Goal: Task Accomplishment & Management: Use online tool/utility

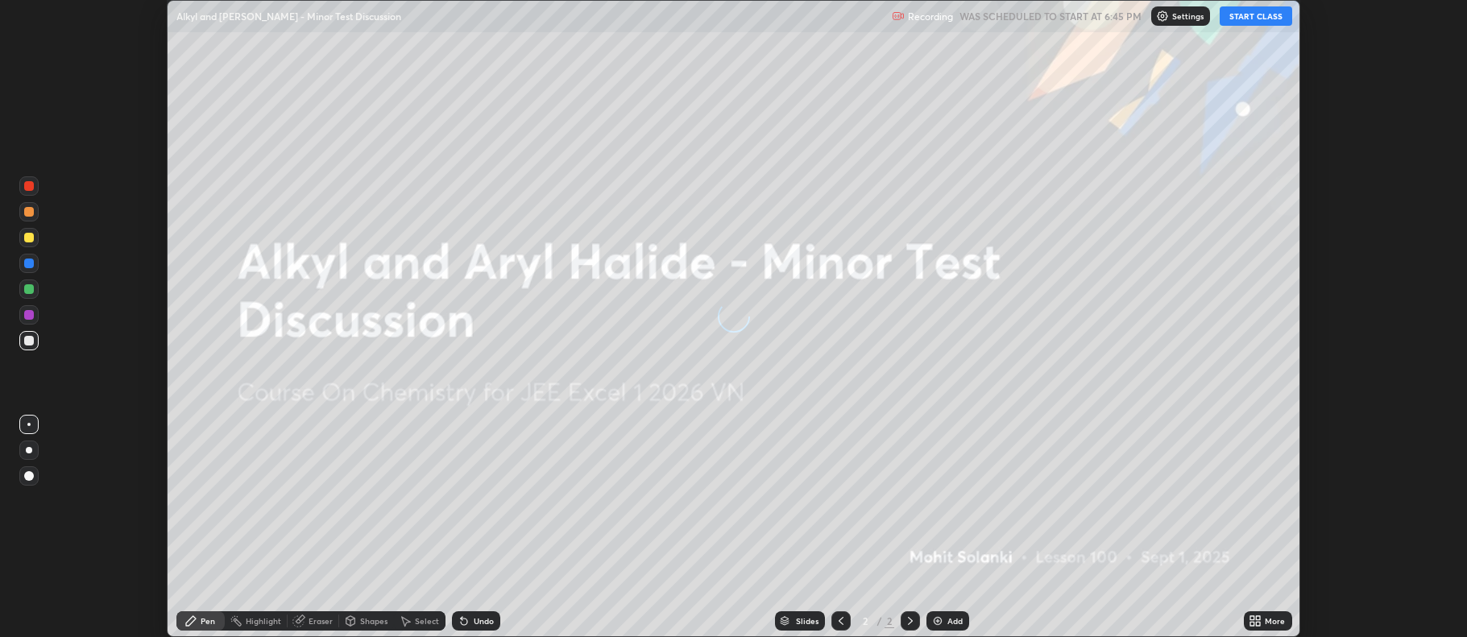
scroll to position [637, 1467]
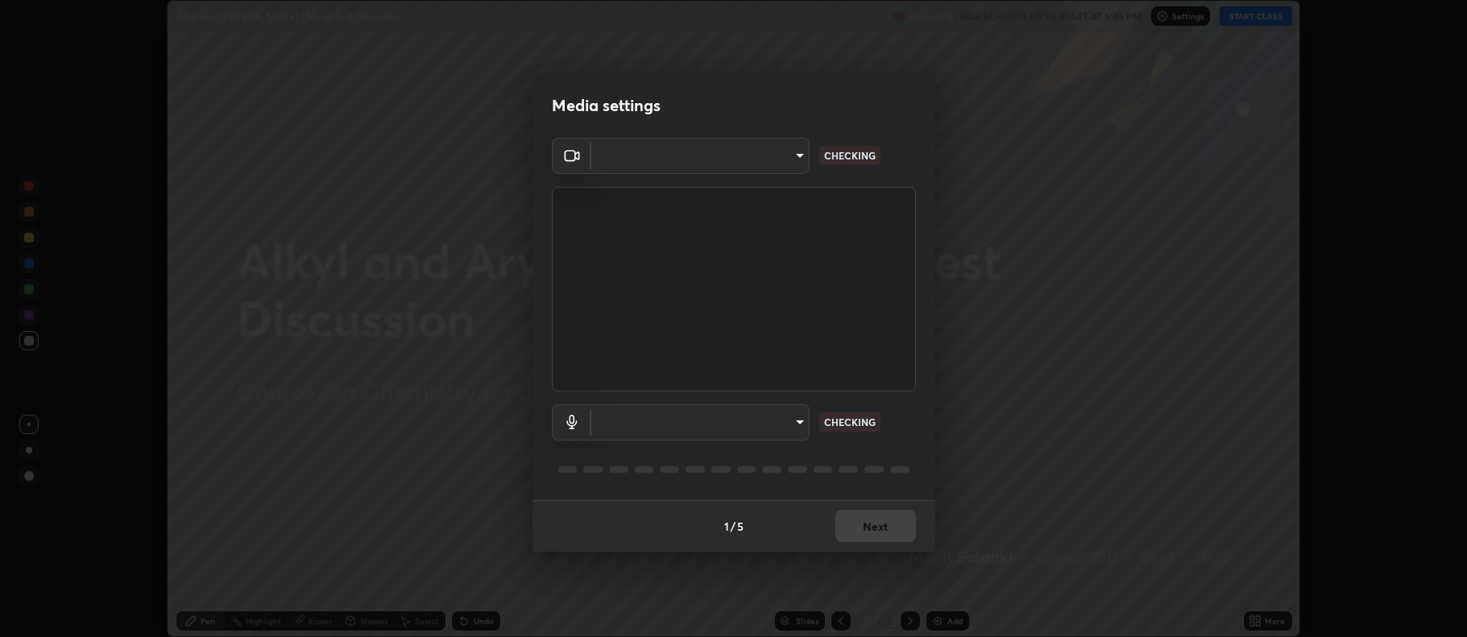
type input "e38e0f1c535c947736ee7d7094878f72648c6041f9828ed533bfabbae06d86a6"
type input "default"
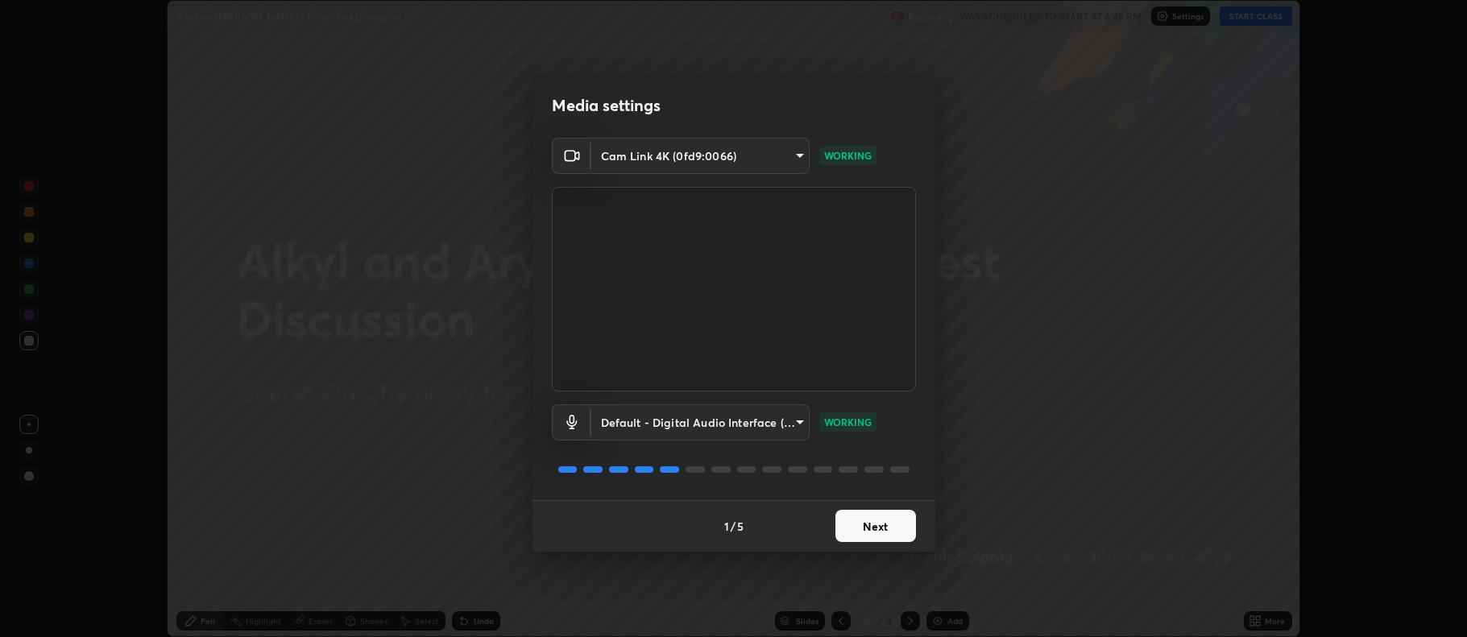
click at [875, 538] on button "Next" at bounding box center [875, 526] width 81 height 32
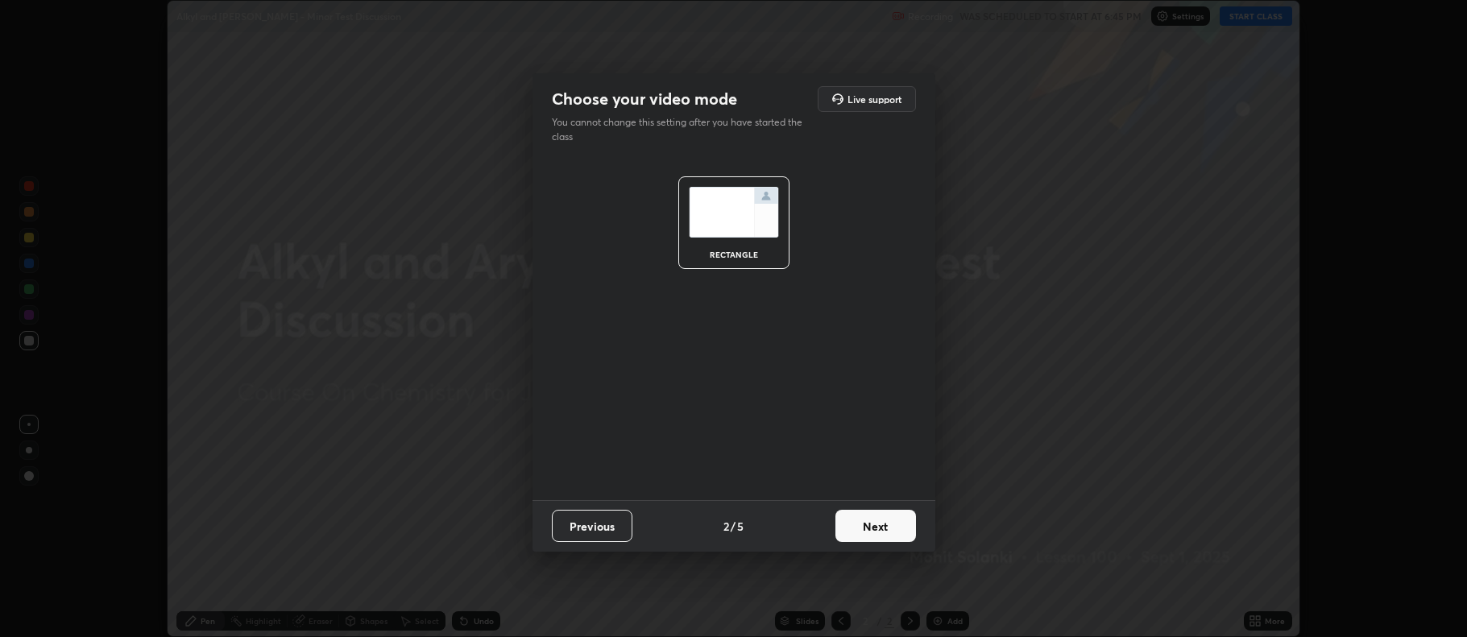
click at [884, 527] on button "Next" at bounding box center [875, 526] width 81 height 32
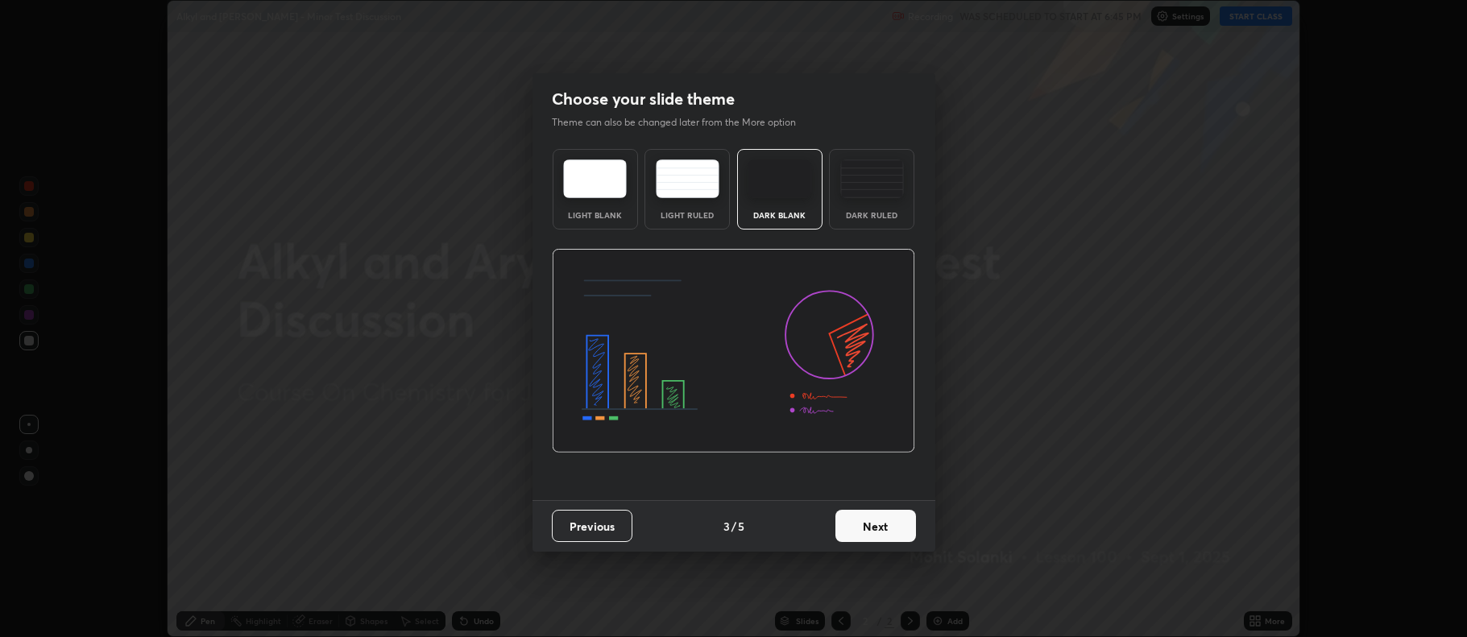
click at [702, 187] on img at bounding box center [688, 178] width 64 height 39
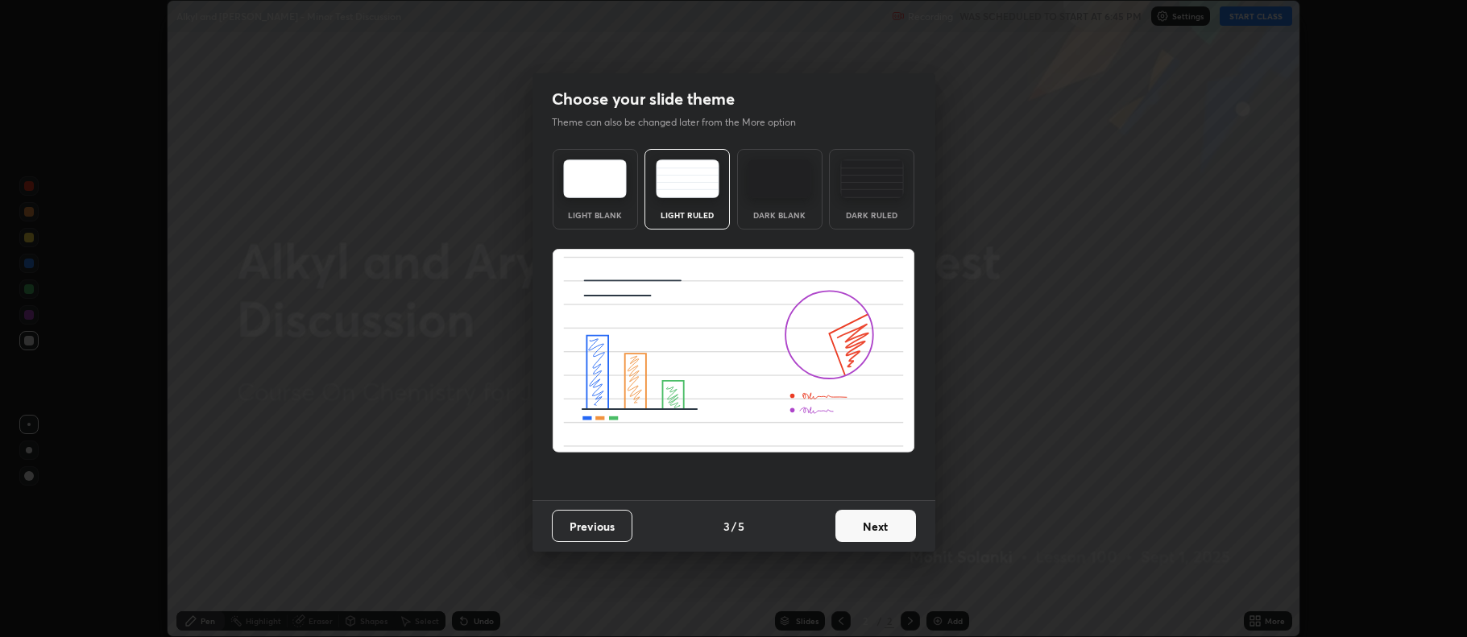
click at [883, 533] on button "Next" at bounding box center [875, 526] width 81 height 32
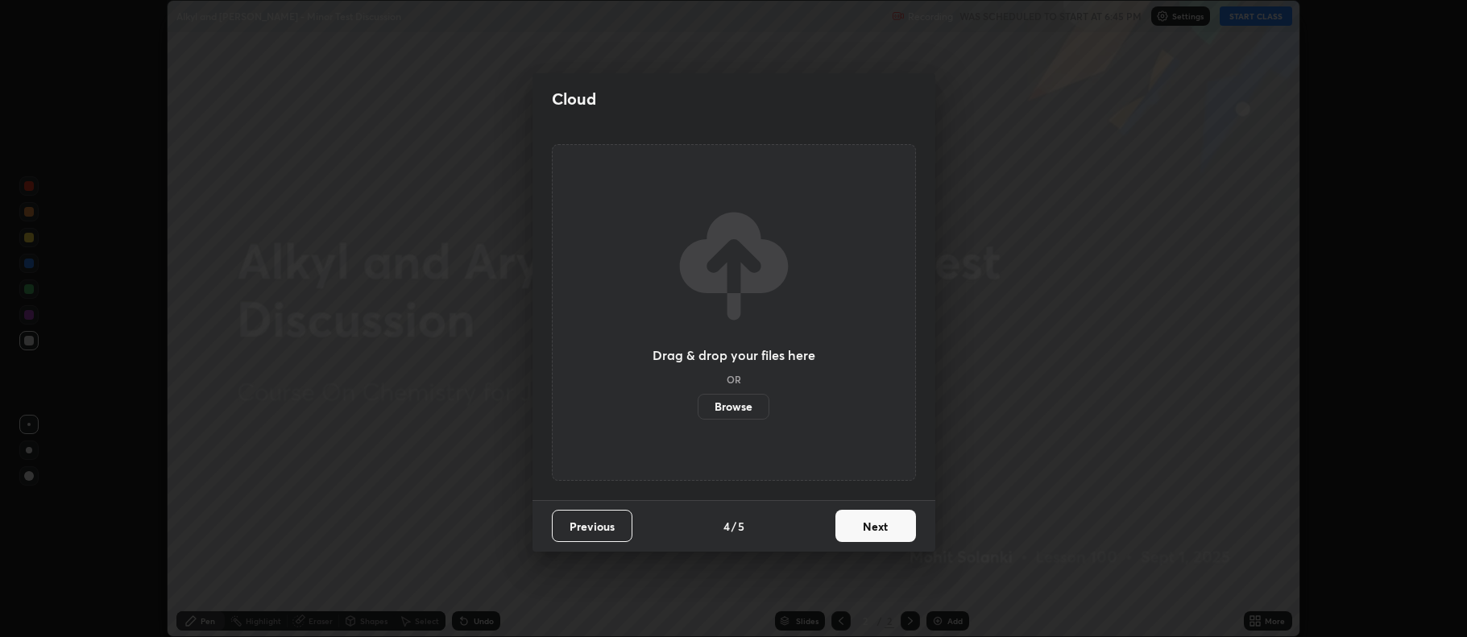
click at [880, 536] on button "Next" at bounding box center [875, 526] width 81 height 32
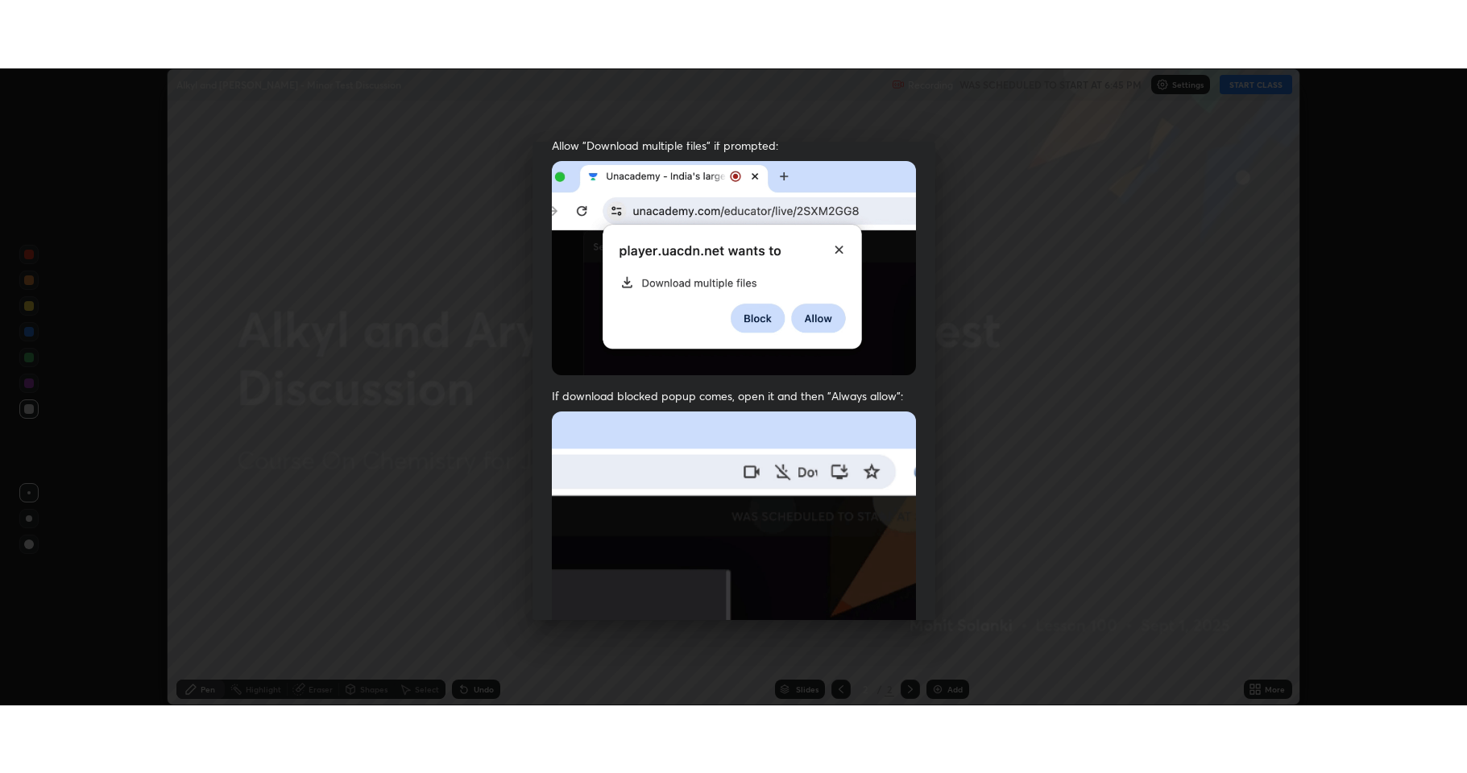
scroll to position [327, 0]
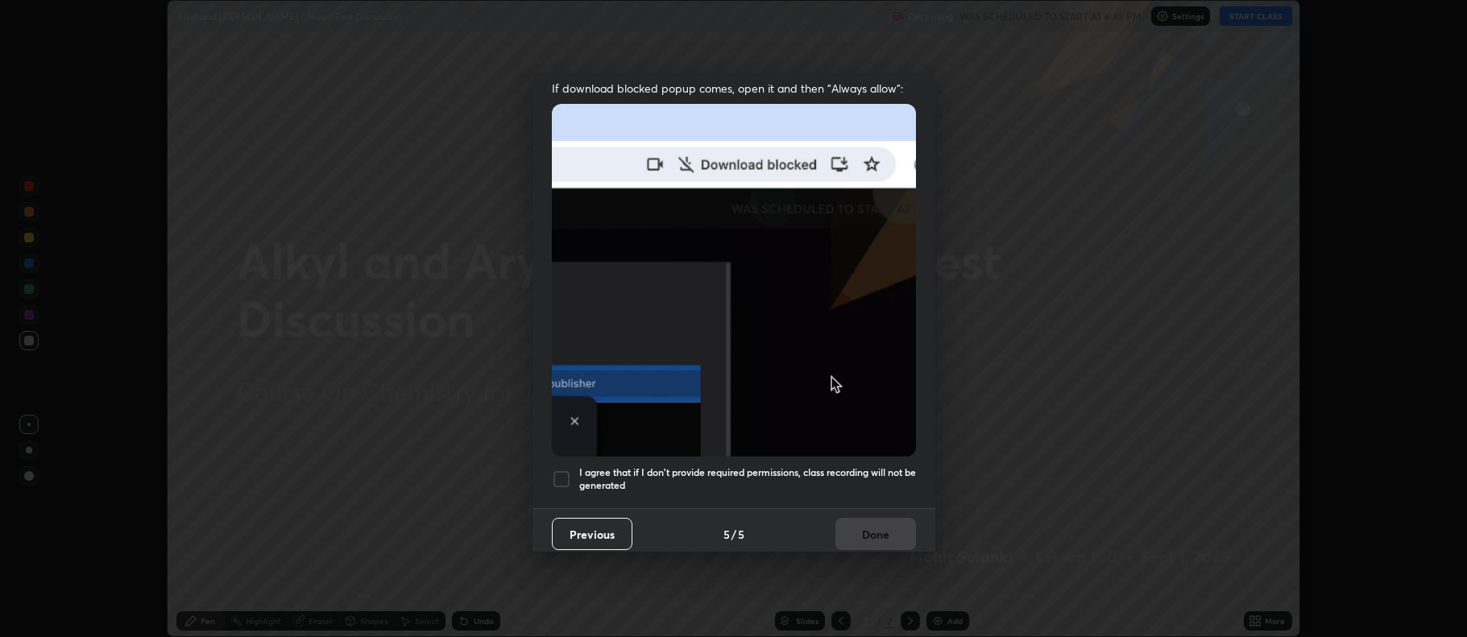
click at [565, 470] on div at bounding box center [561, 479] width 19 height 19
click at [857, 528] on button "Done" at bounding box center [875, 534] width 81 height 32
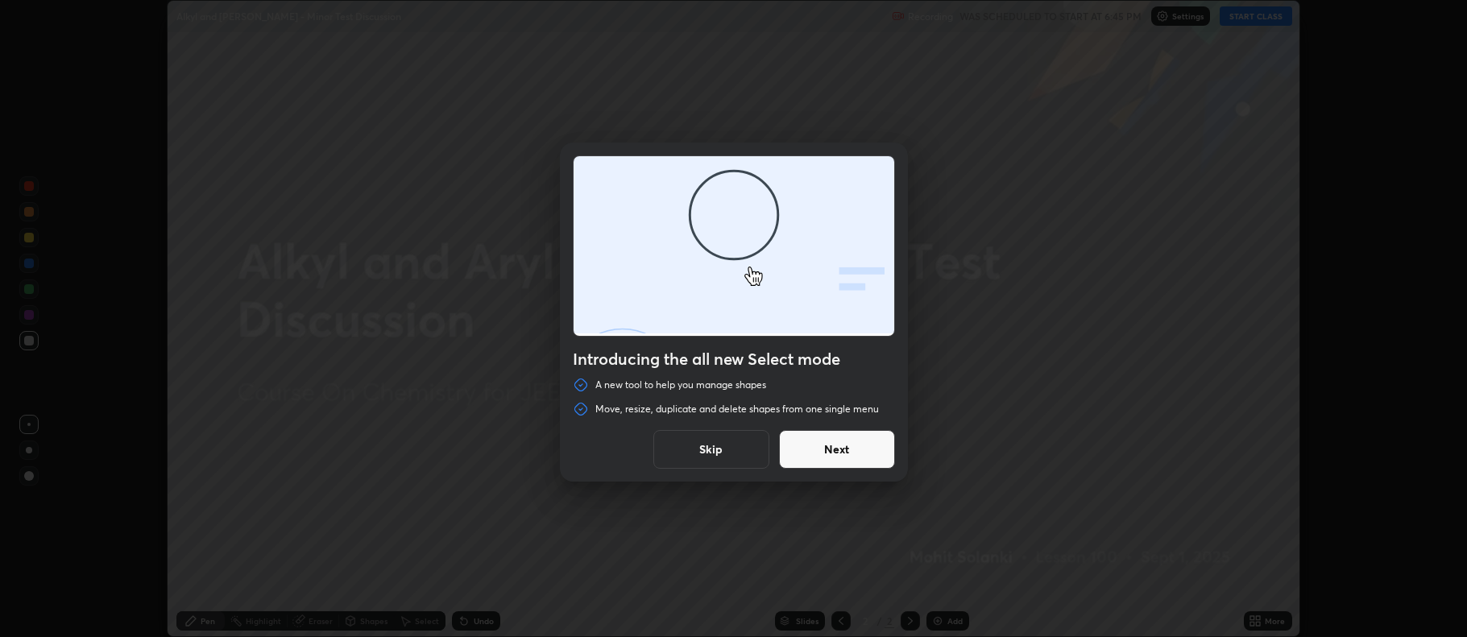
click at [842, 452] on button "Next" at bounding box center [837, 449] width 116 height 39
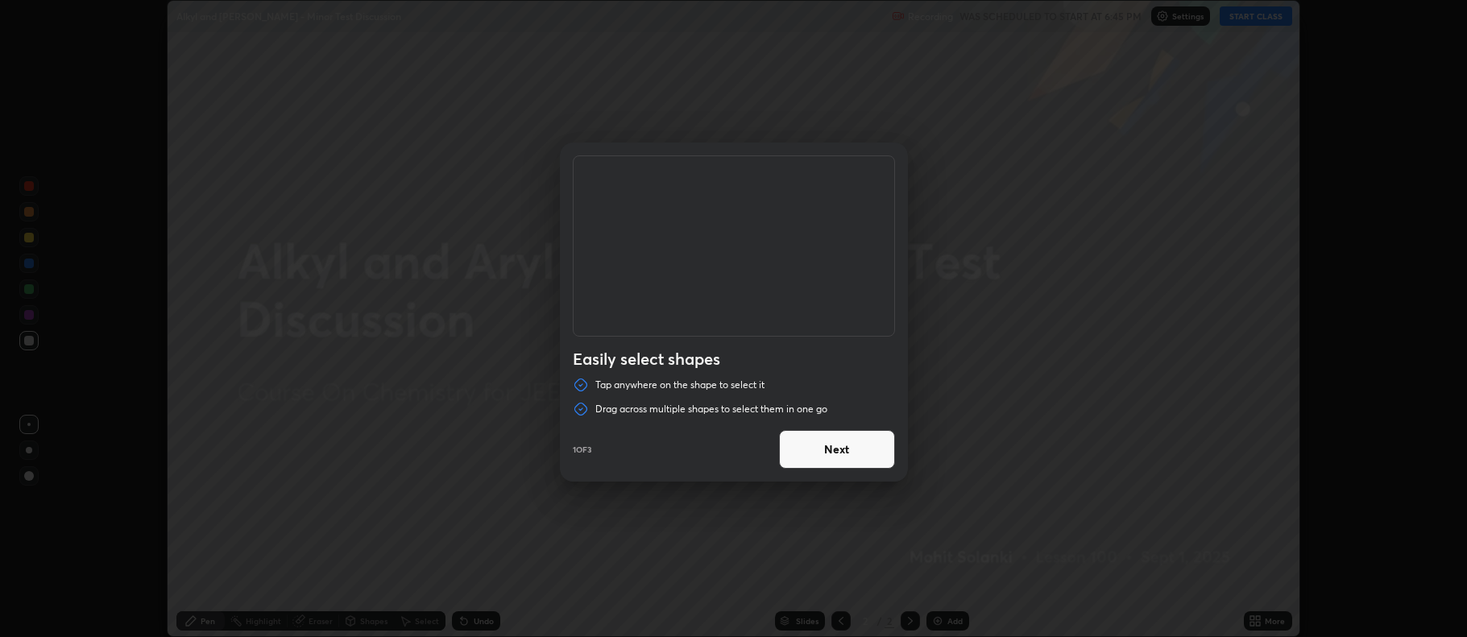
click at [851, 446] on button "Next" at bounding box center [837, 449] width 116 height 39
click at [858, 451] on button "Next" at bounding box center [837, 449] width 116 height 39
click at [853, 445] on button "Done" at bounding box center [837, 449] width 116 height 39
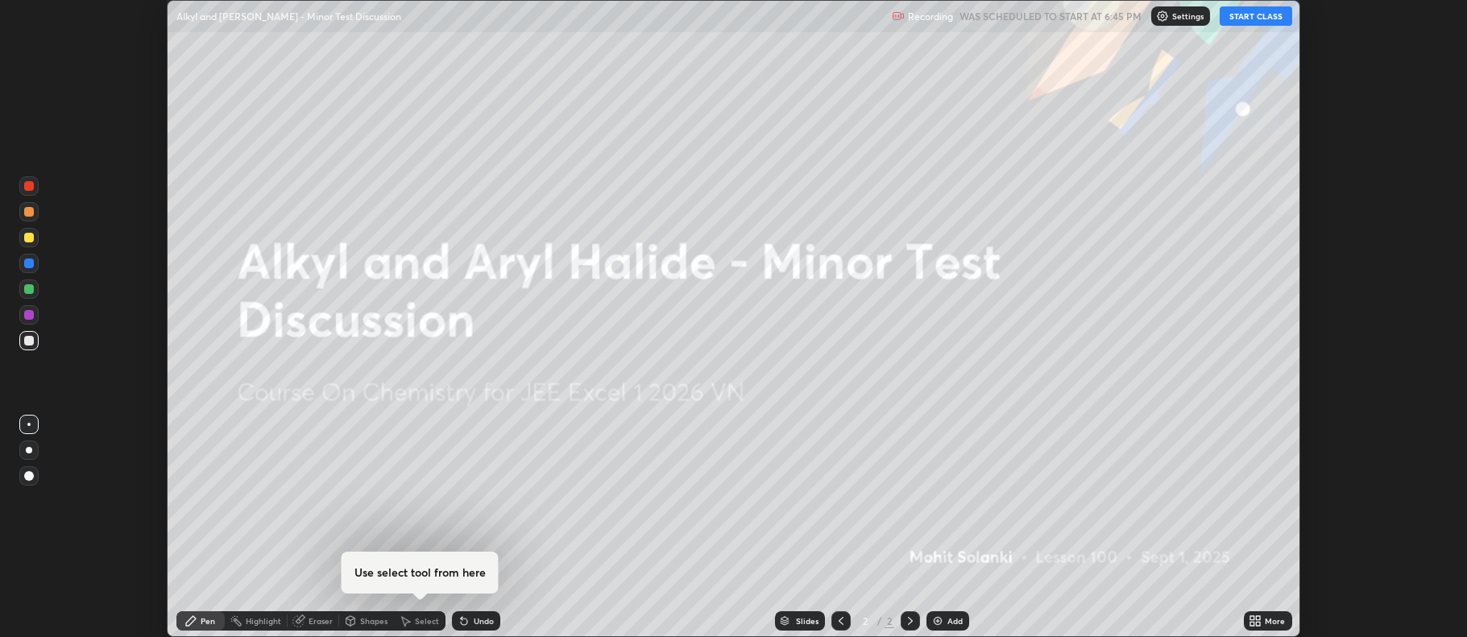
click at [929, 615] on div "Add" at bounding box center [947, 620] width 43 height 19
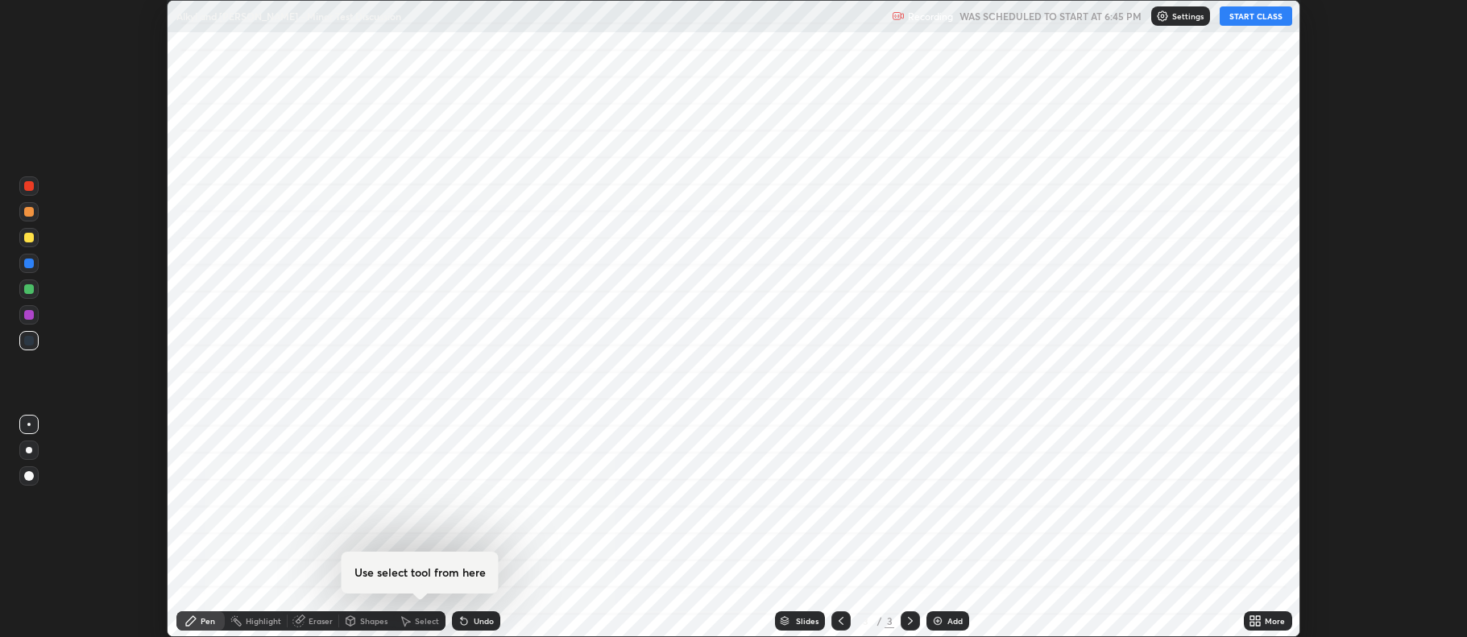
click at [1258, 618] on icon at bounding box center [1258, 618] width 4 height 4
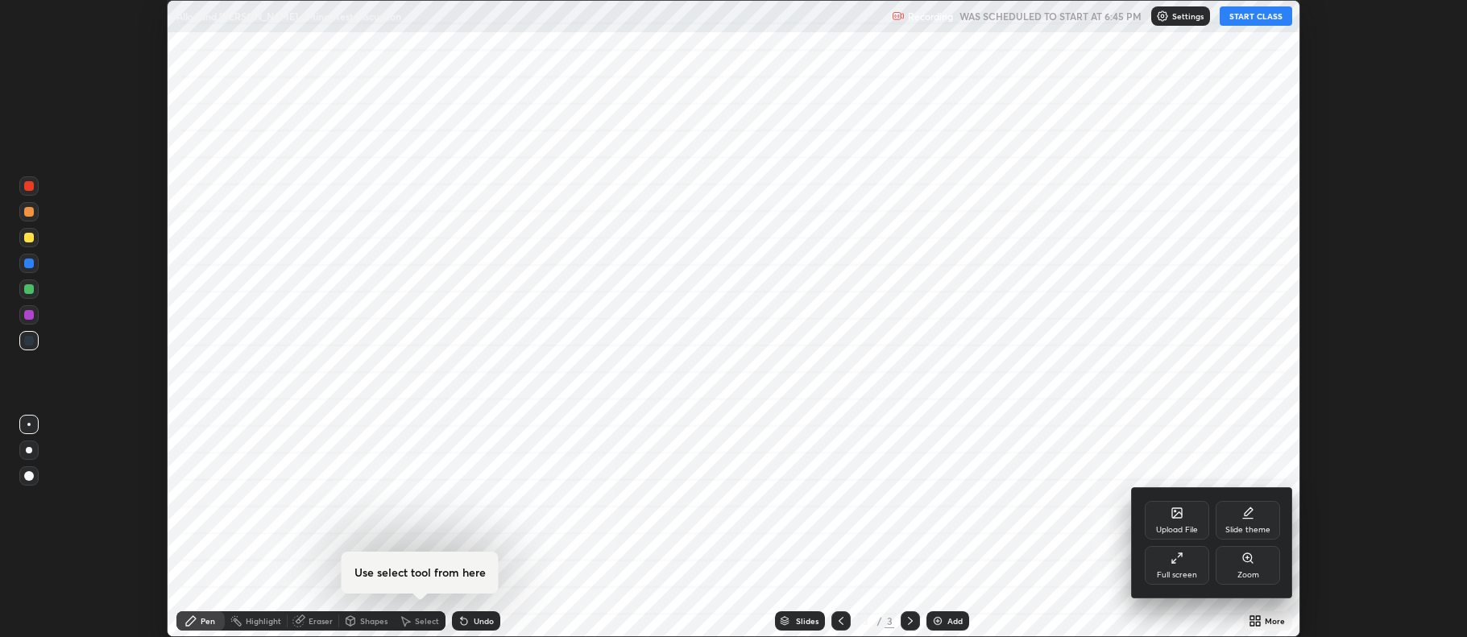
click at [1193, 517] on div "Upload File" at bounding box center [1176, 520] width 64 height 39
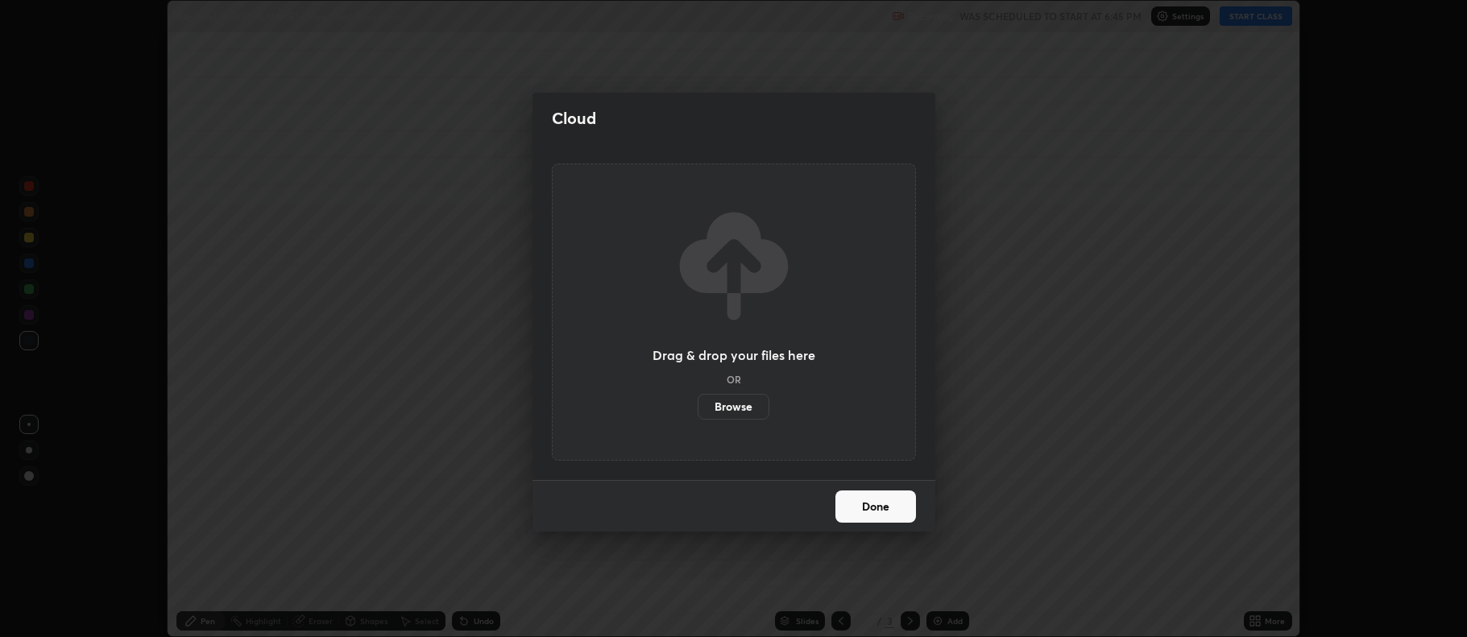
click at [755, 408] on label "Browse" at bounding box center [733, 407] width 72 height 26
click at [697, 408] on input "Browse" at bounding box center [697, 407] width 0 height 26
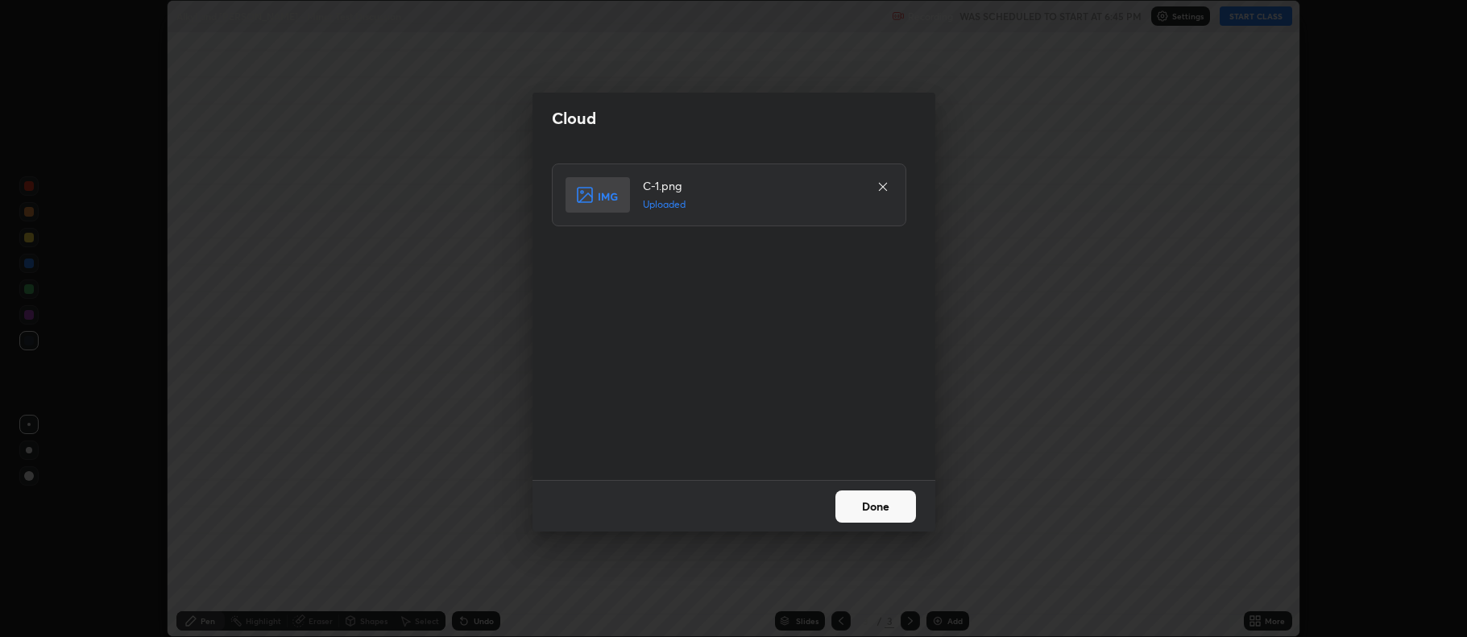
click at [874, 509] on button "Done" at bounding box center [875, 506] width 81 height 32
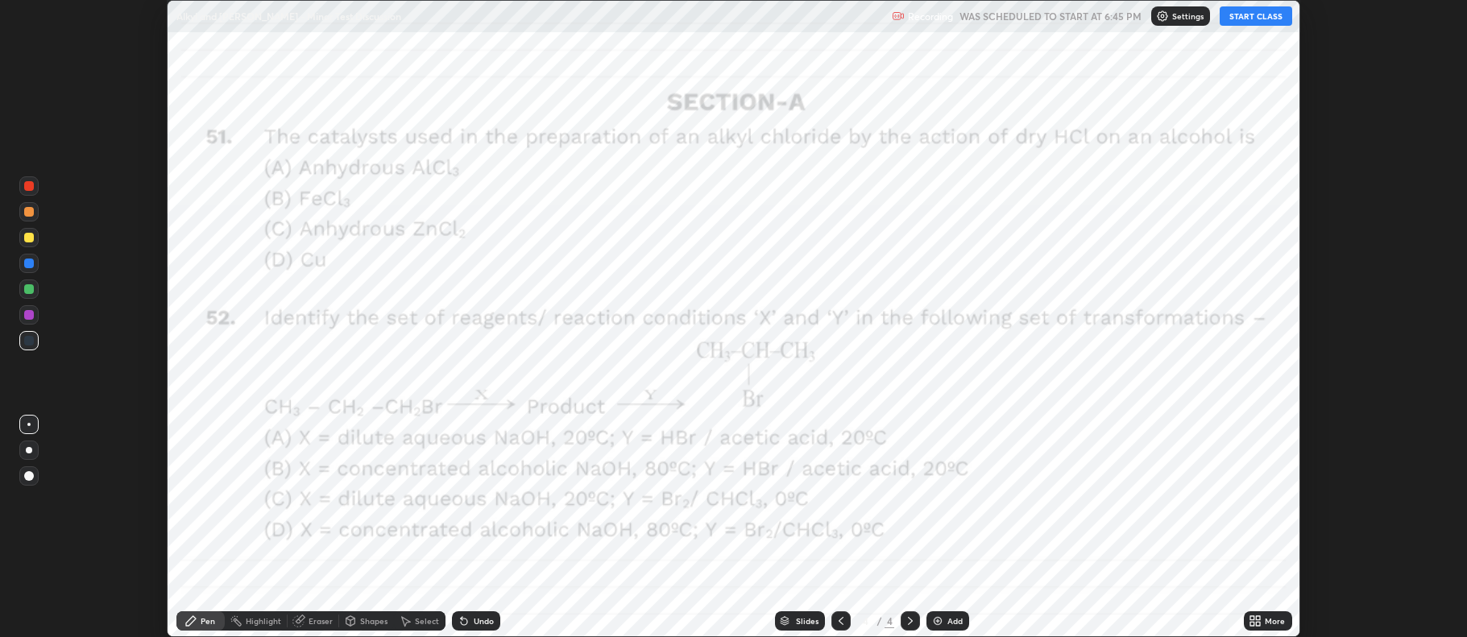
click at [908, 619] on icon at bounding box center [910, 621] width 5 height 8
click at [934, 622] on img at bounding box center [937, 621] width 13 height 13
click at [1255, 621] on icon at bounding box center [1254, 621] width 13 height 13
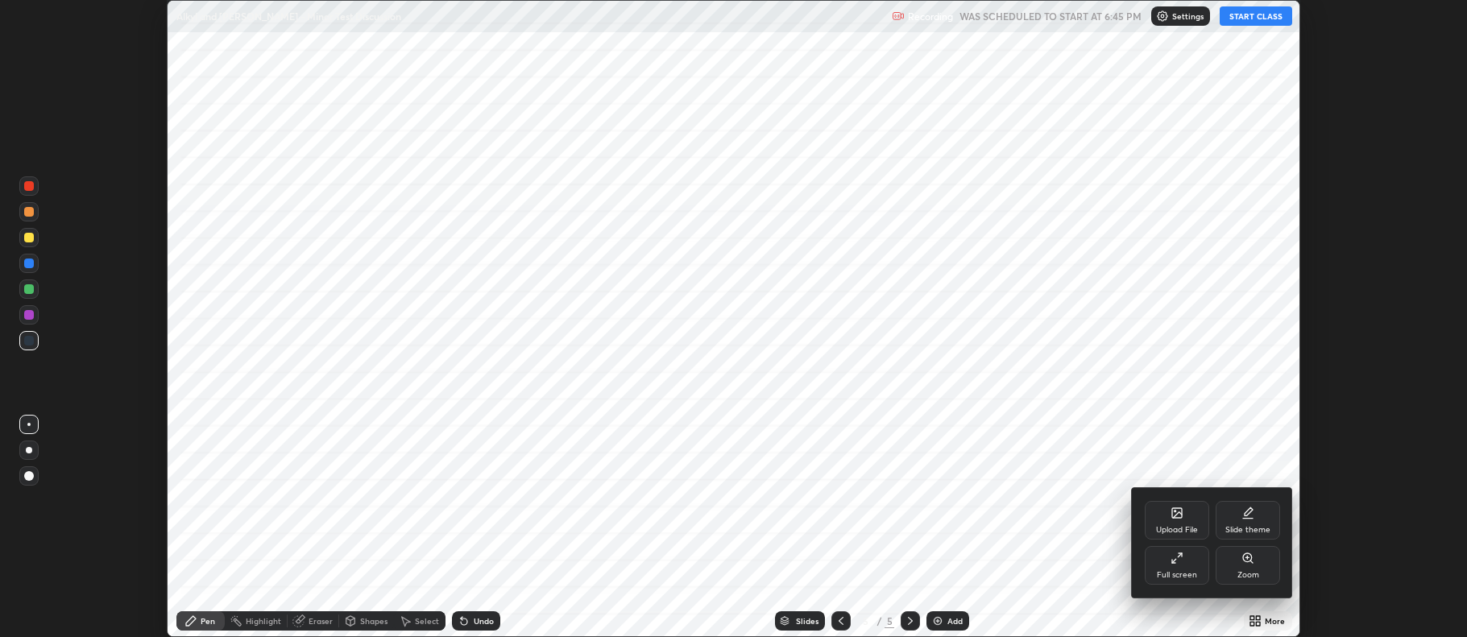
click at [1170, 521] on div "Upload File" at bounding box center [1176, 520] width 64 height 39
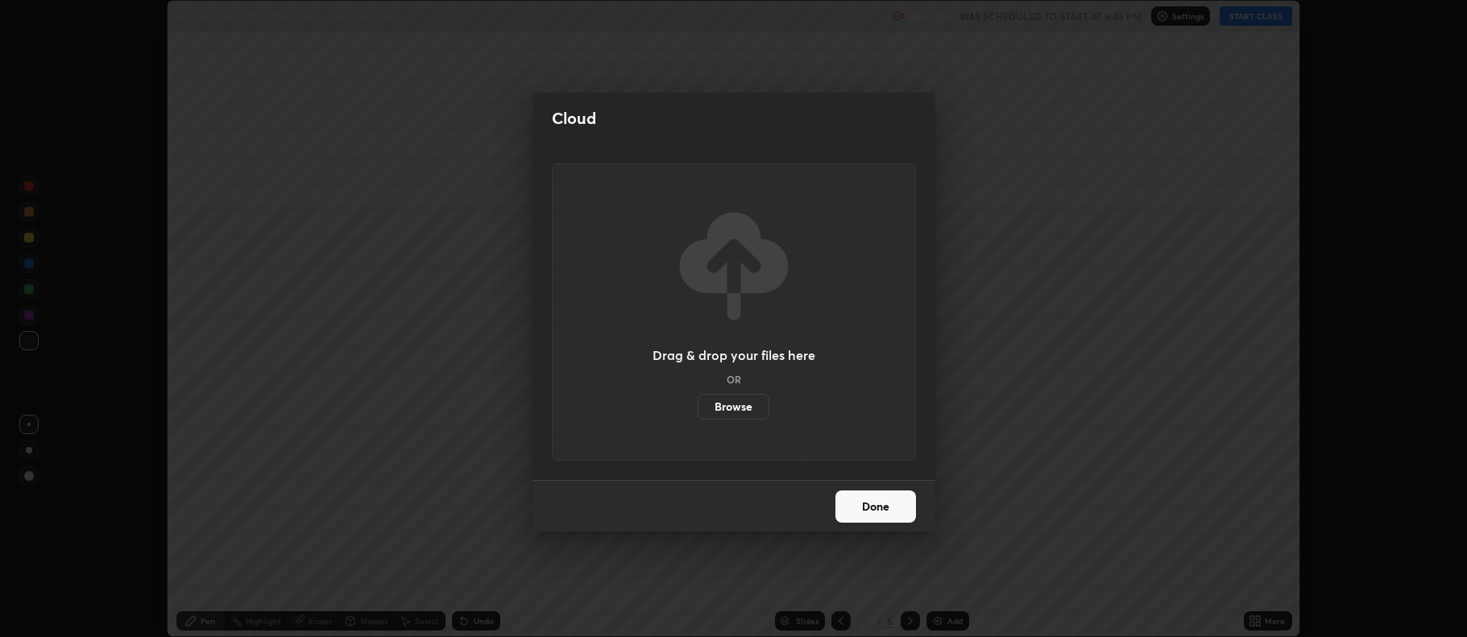
click at [745, 407] on label "Browse" at bounding box center [733, 407] width 72 height 26
click at [697, 407] on input "Browse" at bounding box center [697, 407] width 0 height 26
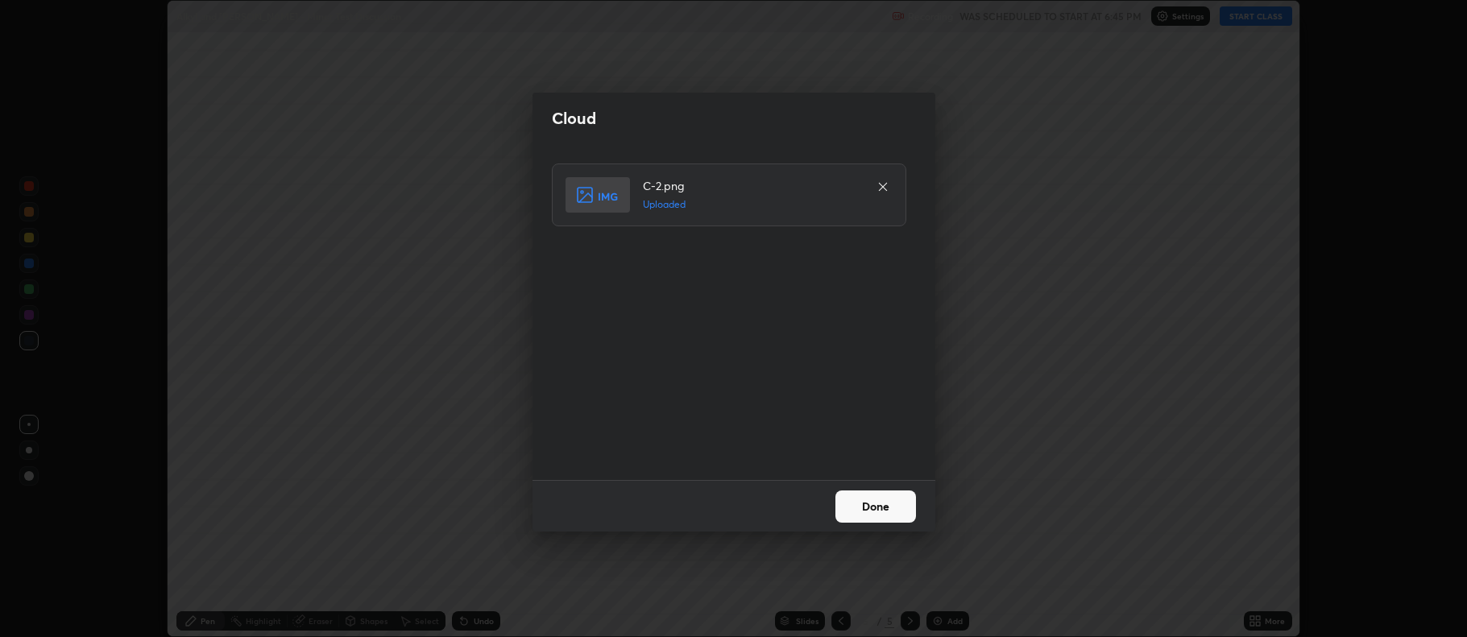
click at [892, 504] on button "Done" at bounding box center [875, 506] width 81 height 32
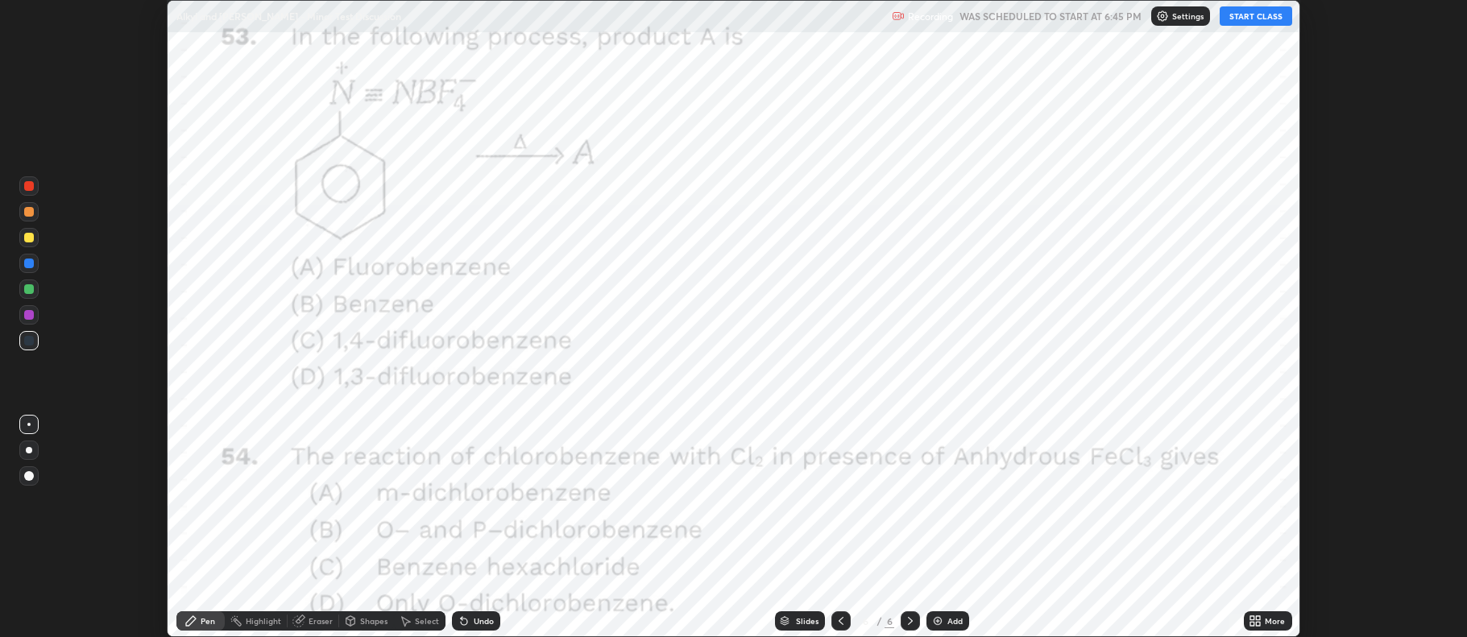
click at [839, 621] on icon at bounding box center [840, 621] width 13 height 13
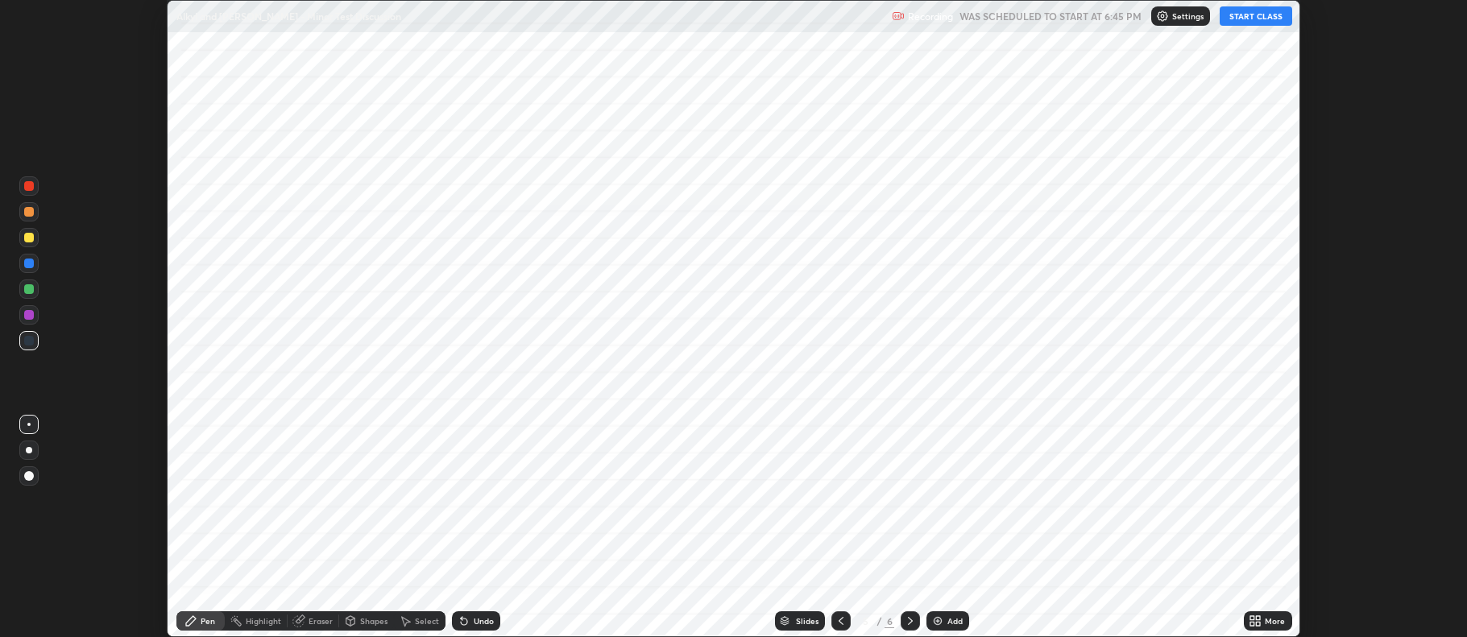
click at [906, 624] on icon at bounding box center [910, 621] width 13 height 13
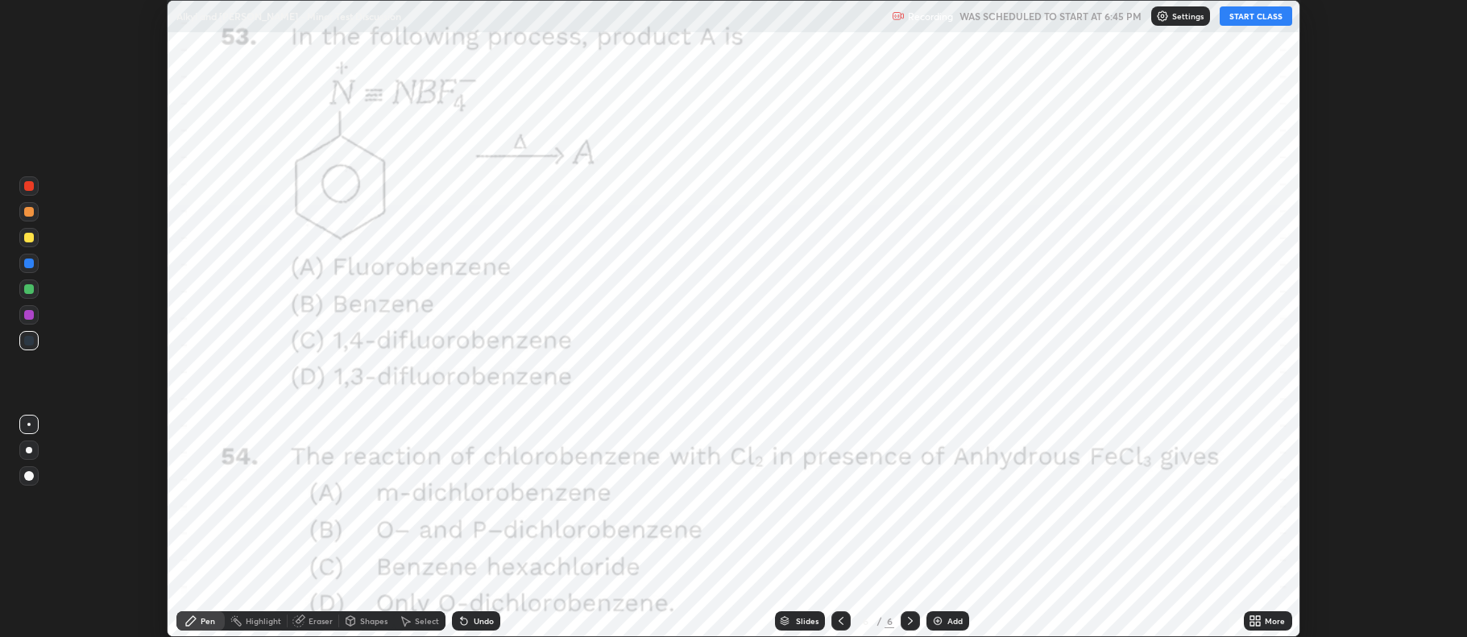
click at [1260, 619] on icon at bounding box center [1254, 621] width 13 height 13
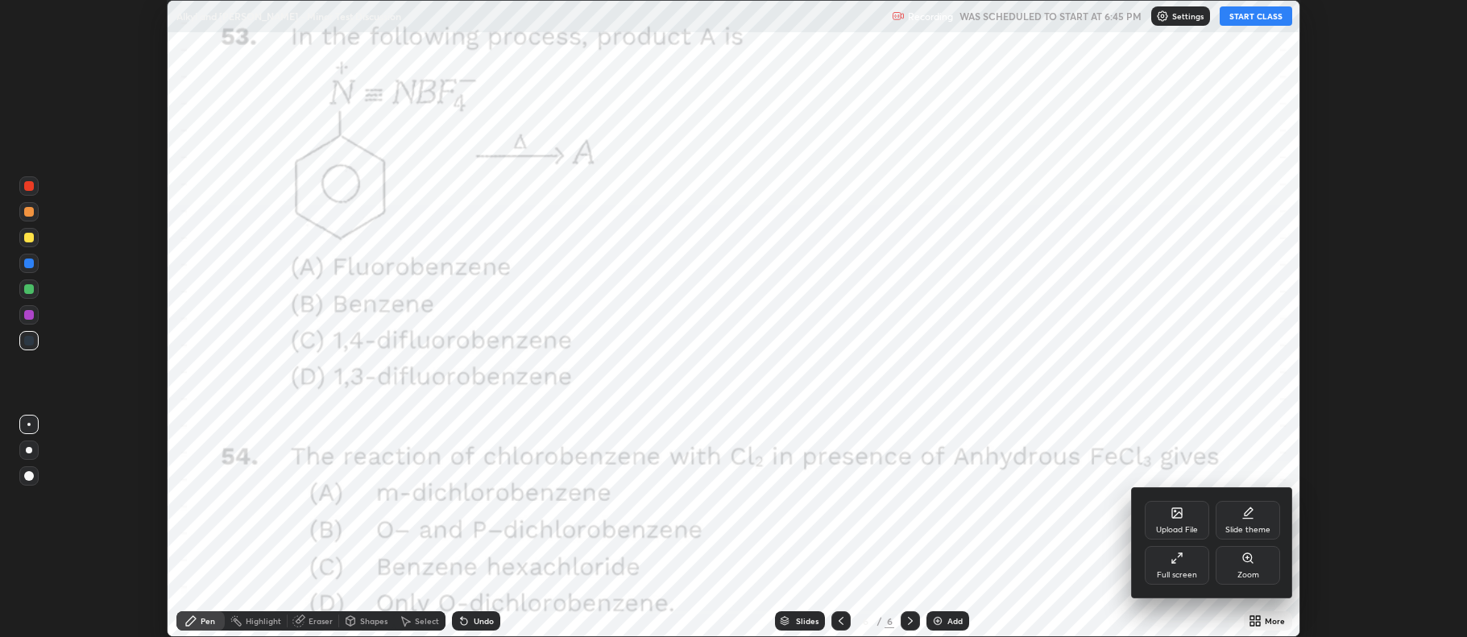
click at [1178, 519] on div "Upload File" at bounding box center [1176, 520] width 64 height 39
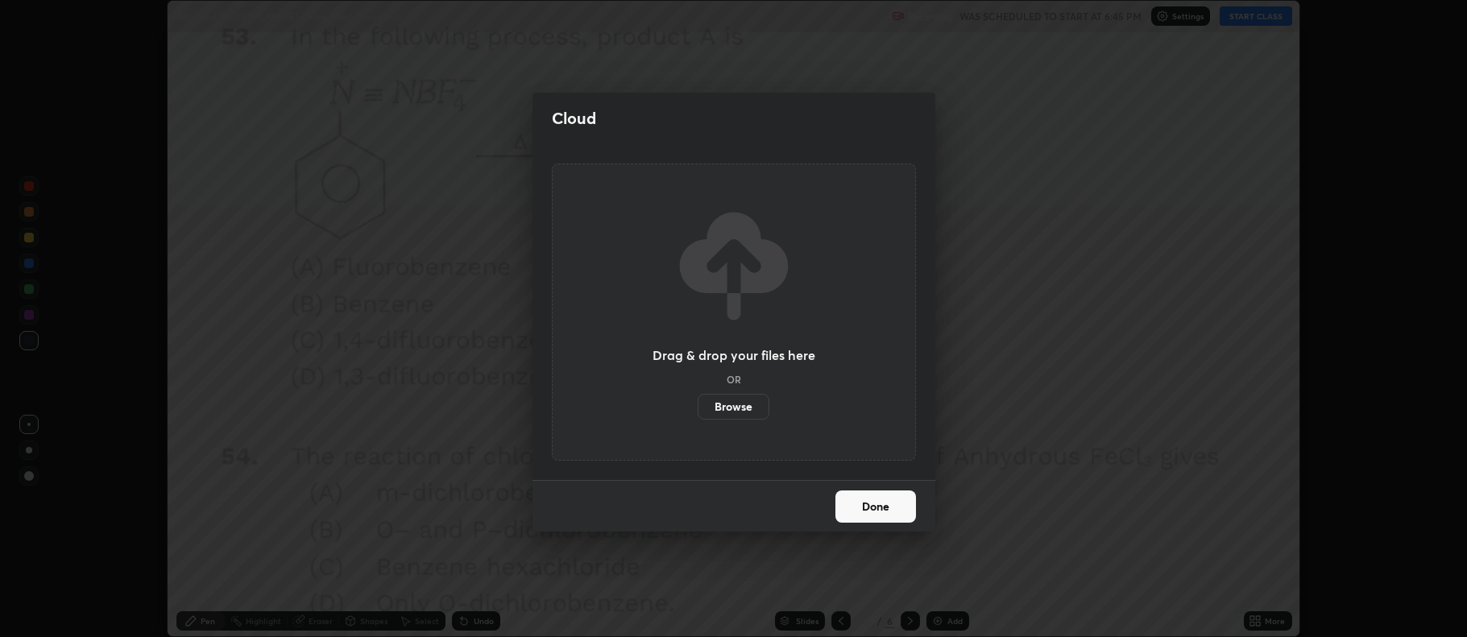
click at [744, 408] on label "Browse" at bounding box center [733, 407] width 72 height 26
click at [697, 408] on input "Browse" at bounding box center [697, 407] width 0 height 26
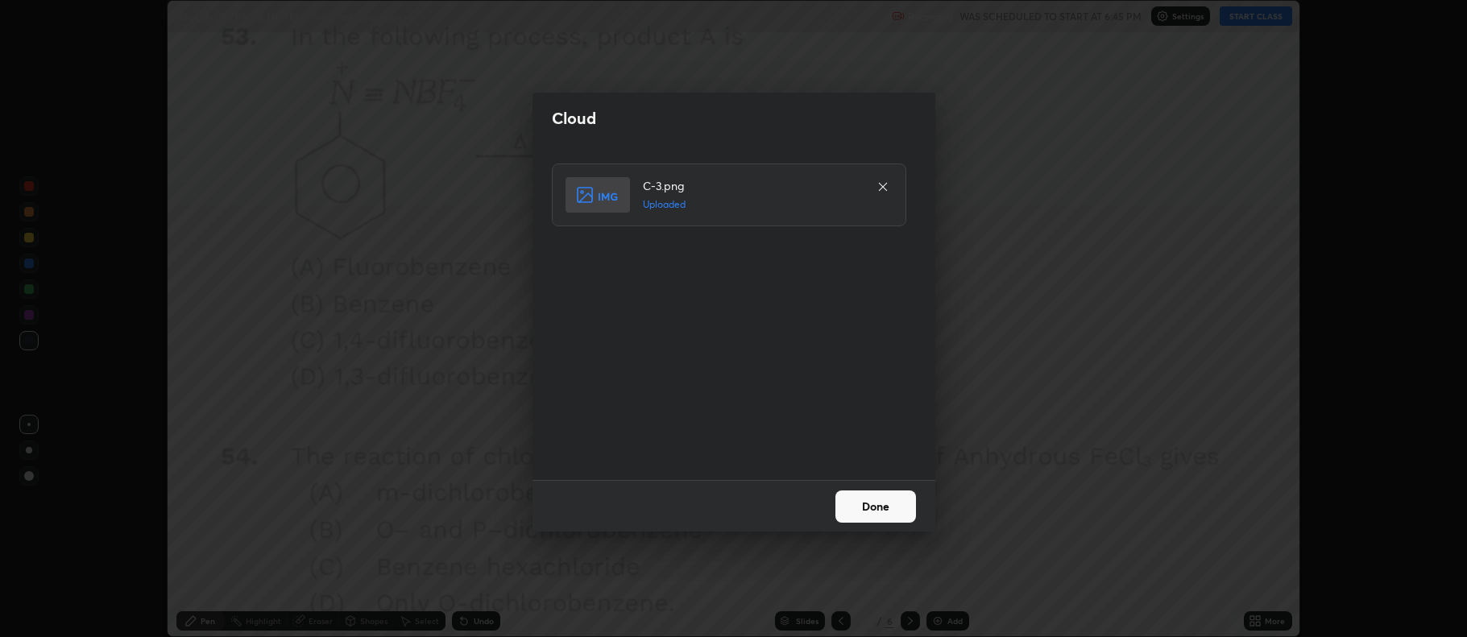
click at [879, 496] on button "Done" at bounding box center [875, 506] width 81 height 32
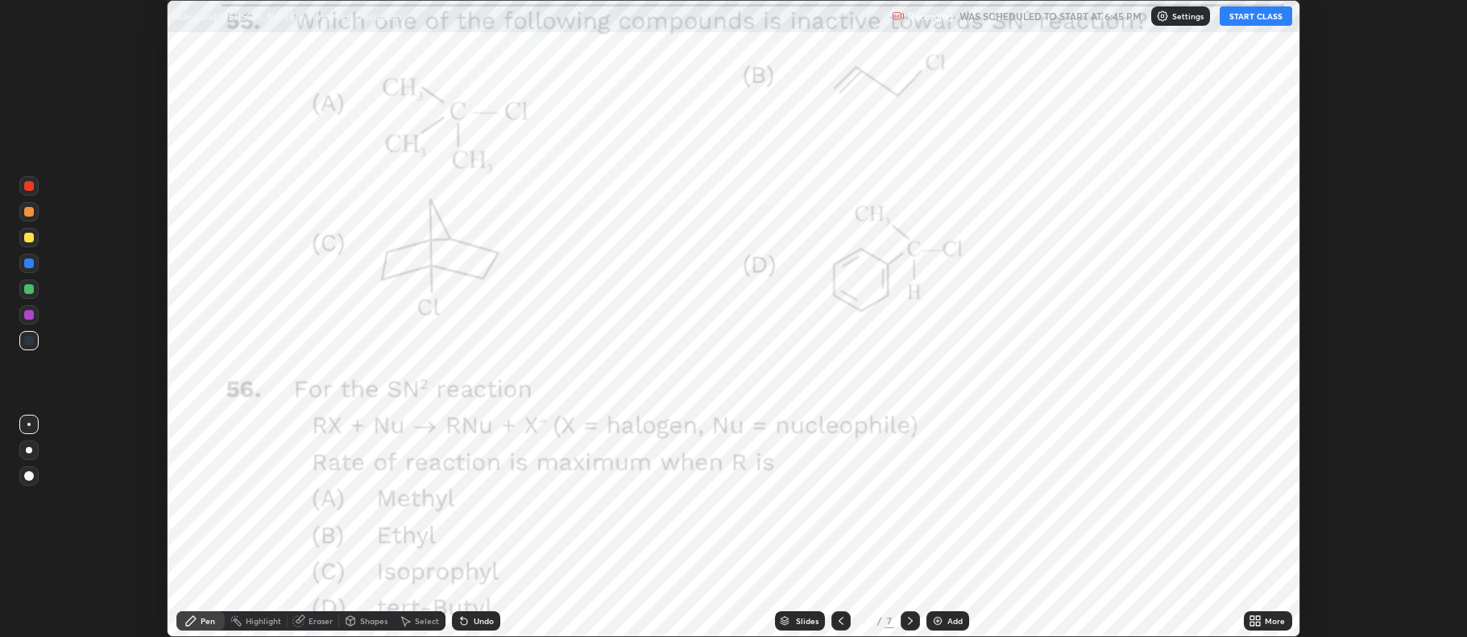
click at [839, 621] on icon at bounding box center [840, 621] width 13 height 13
click at [907, 615] on icon at bounding box center [910, 621] width 13 height 13
click at [908, 621] on icon at bounding box center [910, 621] width 13 height 13
click at [938, 617] on img at bounding box center [937, 621] width 13 height 13
click at [832, 617] on div at bounding box center [840, 620] width 19 height 19
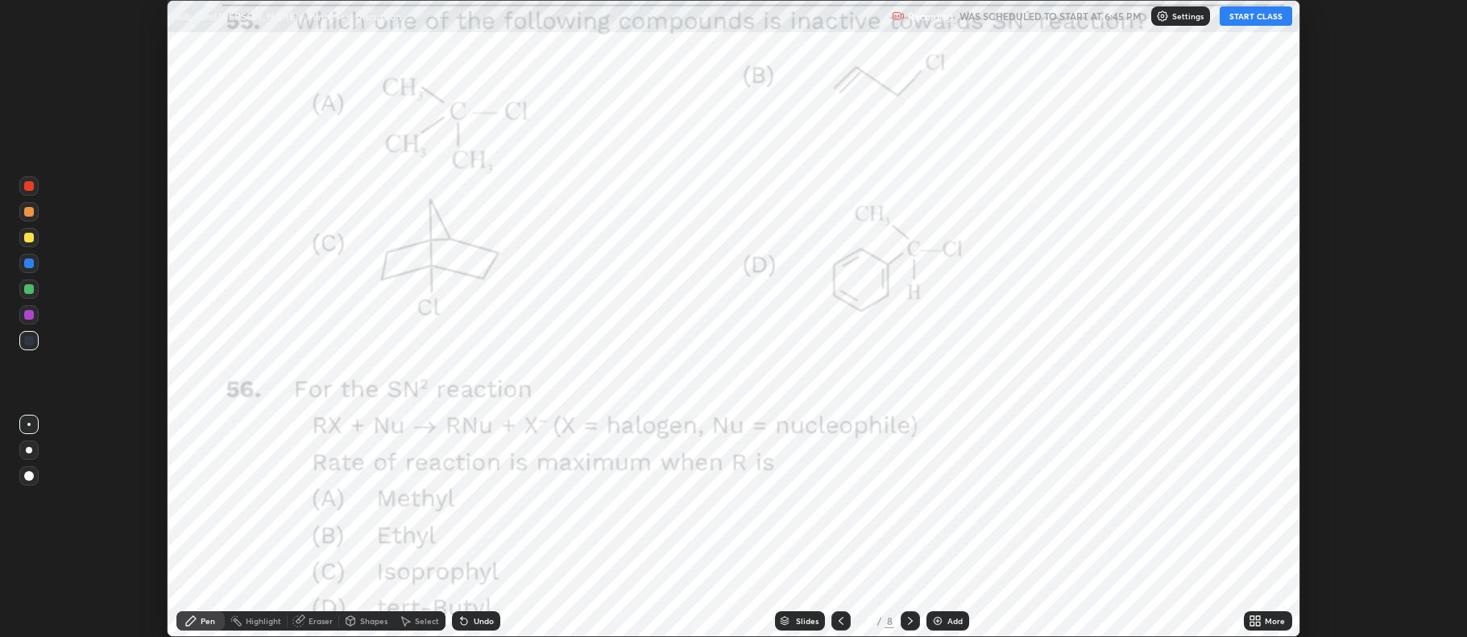
click at [1267, 619] on div "More" at bounding box center [1274, 621] width 20 height 8
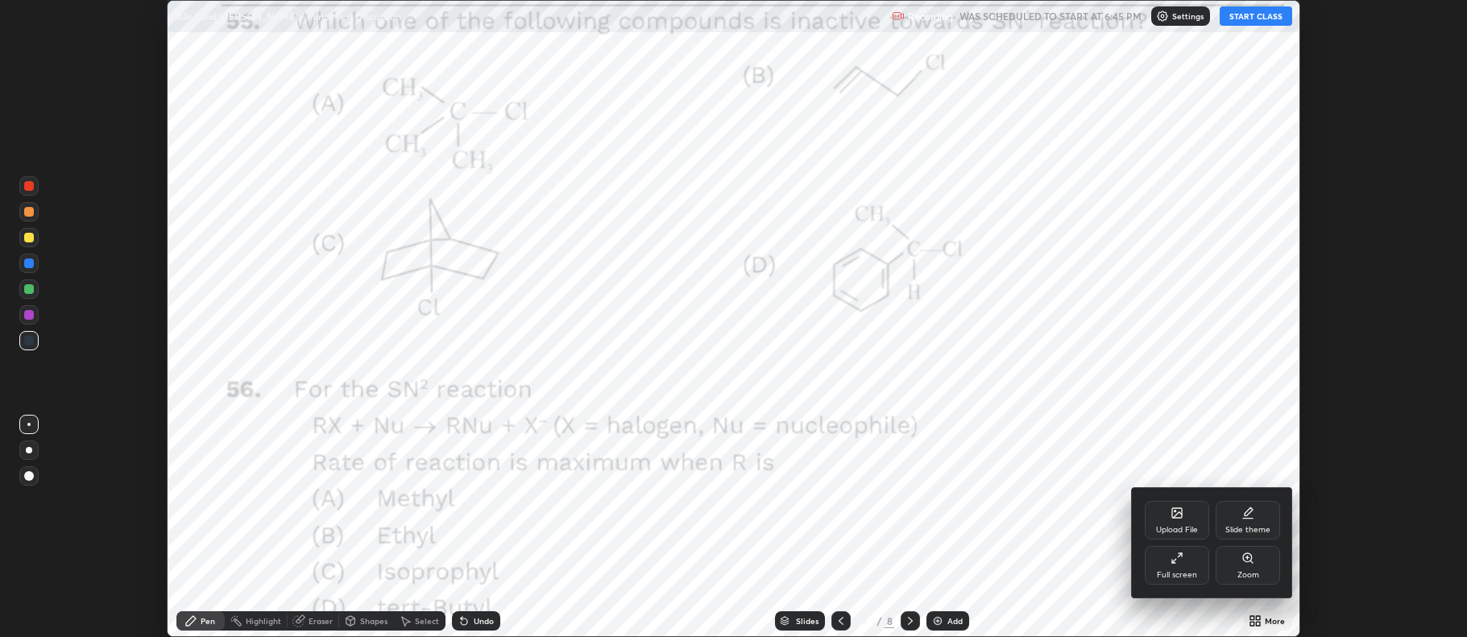
click at [1178, 522] on div "Upload File" at bounding box center [1176, 520] width 64 height 39
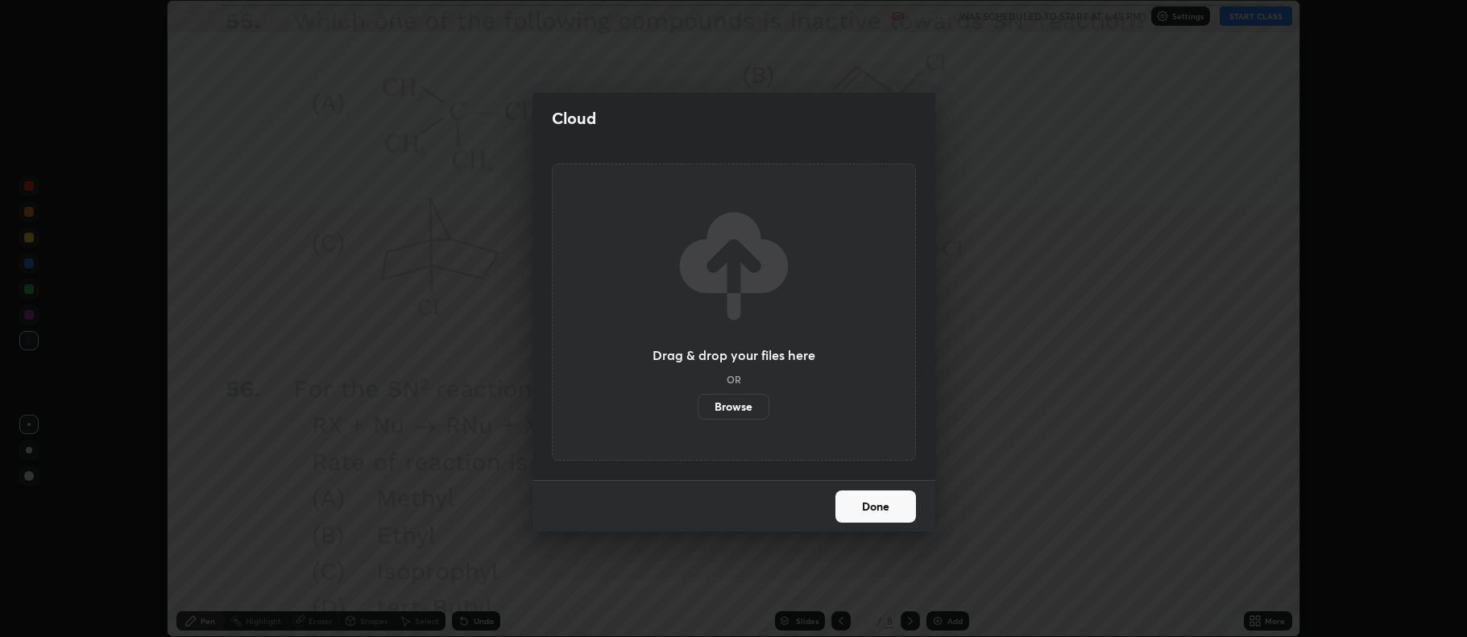
click at [731, 405] on label "Browse" at bounding box center [733, 407] width 72 height 26
click at [697, 405] on input "Browse" at bounding box center [697, 407] width 0 height 26
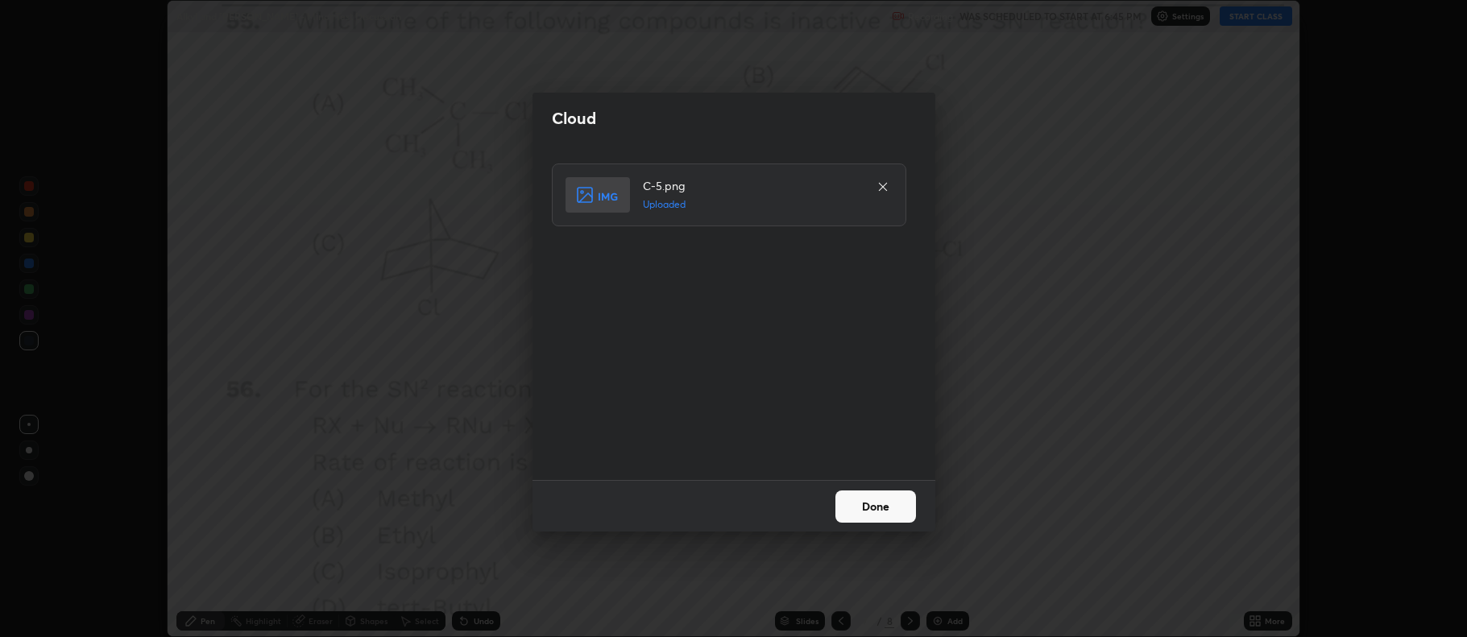
click at [874, 508] on button "Done" at bounding box center [875, 506] width 81 height 32
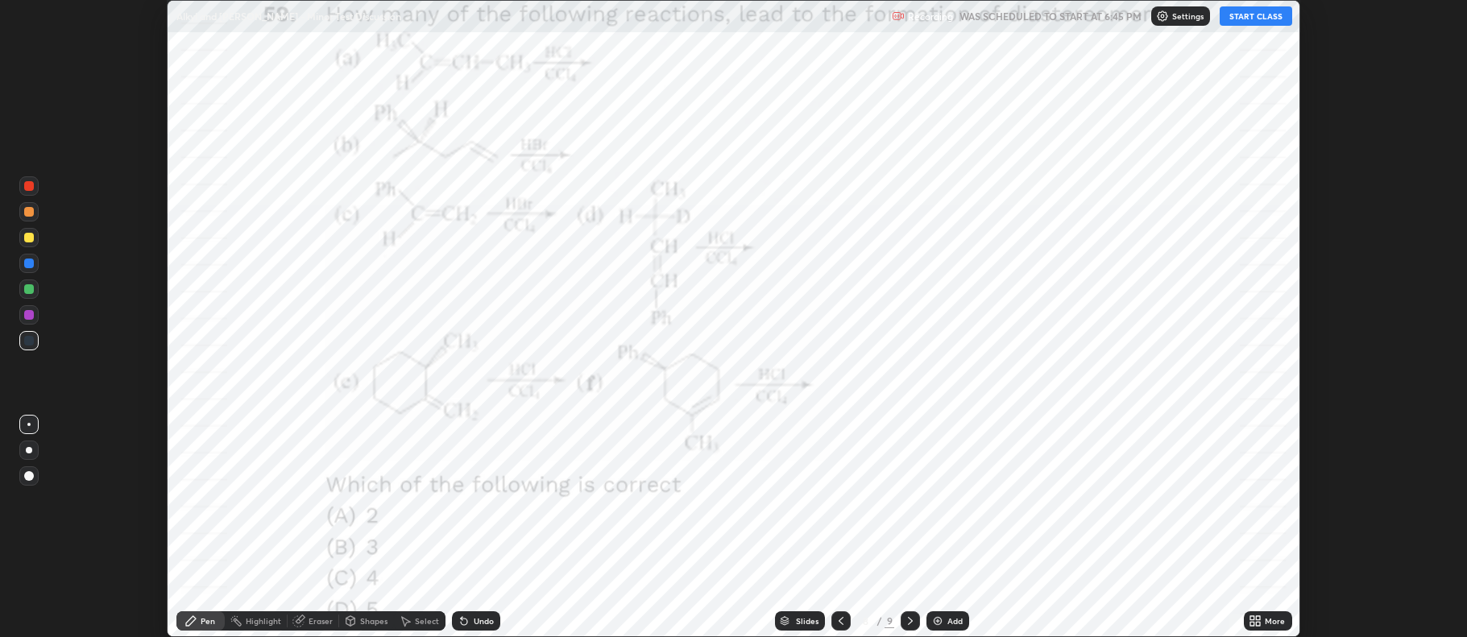
click at [839, 619] on icon at bounding box center [840, 621] width 5 height 8
click at [1254, 619] on icon at bounding box center [1252, 618] width 4 height 4
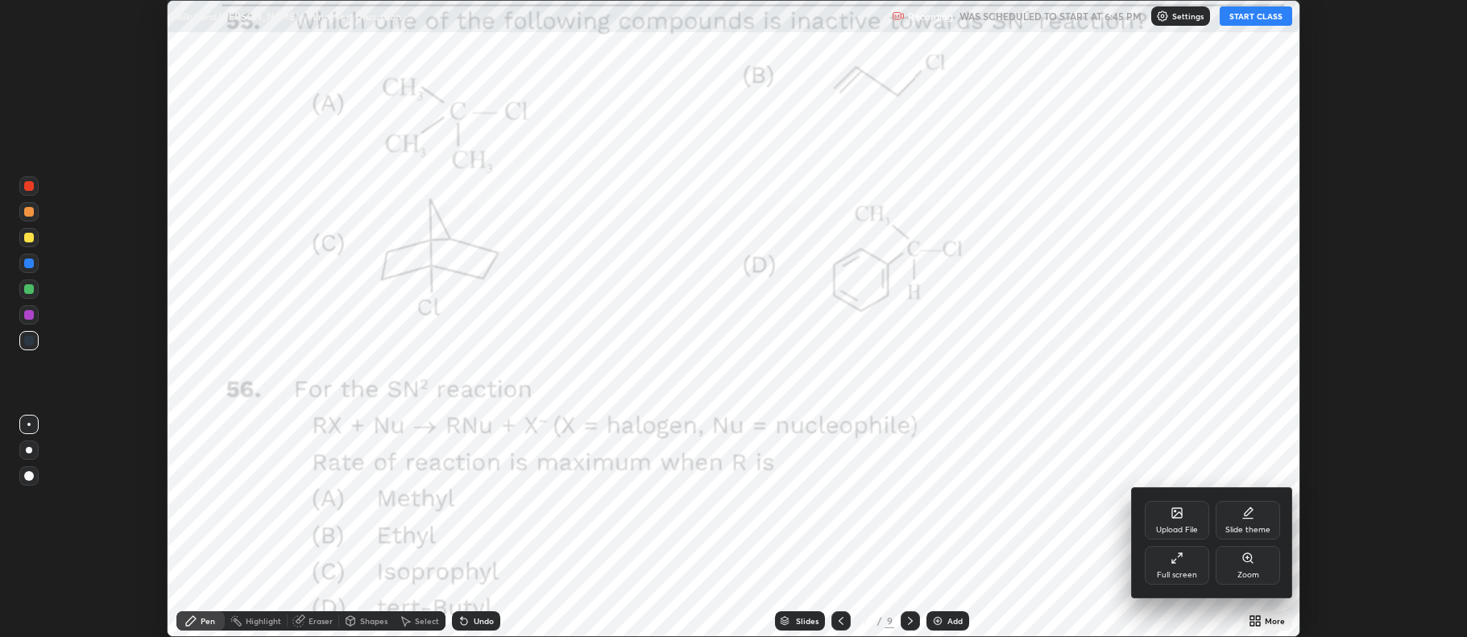
click at [1175, 522] on div "Upload File" at bounding box center [1176, 520] width 64 height 39
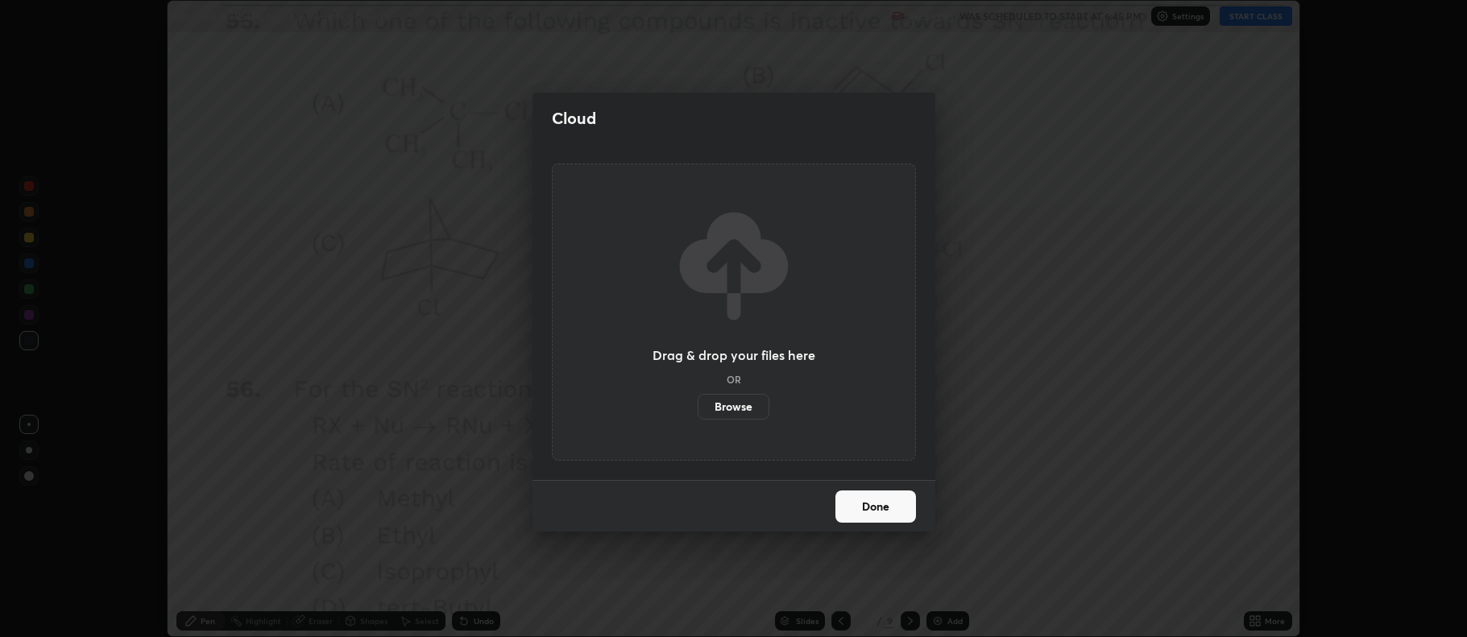
click at [750, 410] on label "Browse" at bounding box center [733, 407] width 72 height 26
click at [697, 410] on input "Browse" at bounding box center [697, 407] width 0 height 26
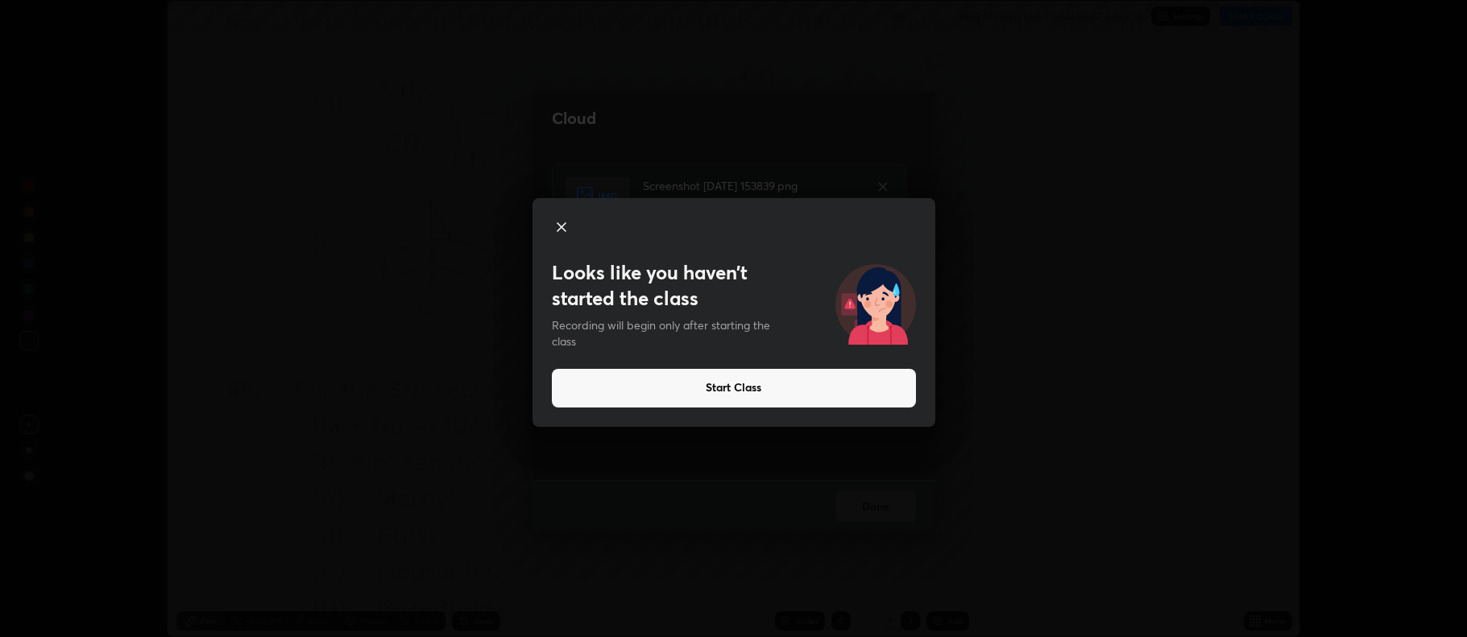
click at [720, 392] on button "Start Class" at bounding box center [734, 388] width 364 height 39
click at [730, 391] on button "Start Class" at bounding box center [734, 388] width 364 height 39
click at [881, 184] on div "Looks like you haven’t started the class Recording will begin only after starti…" at bounding box center [733, 318] width 1467 height 637
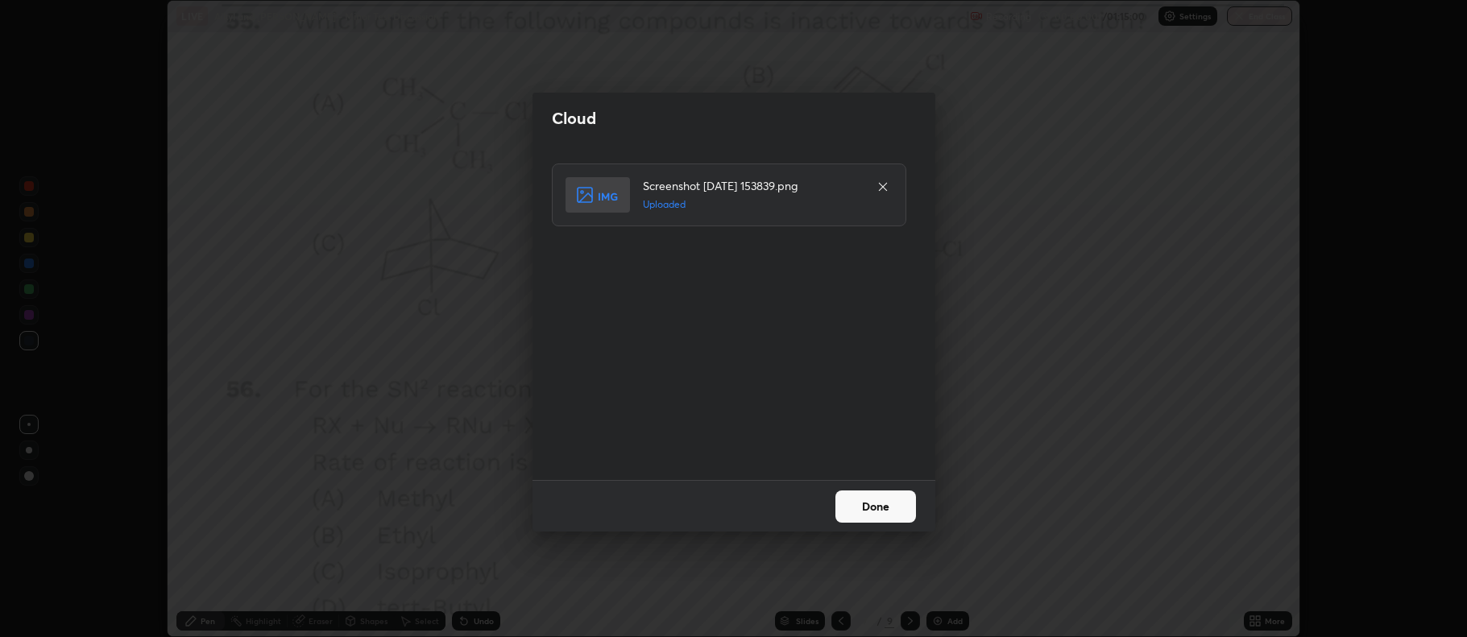
click at [770, 375] on div "Screenshot [DATE] 153839.png Uploaded" at bounding box center [735, 311] width 367 height 297
click at [867, 505] on button "Done" at bounding box center [875, 506] width 81 height 32
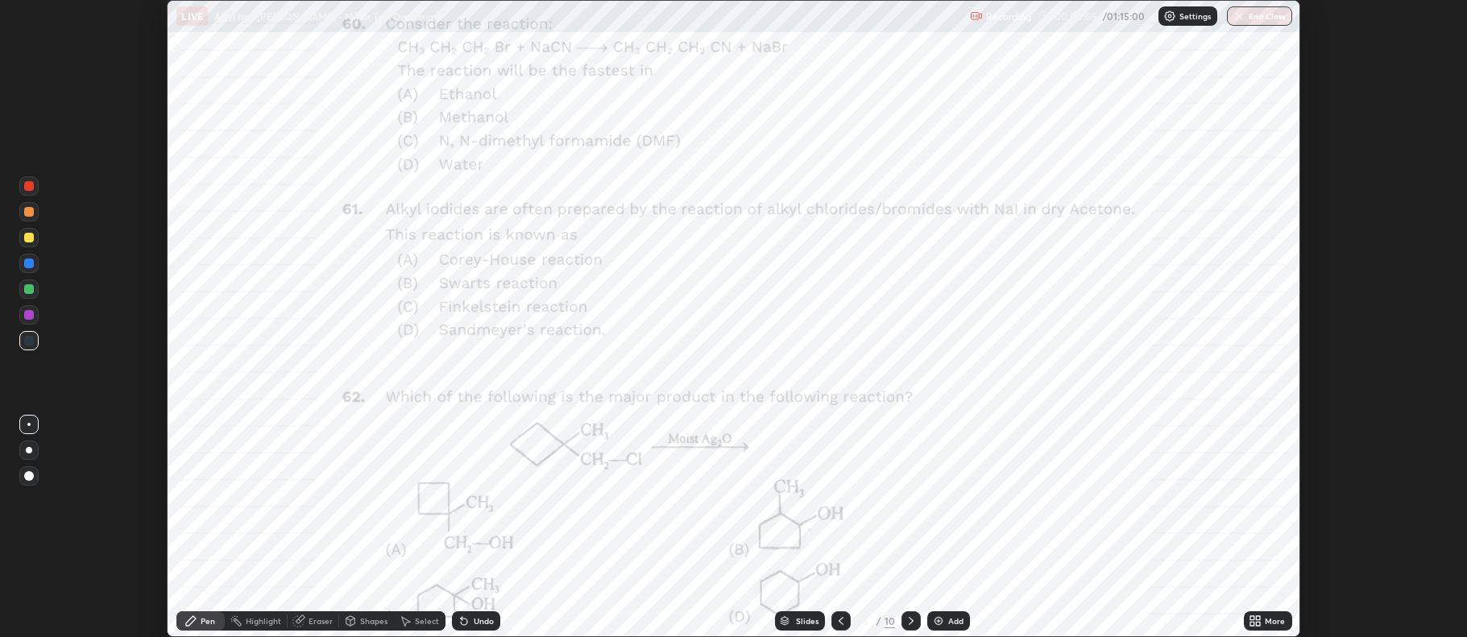
click at [846, 623] on div at bounding box center [840, 620] width 19 height 19
click at [838, 618] on icon at bounding box center [840, 621] width 13 height 13
click at [908, 620] on icon at bounding box center [910, 621] width 13 height 13
click at [908, 621] on icon at bounding box center [910, 621] width 13 height 13
click at [1252, 618] on icon at bounding box center [1252, 618] width 4 height 4
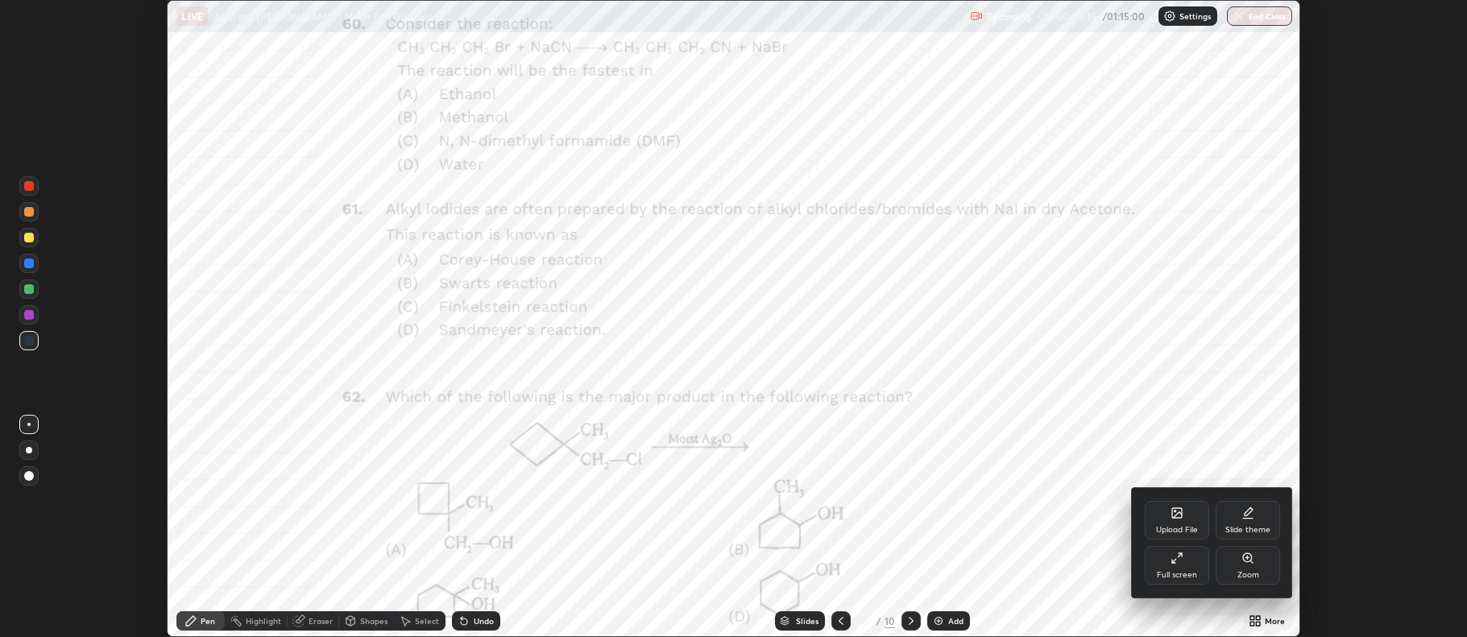
click at [1173, 514] on icon at bounding box center [1177, 513] width 10 height 10
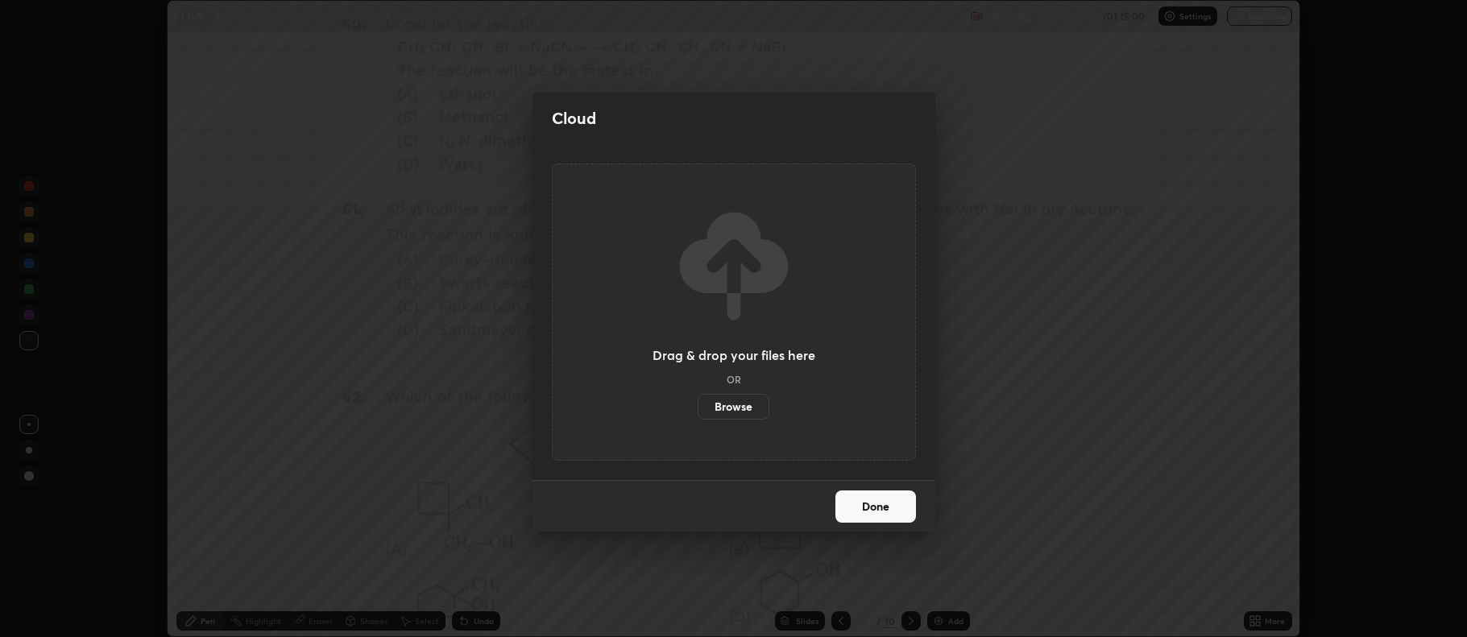
click at [736, 413] on label "Browse" at bounding box center [733, 407] width 72 height 26
click at [697, 413] on input "Browse" at bounding box center [697, 407] width 0 height 26
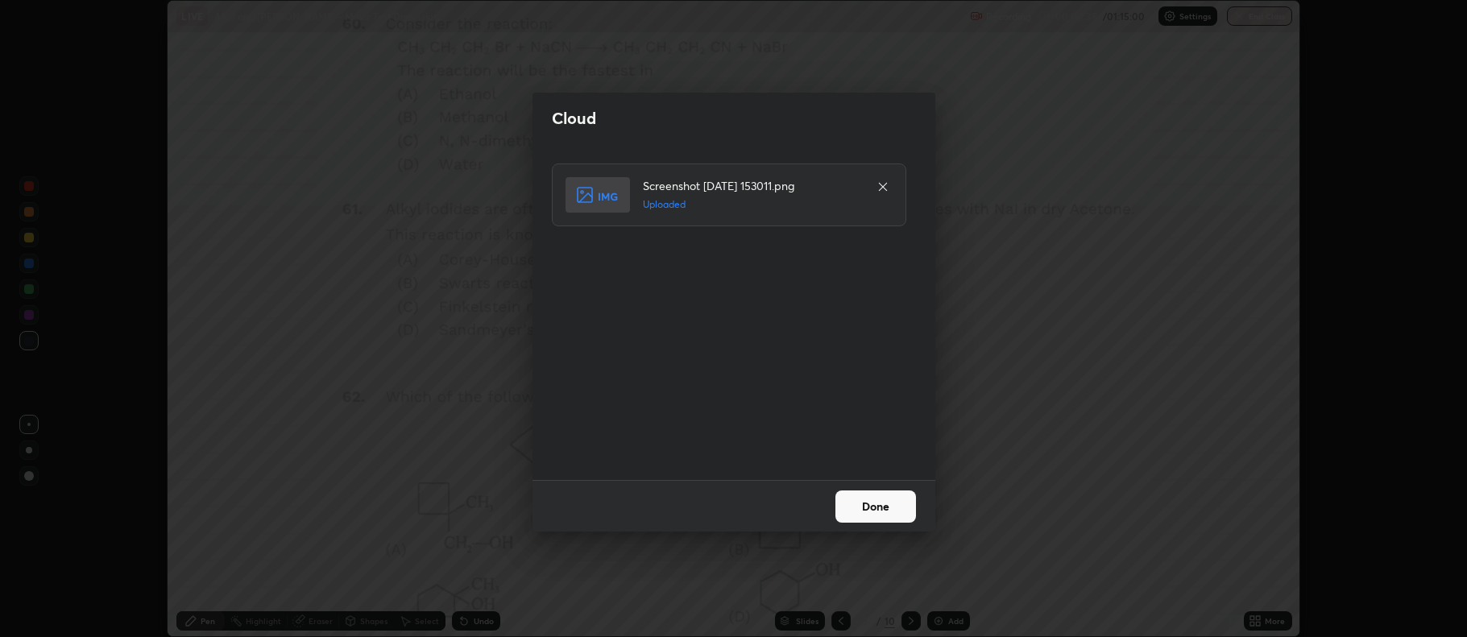
click at [871, 504] on button "Done" at bounding box center [875, 506] width 81 height 32
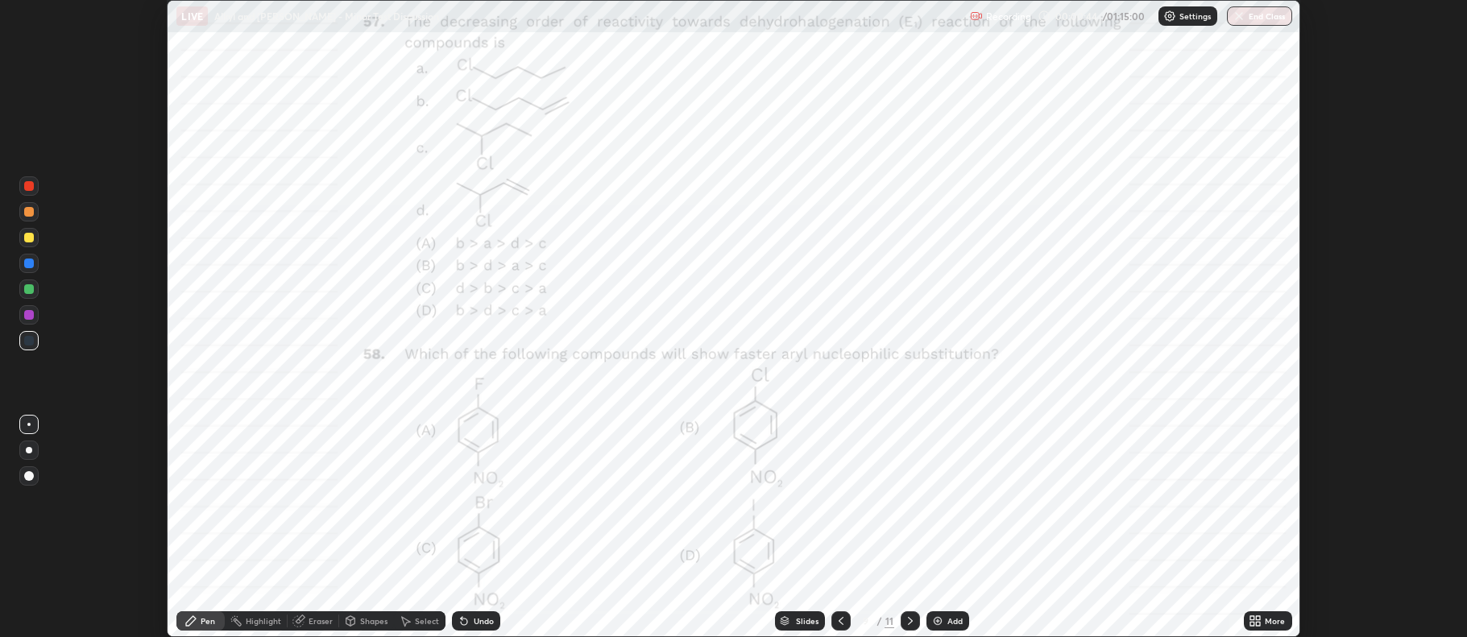
click at [910, 621] on icon at bounding box center [910, 621] width 5 height 8
click at [909, 618] on icon at bounding box center [910, 621] width 13 height 13
click at [839, 621] on icon at bounding box center [840, 621] width 13 height 13
click at [1252, 618] on icon at bounding box center [1252, 618] width 4 height 4
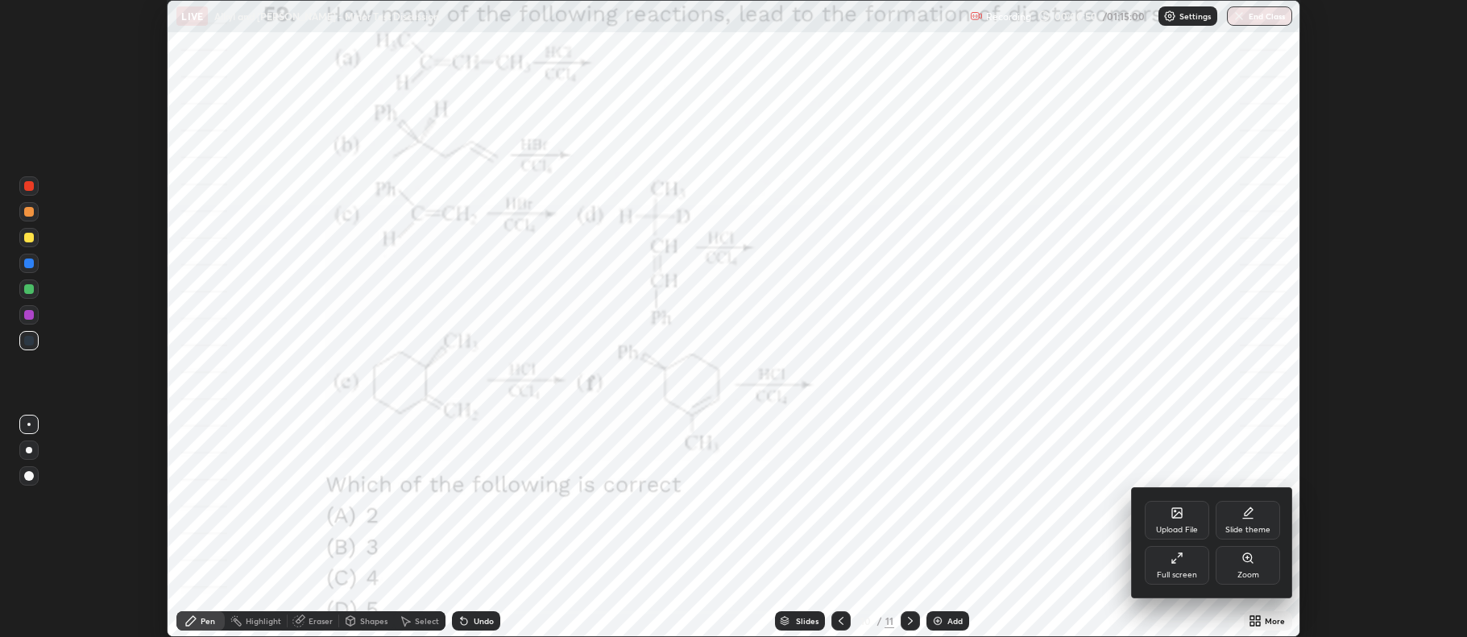
click at [1183, 518] on div "Upload File" at bounding box center [1176, 520] width 64 height 39
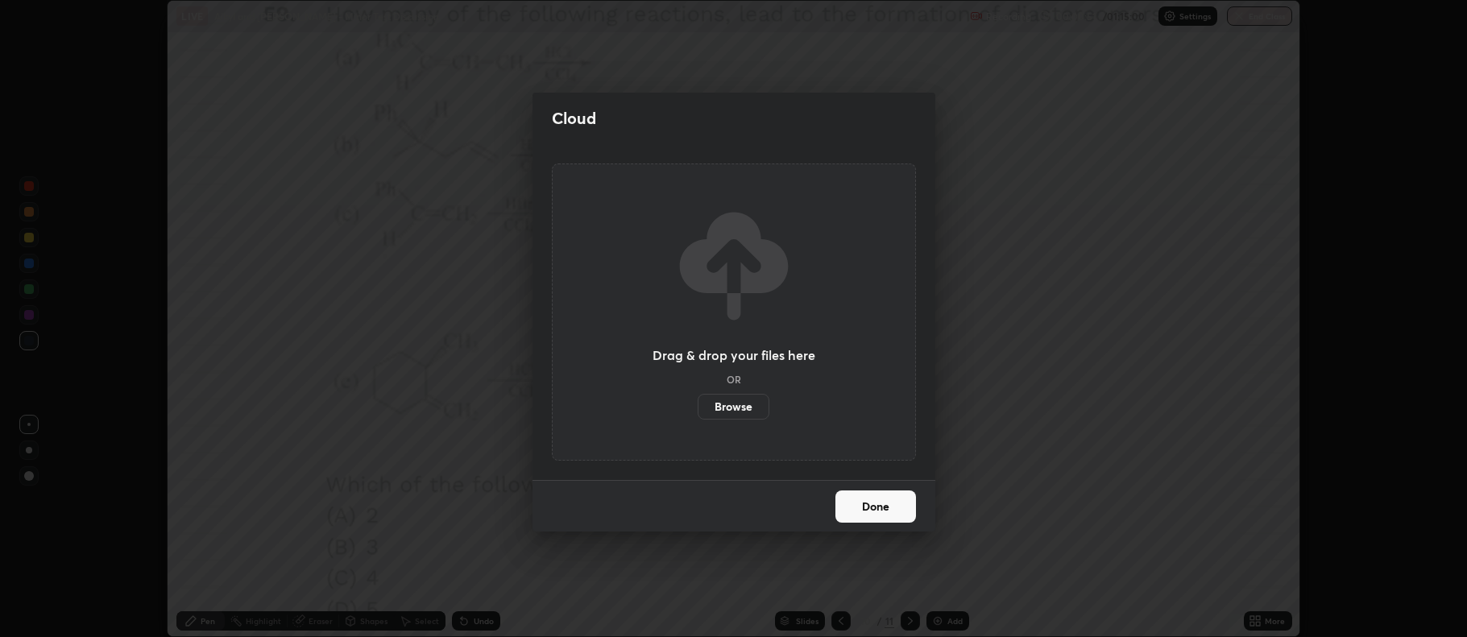
click at [737, 404] on label "Browse" at bounding box center [733, 407] width 72 height 26
click at [697, 404] on input "Browse" at bounding box center [697, 407] width 0 height 26
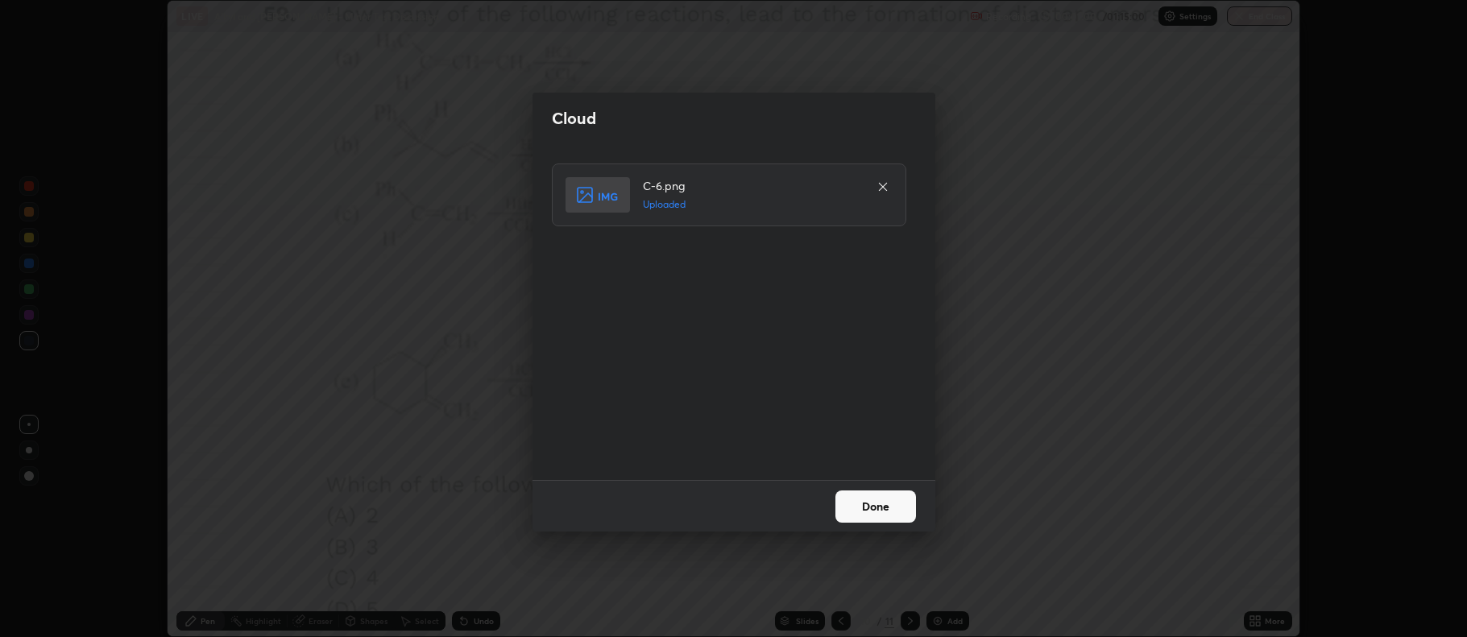
click at [873, 502] on button "Done" at bounding box center [875, 506] width 81 height 32
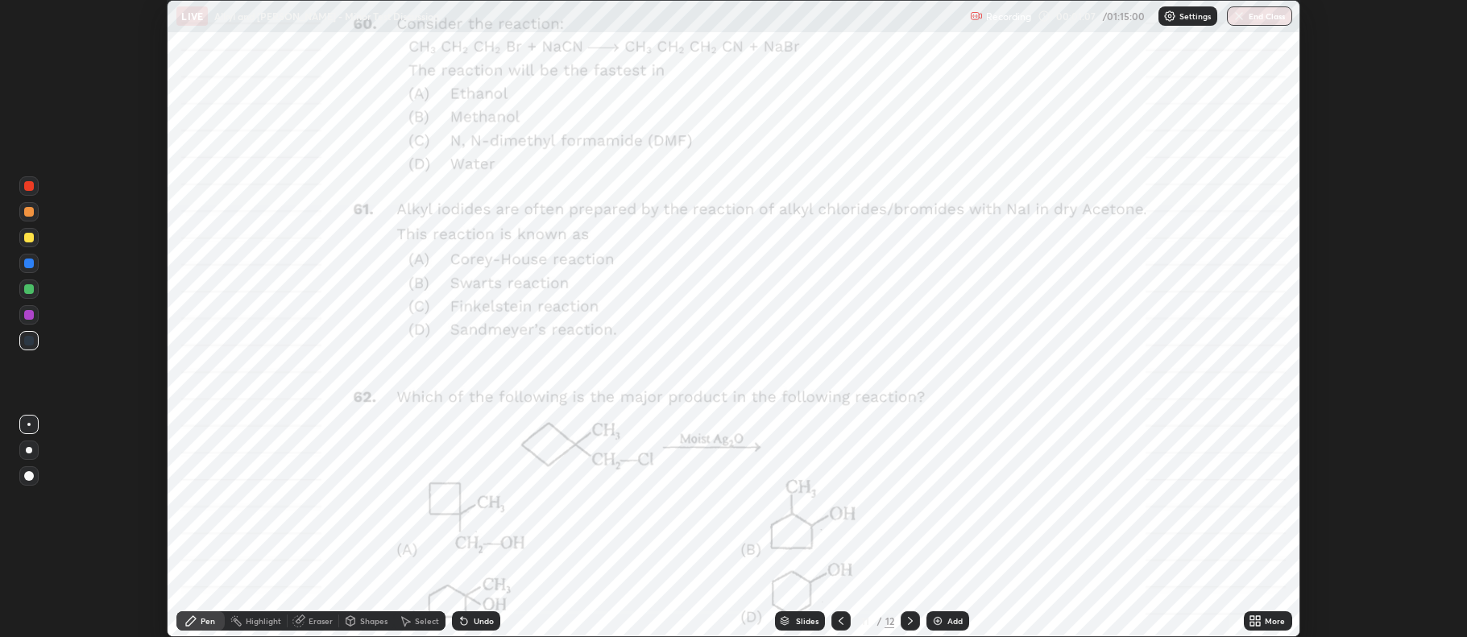
click at [910, 624] on icon at bounding box center [910, 621] width 13 height 13
click at [839, 621] on icon at bounding box center [840, 621] width 13 height 13
click at [1251, 618] on icon at bounding box center [1252, 618] width 4 height 4
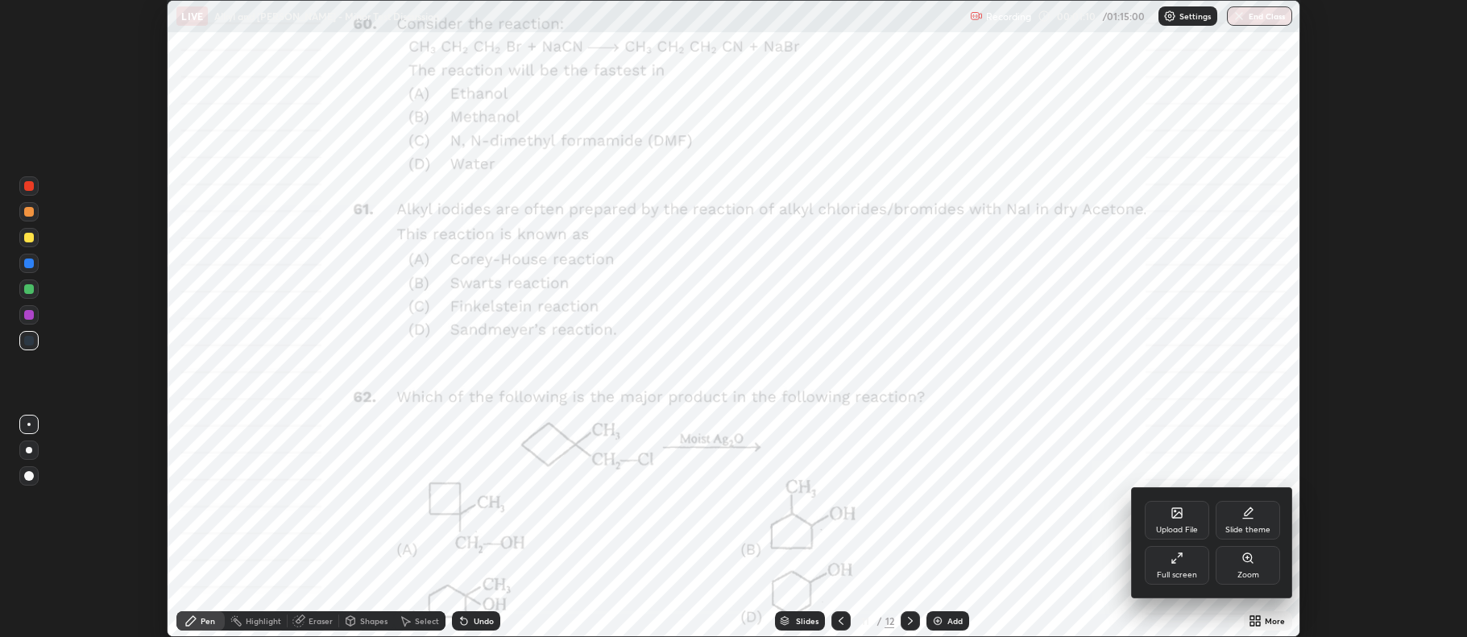
click at [1164, 523] on div "Upload File" at bounding box center [1176, 520] width 64 height 39
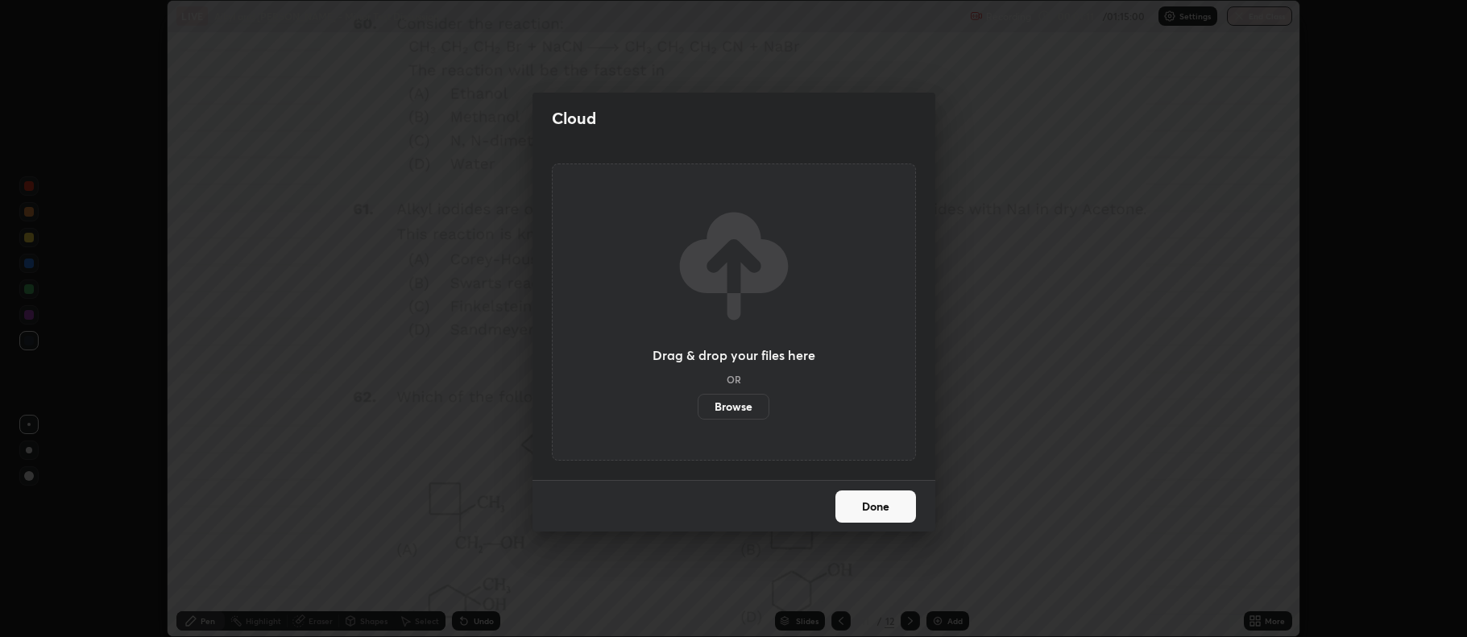
click at [742, 396] on label "Browse" at bounding box center [733, 407] width 72 height 26
click at [697, 396] on input "Browse" at bounding box center [697, 407] width 0 height 26
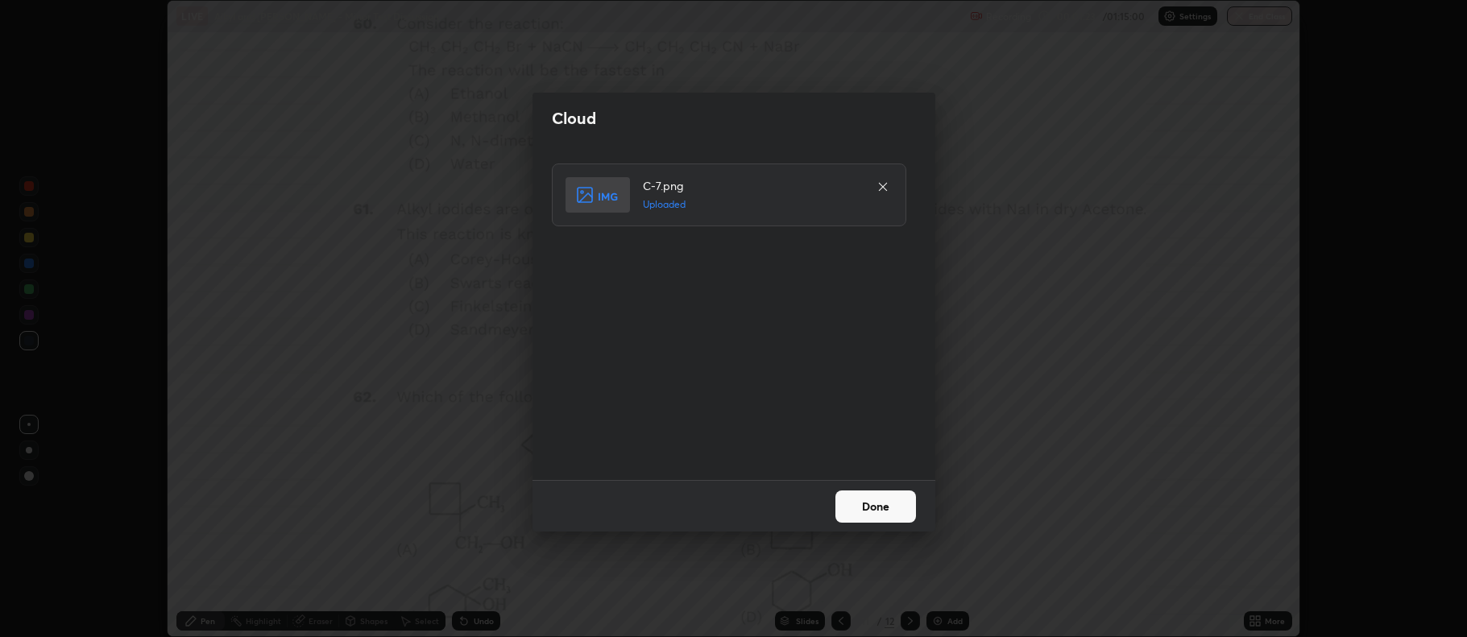
click at [867, 505] on button "Done" at bounding box center [875, 506] width 81 height 32
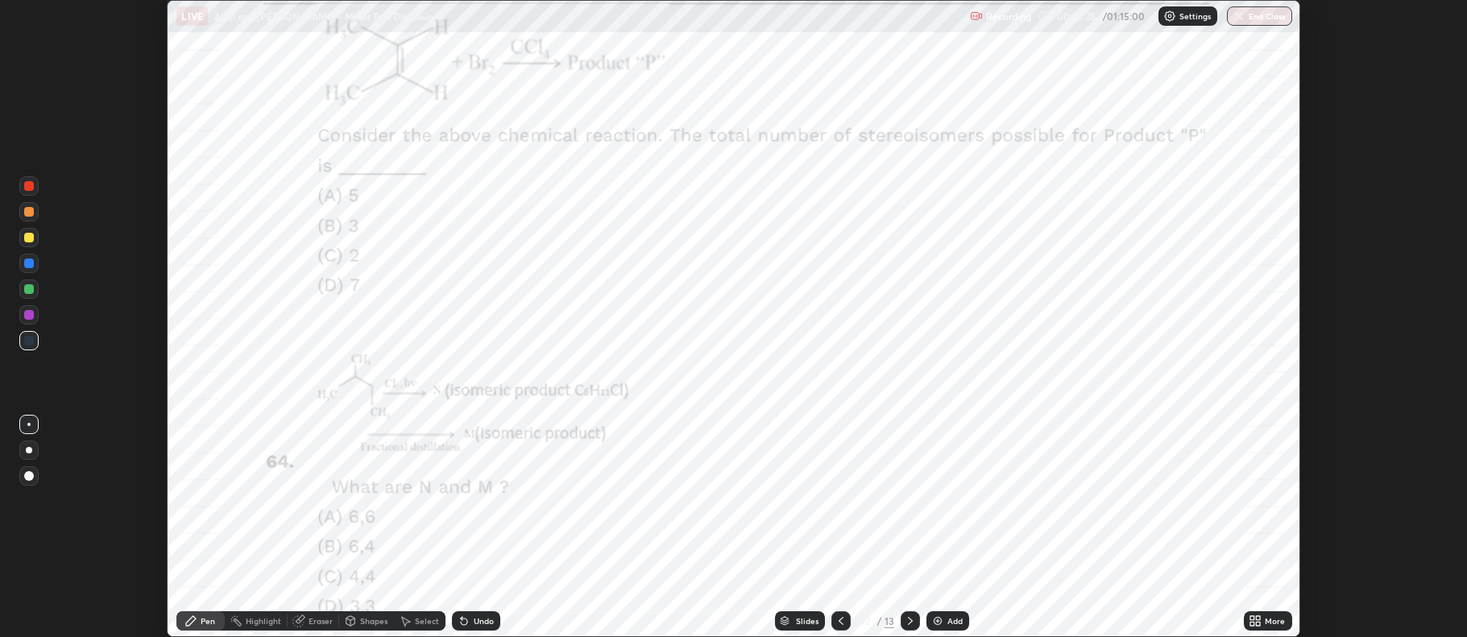
click at [934, 621] on img at bounding box center [937, 621] width 13 height 13
click at [839, 621] on icon at bounding box center [840, 621] width 13 height 13
click at [1252, 623] on icon at bounding box center [1252, 624] width 4 height 4
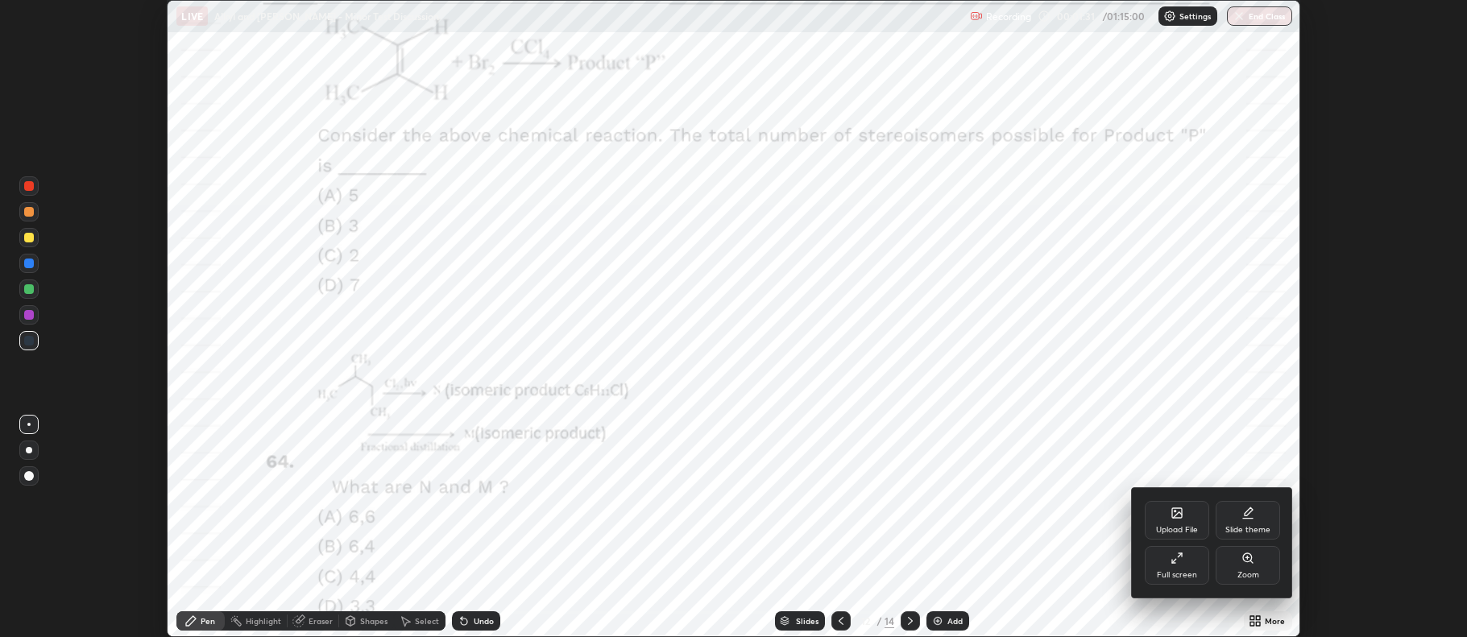
click at [1182, 524] on div "Upload File" at bounding box center [1176, 520] width 64 height 39
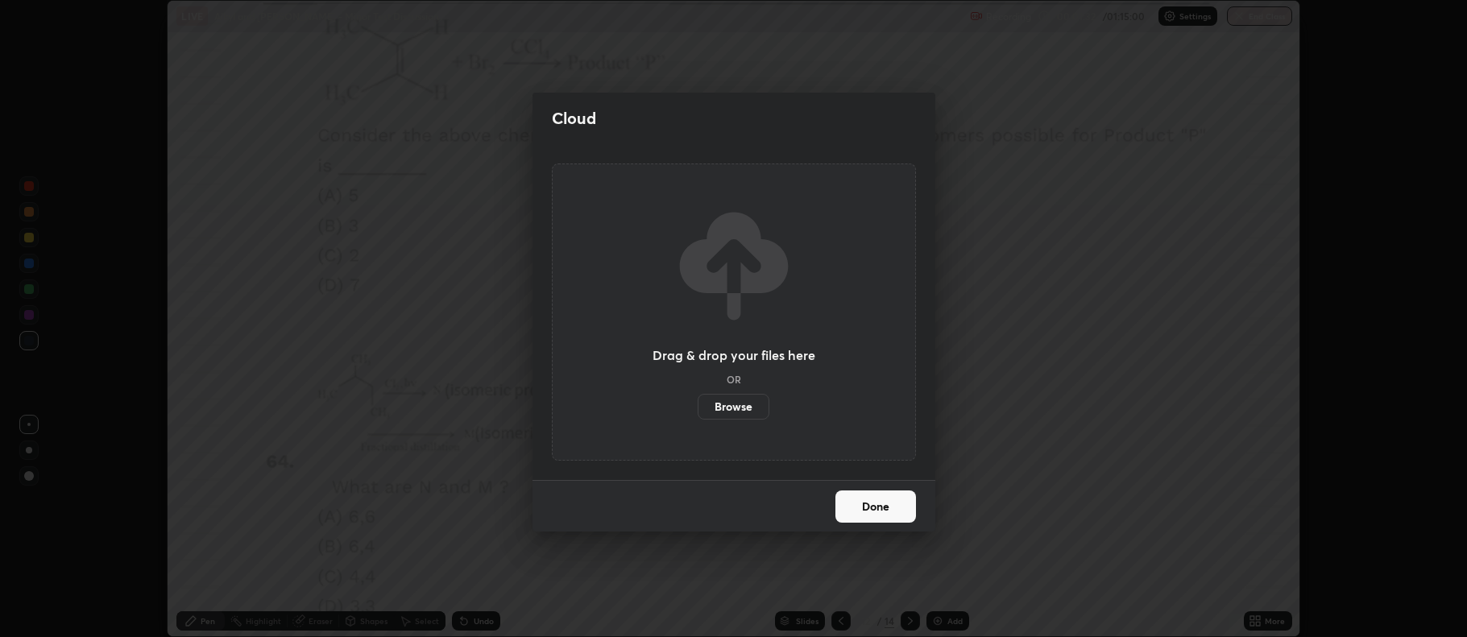
click at [744, 412] on label "Browse" at bounding box center [733, 407] width 72 height 26
click at [697, 412] on input "Browse" at bounding box center [697, 407] width 0 height 26
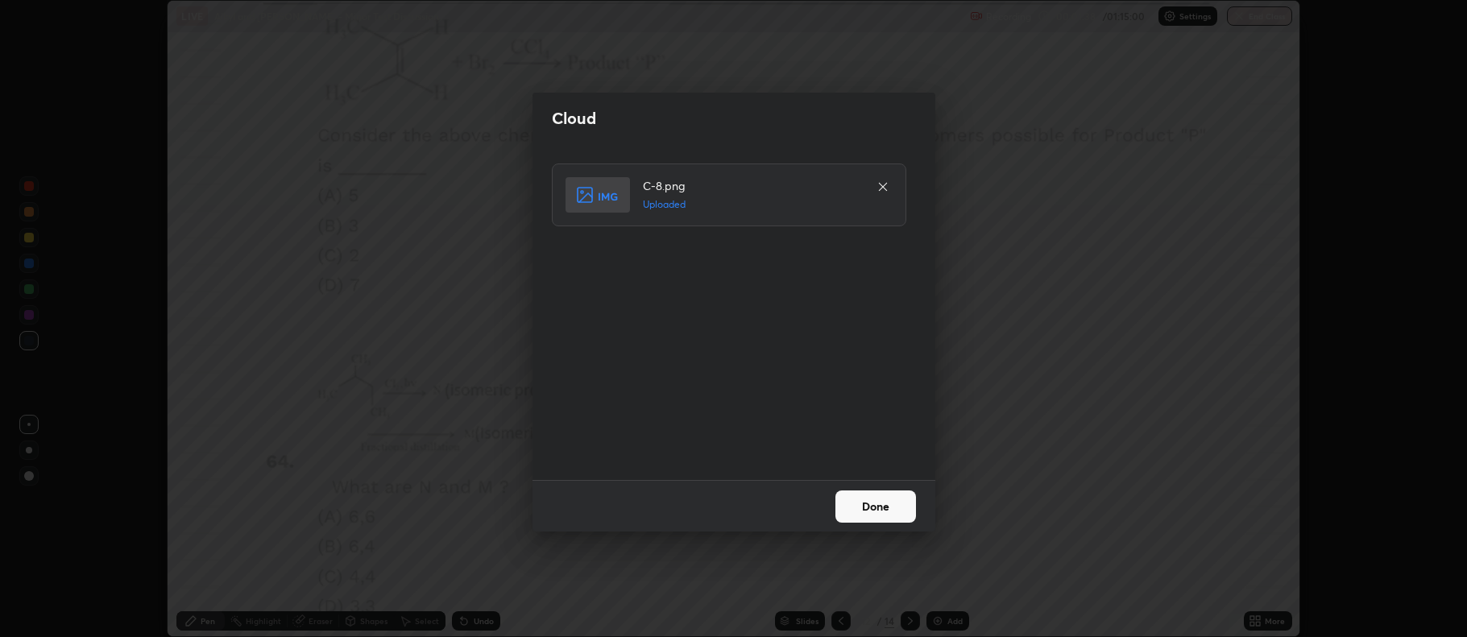
click at [882, 503] on button "Done" at bounding box center [875, 506] width 81 height 32
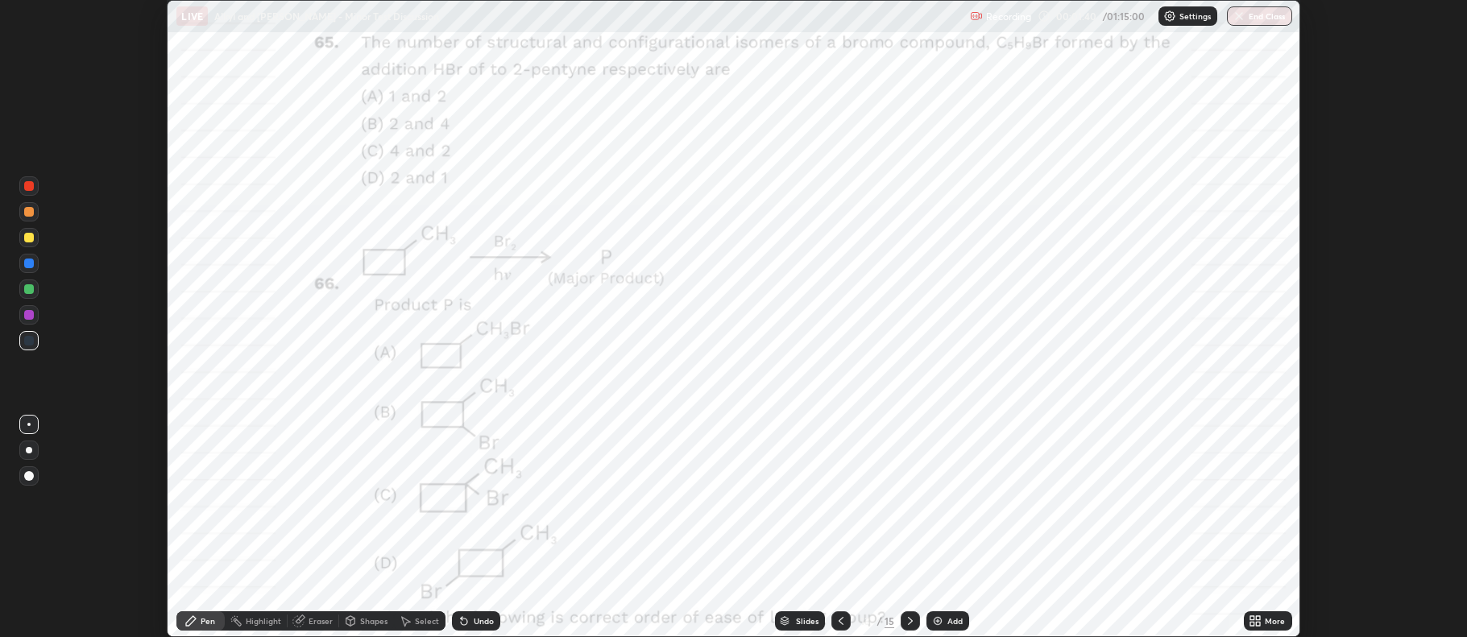
click at [1253, 621] on icon at bounding box center [1254, 621] width 13 height 13
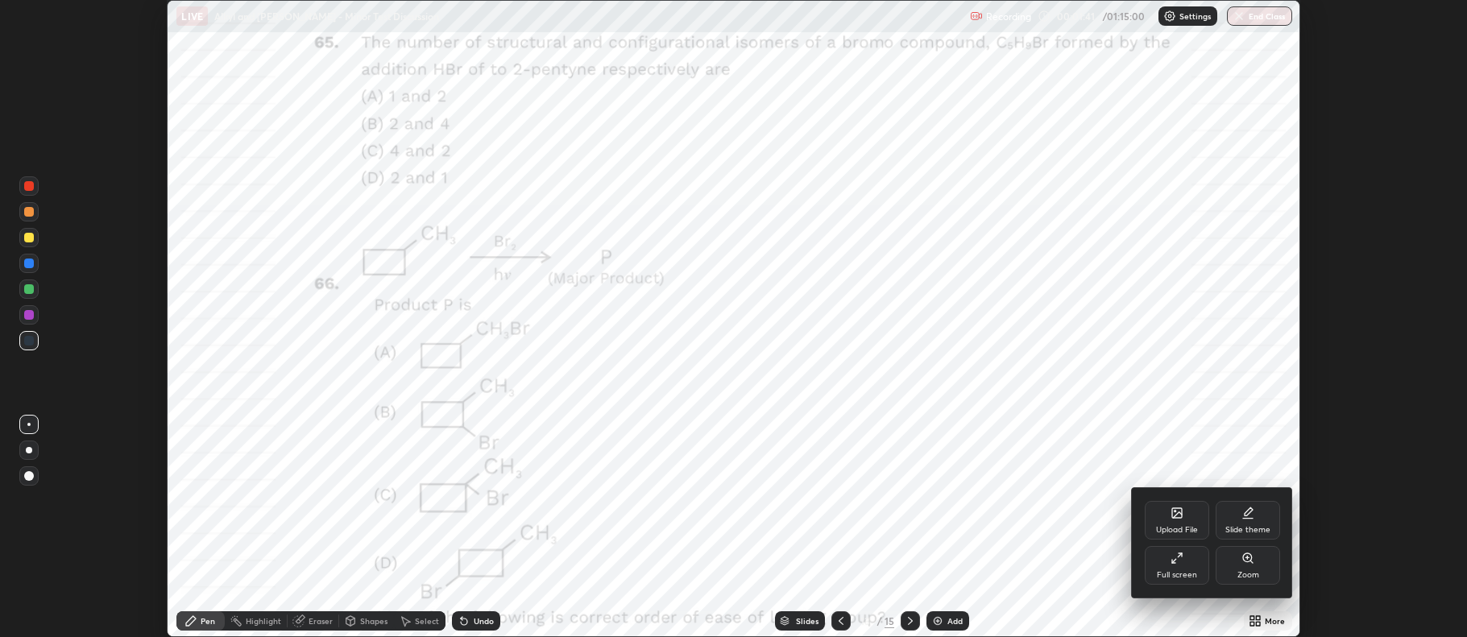
click at [1173, 520] on div "Upload File" at bounding box center [1176, 520] width 64 height 39
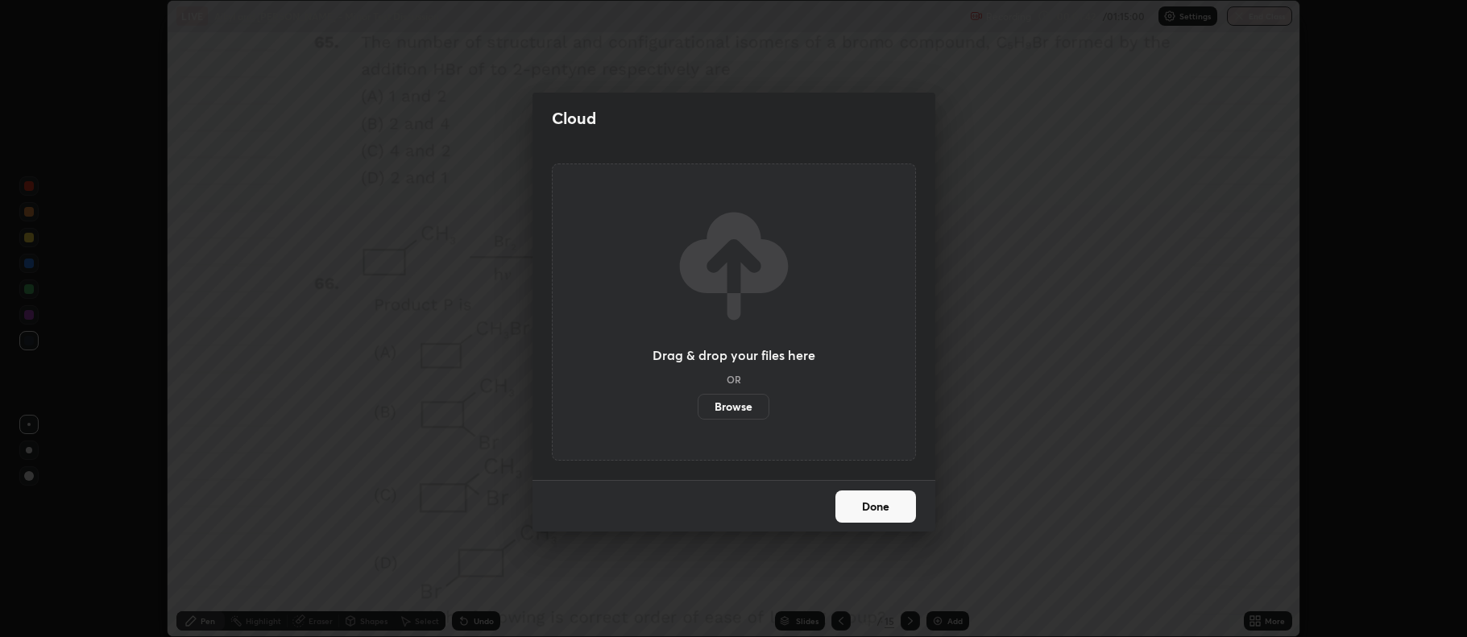
click at [732, 411] on label "Browse" at bounding box center [733, 407] width 72 height 26
click at [697, 411] on input "Browse" at bounding box center [697, 407] width 0 height 26
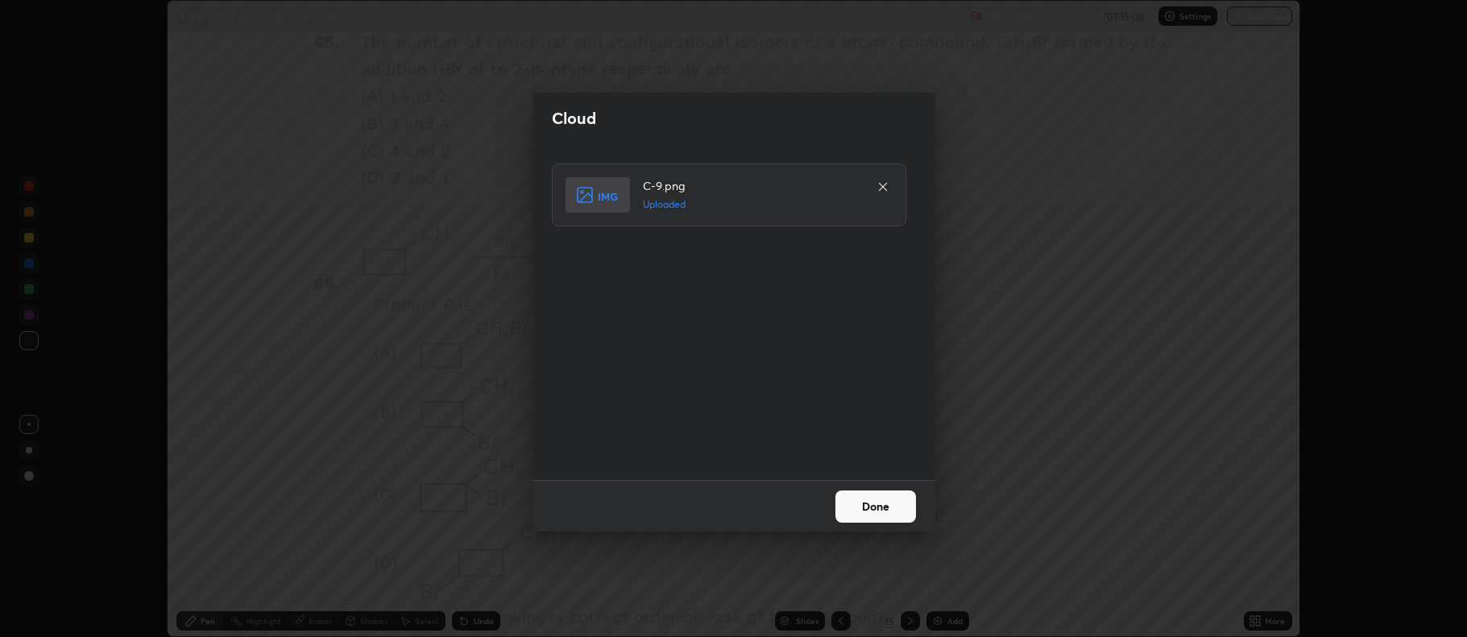
click at [881, 507] on button "Done" at bounding box center [875, 506] width 81 height 32
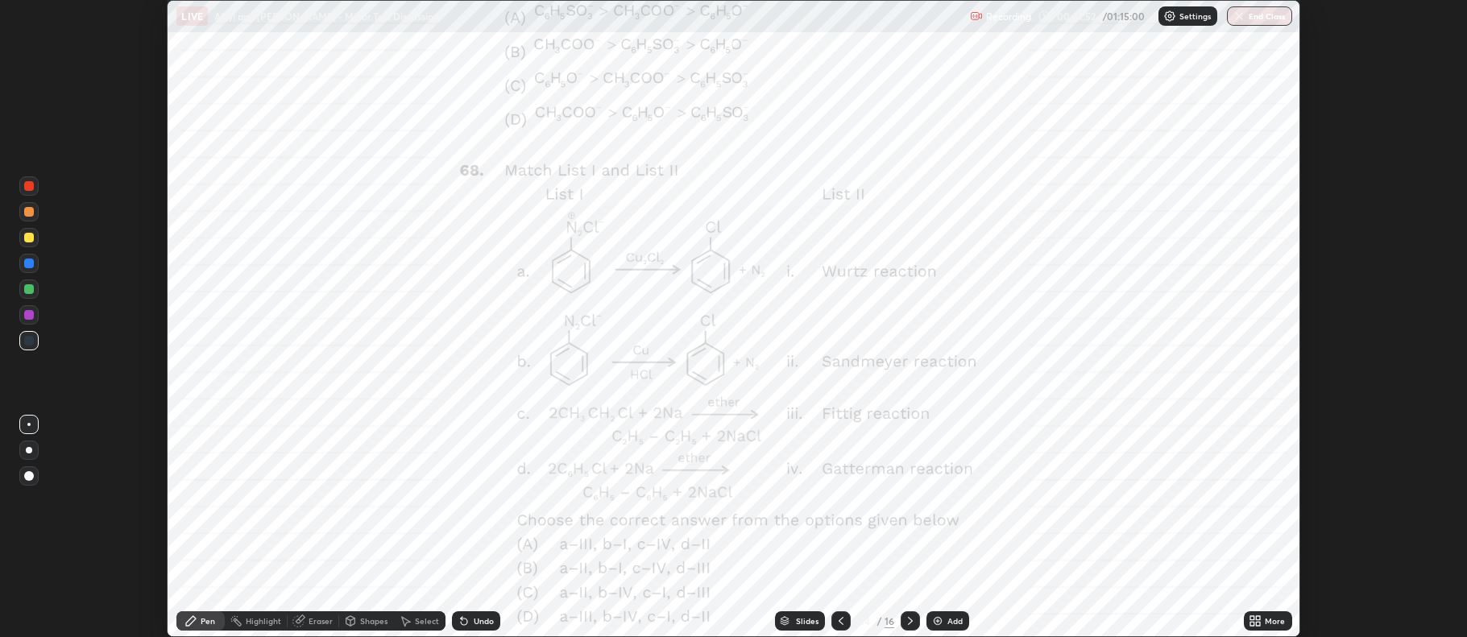
click at [907, 616] on icon at bounding box center [910, 621] width 13 height 13
click at [841, 622] on icon at bounding box center [840, 621] width 13 height 13
click at [1260, 619] on icon at bounding box center [1258, 618] width 4 height 4
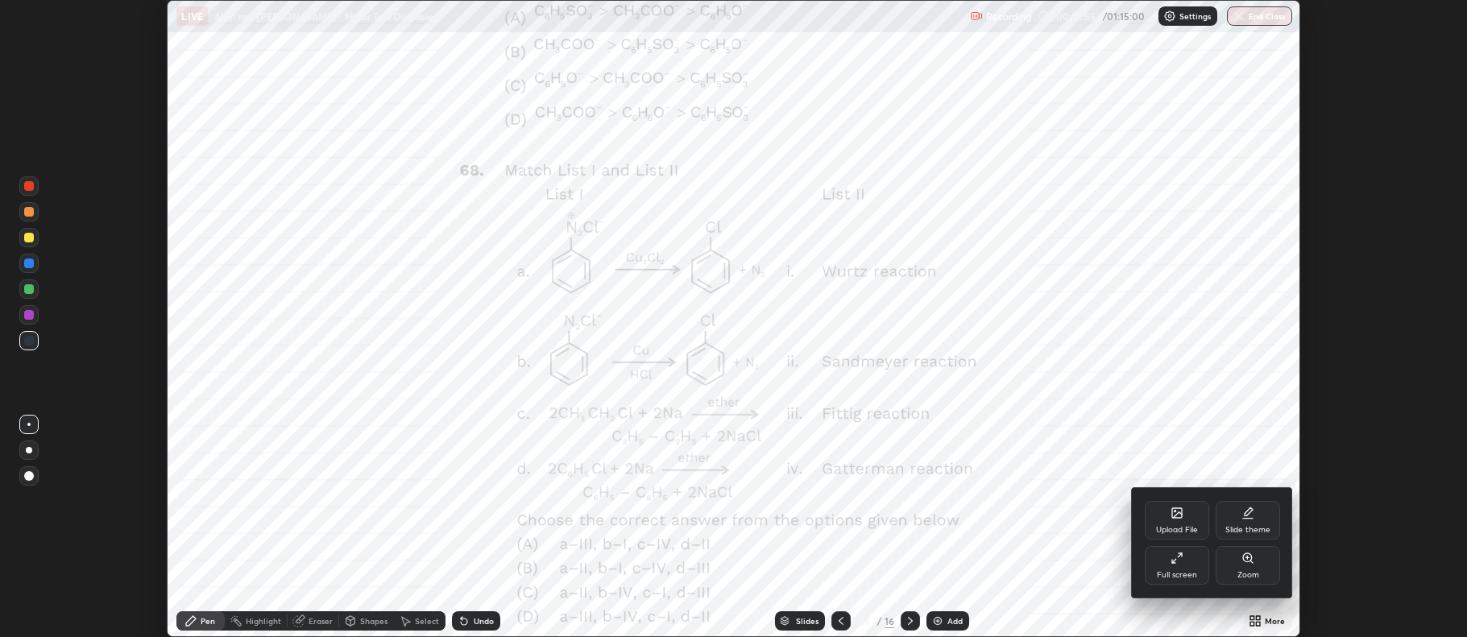
click at [1176, 519] on icon at bounding box center [1176, 513] width 13 height 13
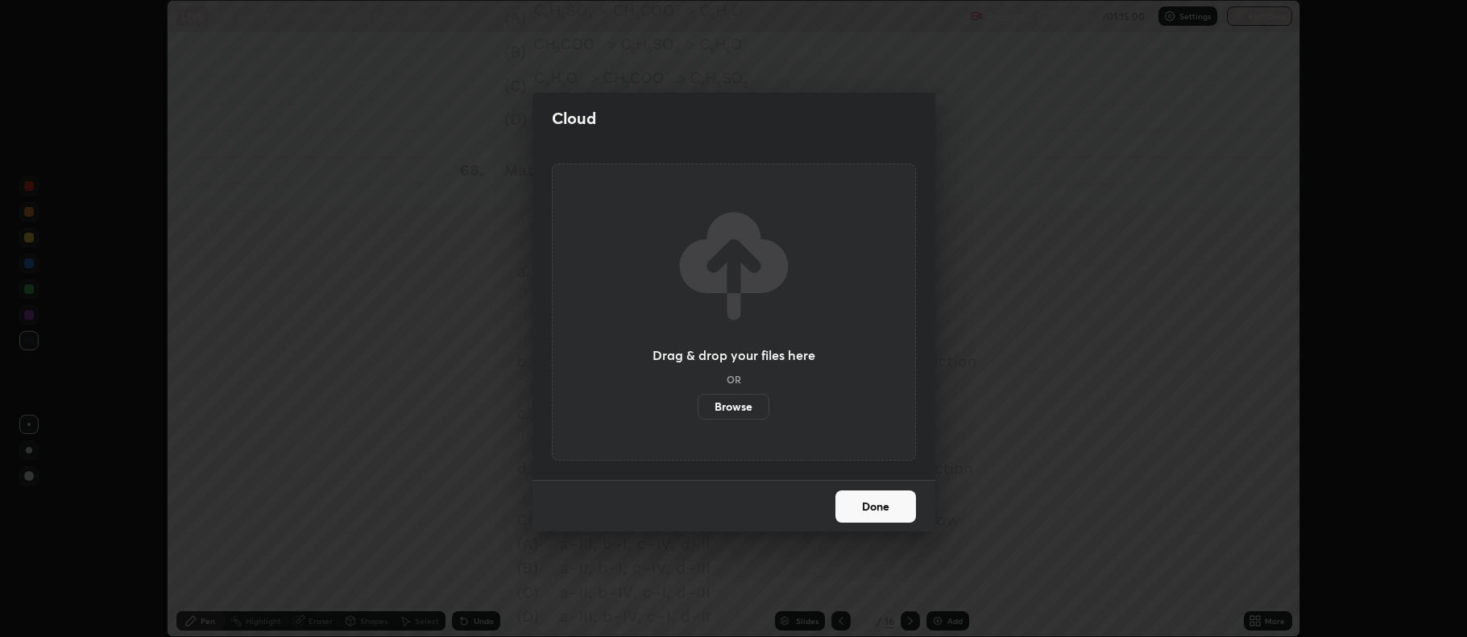
click at [735, 411] on label "Browse" at bounding box center [733, 407] width 72 height 26
click at [697, 411] on input "Browse" at bounding box center [697, 407] width 0 height 26
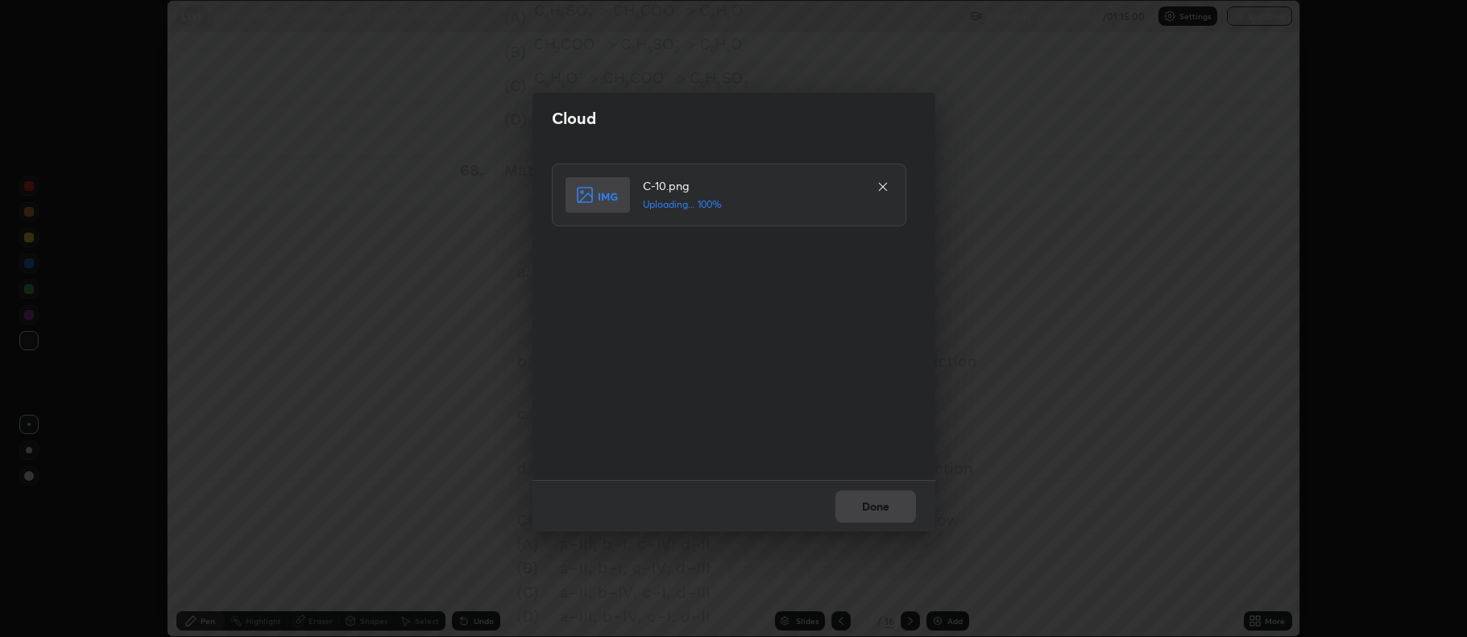
click at [884, 503] on div "Done" at bounding box center [733, 506] width 403 height 52
click at [886, 505] on button "Done" at bounding box center [875, 506] width 81 height 32
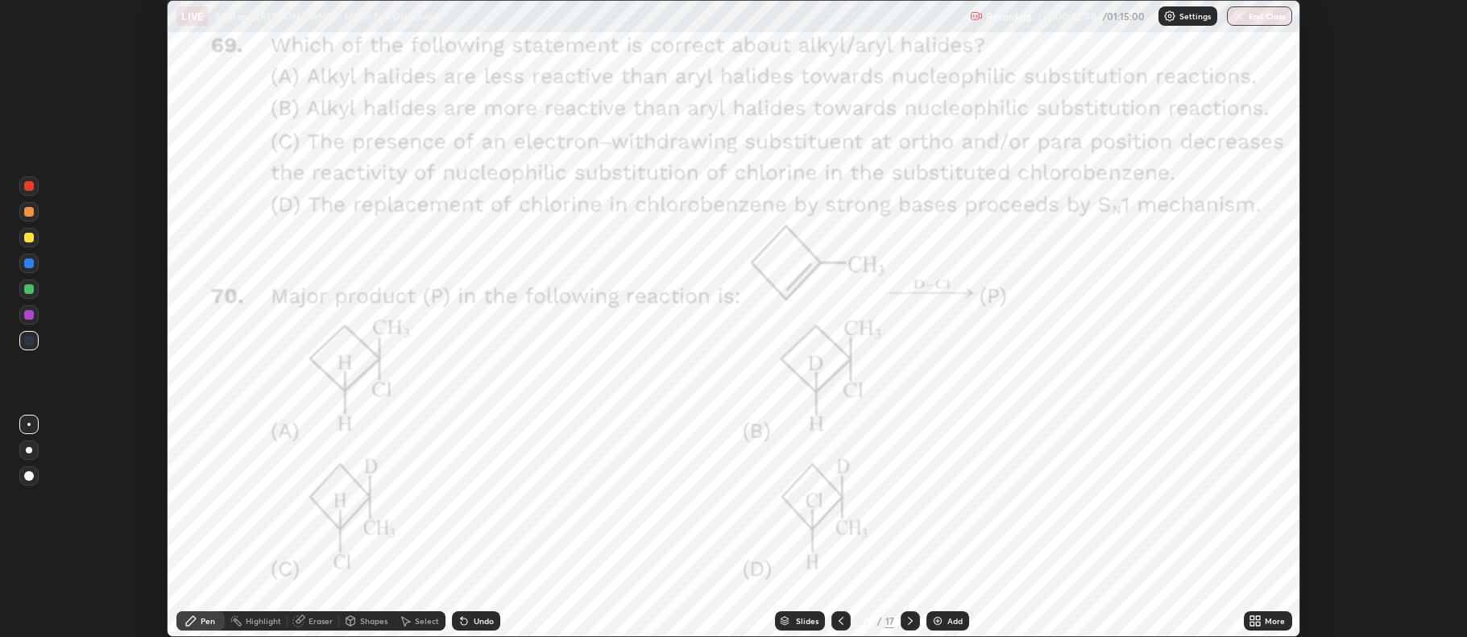
click at [1254, 619] on icon at bounding box center [1252, 618] width 4 height 4
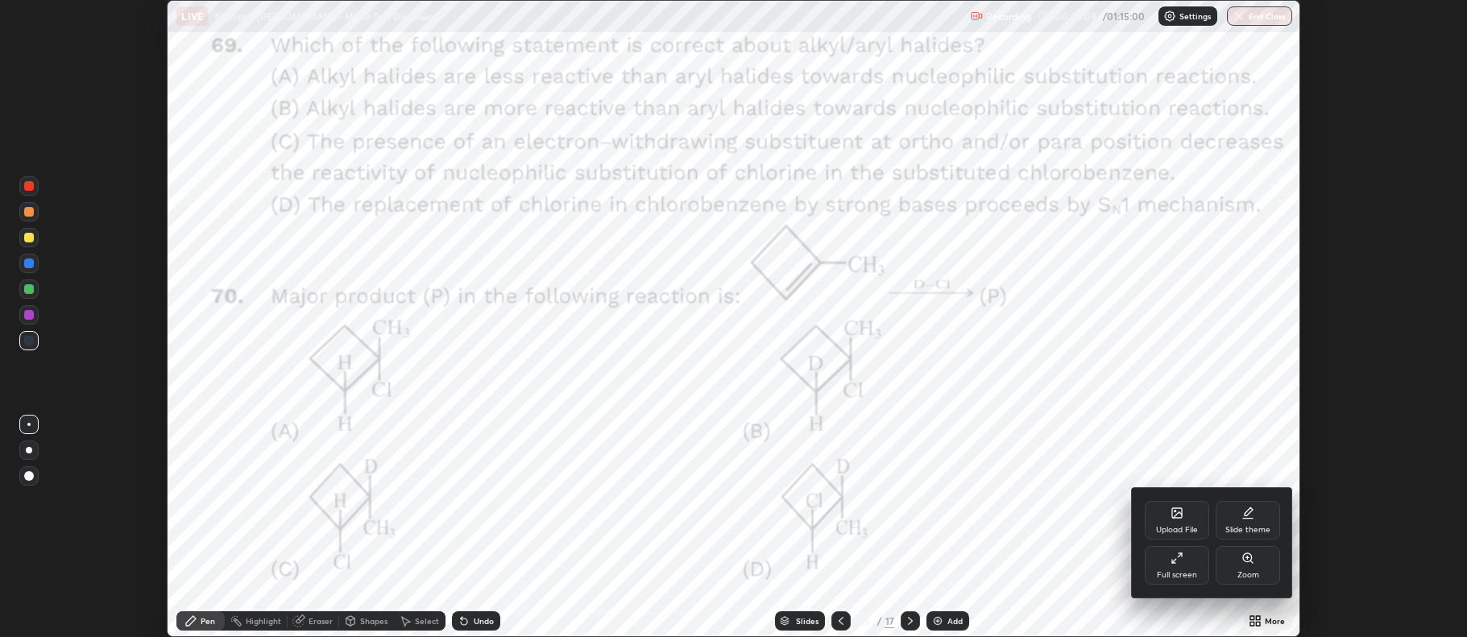
click at [1180, 528] on div "Upload File" at bounding box center [1177, 530] width 42 height 8
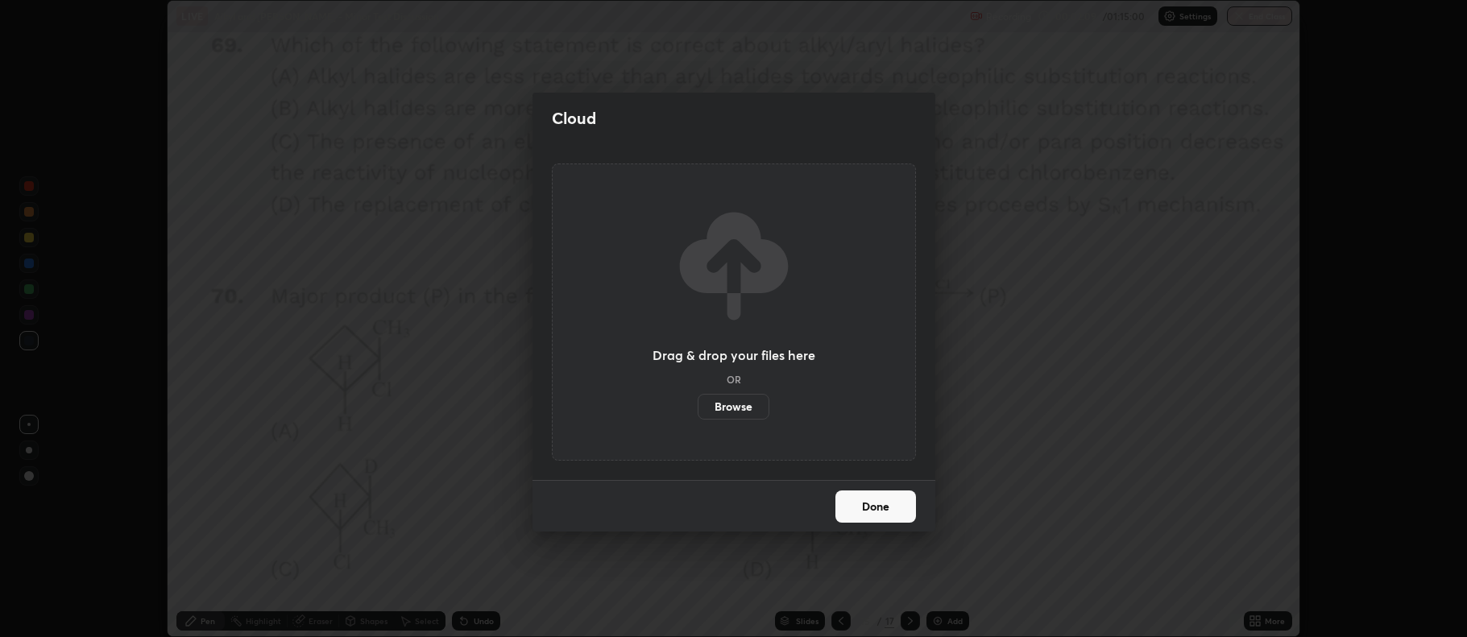
click at [750, 411] on label "Browse" at bounding box center [733, 407] width 72 height 26
click at [697, 411] on input "Browse" at bounding box center [697, 407] width 0 height 26
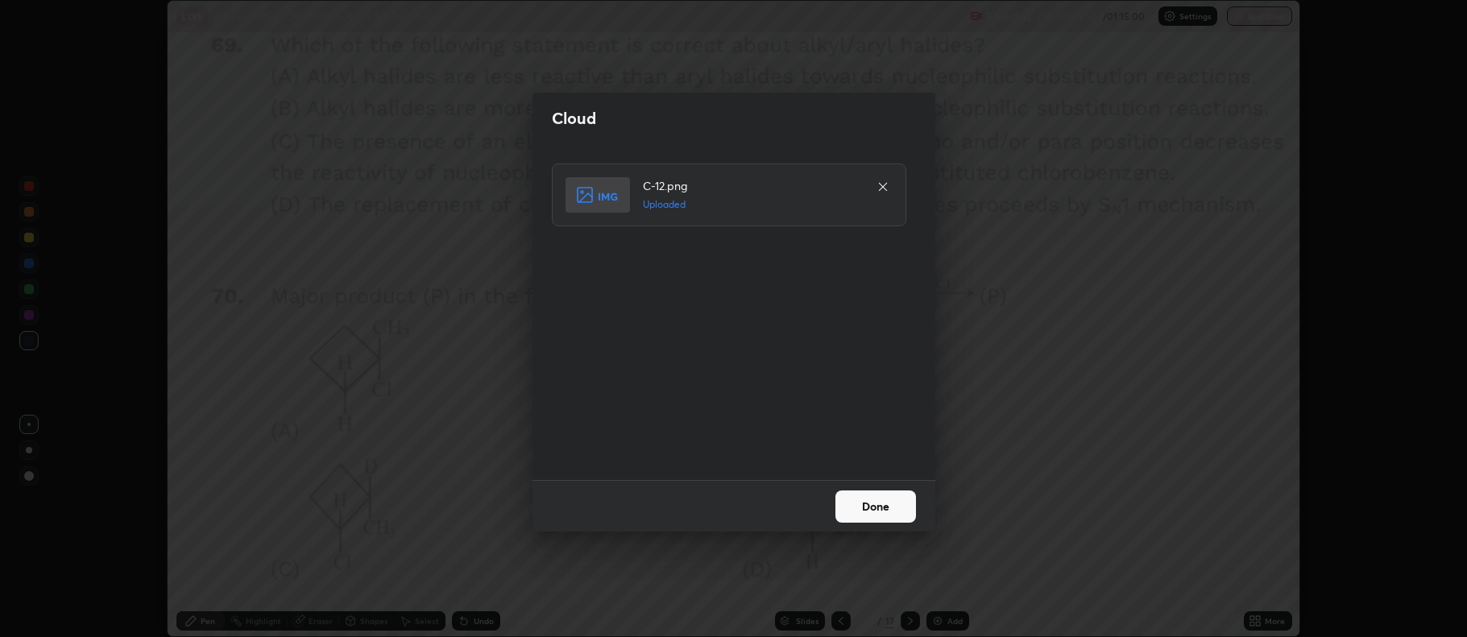
click at [874, 503] on button "Done" at bounding box center [875, 506] width 81 height 32
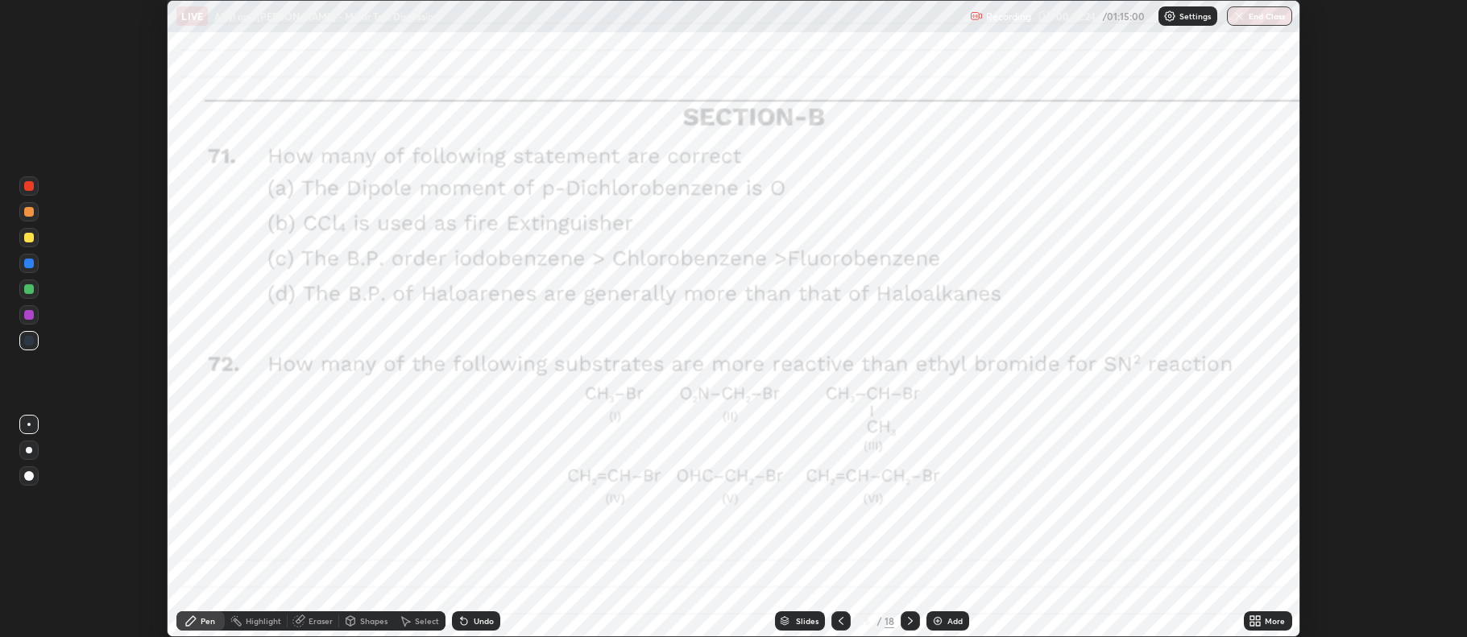
click at [1258, 623] on icon at bounding box center [1258, 624] width 4 height 4
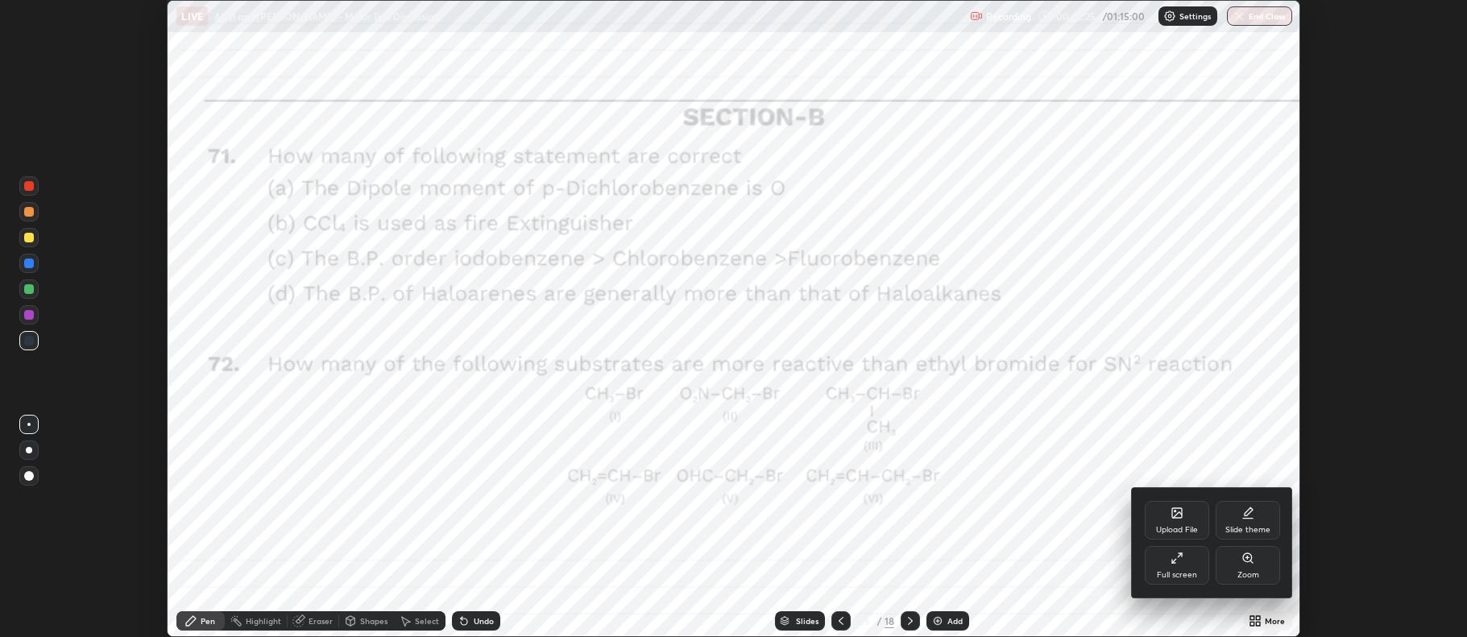
click at [1175, 517] on icon at bounding box center [1177, 515] width 9 height 6
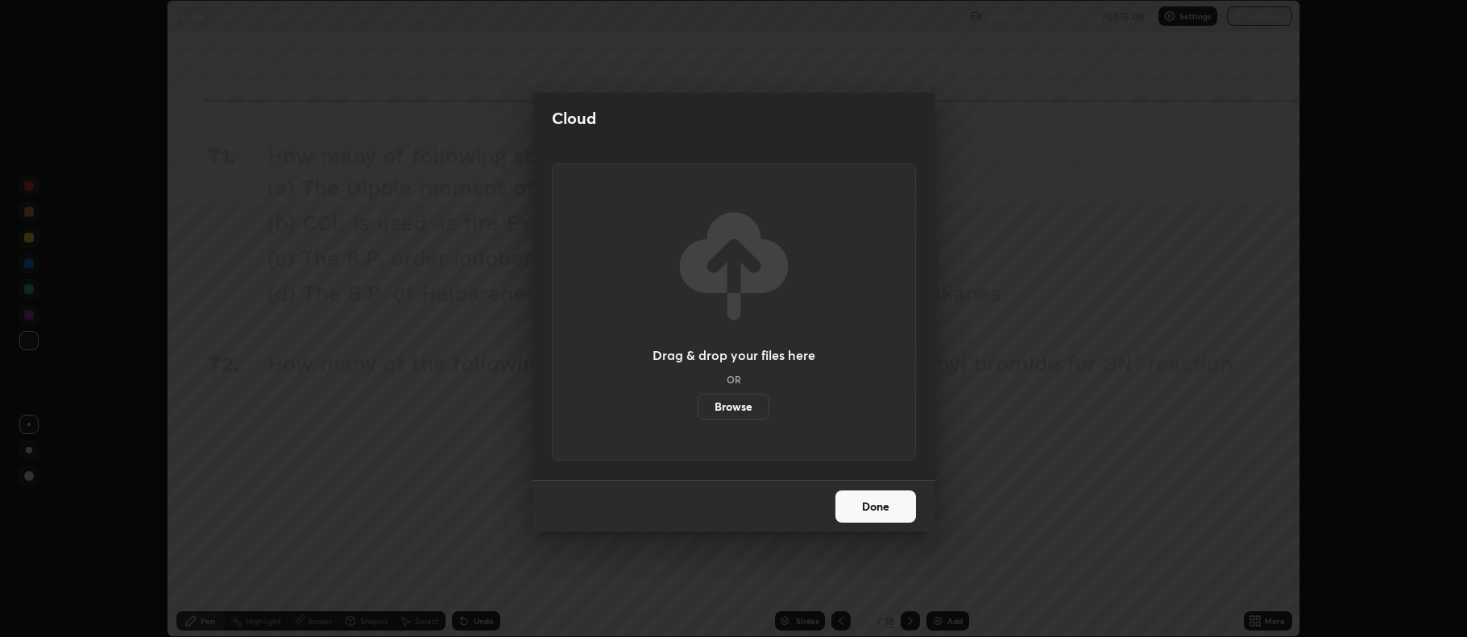
click at [747, 406] on label "Browse" at bounding box center [733, 407] width 72 height 26
click at [697, 406] on input "Browse" at bounding box center [697, 407] width 0 height 26
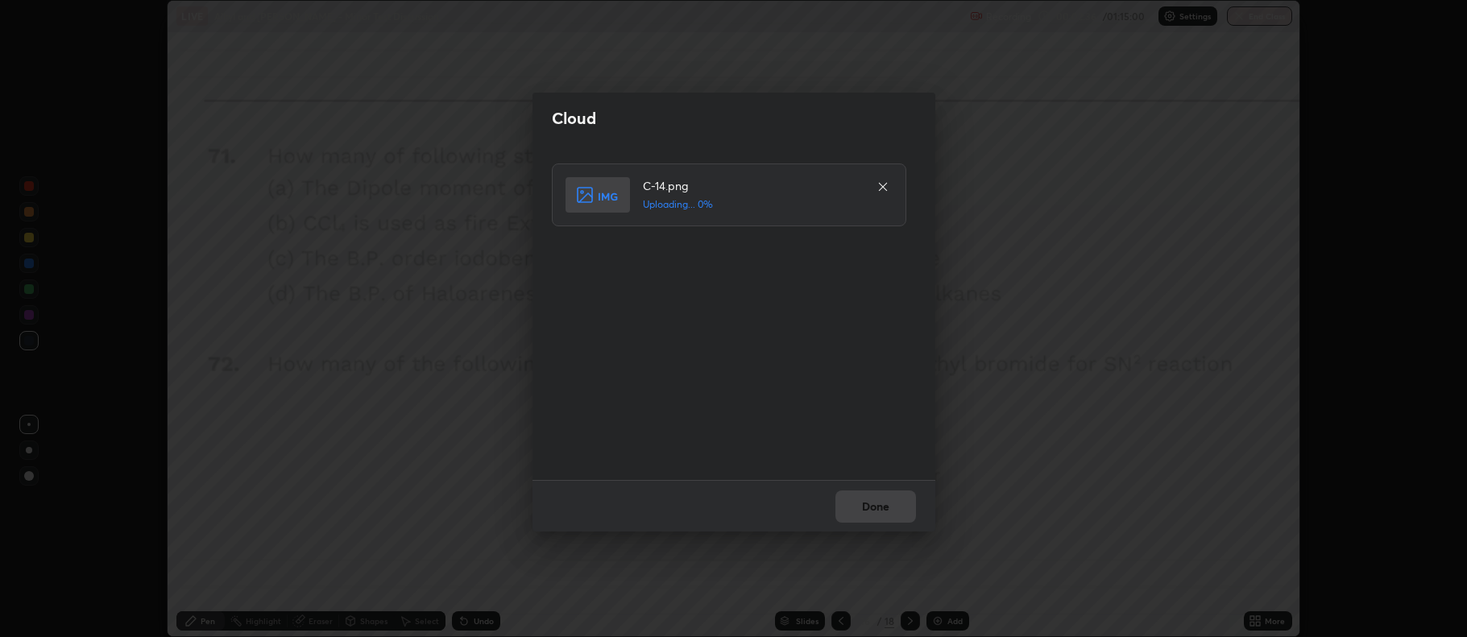
click at [871, 507] on div "Done" at bounding box center [733, 506] width 403 height 52
click at [882, 502] on button "Done" at bounding box center [875, 506] width 81 height 32
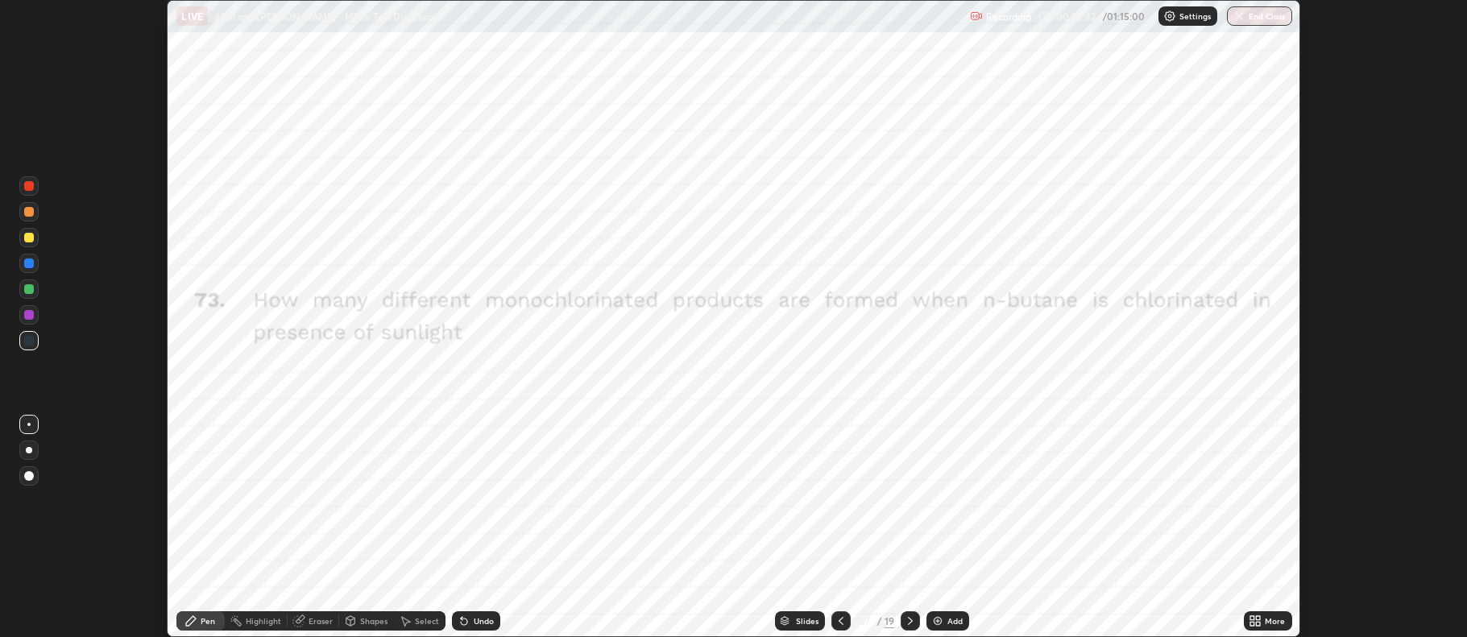
click at [943, 616] on div "Add" at bounding box center [947, 620] width 43 height 19
click at [838, 621] on icon at bounding box center [840, 621] width 13 height 13
click at [1255, 620] on icon at bounding box center [1254, 621] width 13 height 13
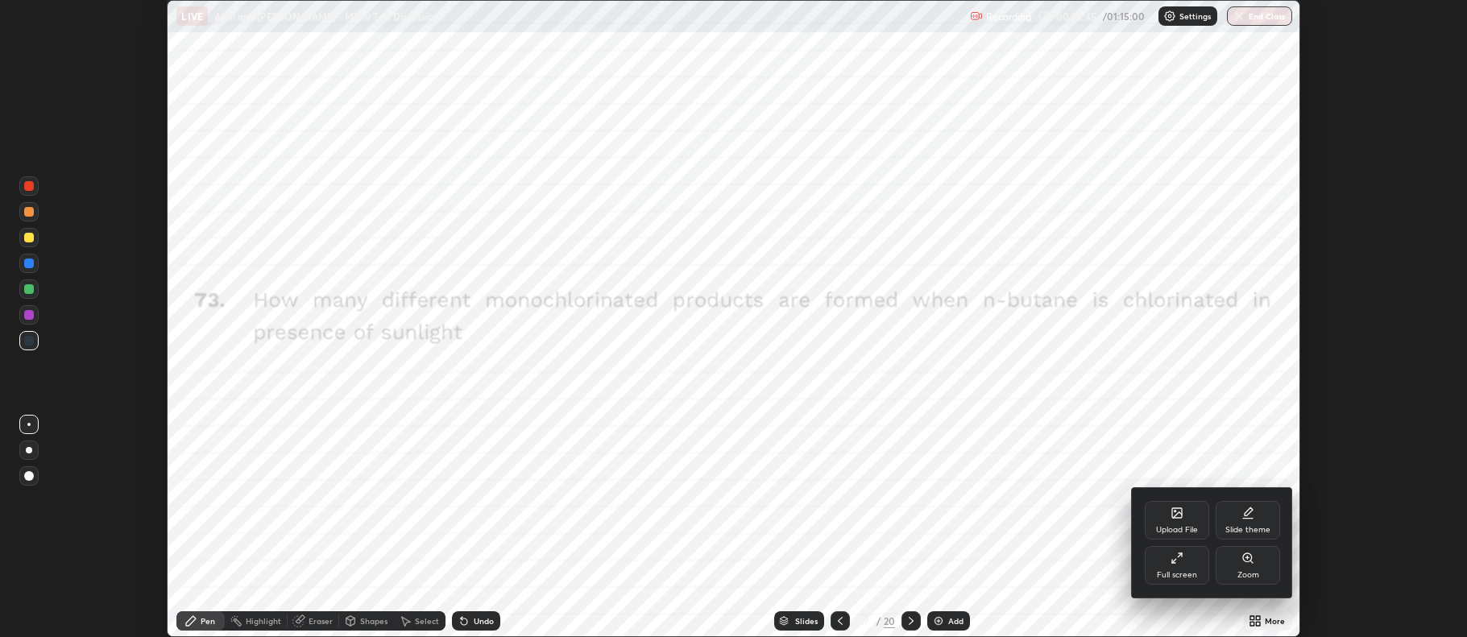
click at [1174, 519] on icon at bounding box center [1176, 513] width 13 height 13
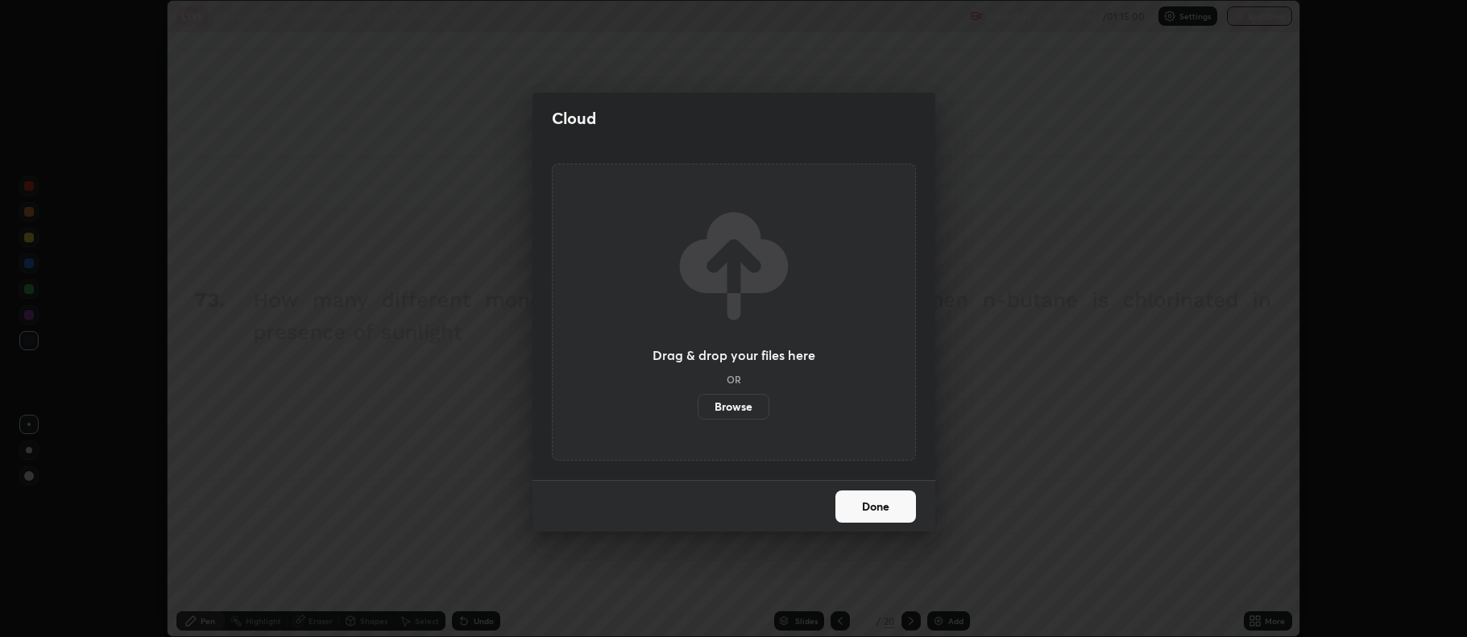
click at [725, 404] on label "Browse" at bounding box center [733, 407] width 72 height 26
click at [697, 404] on input "Browse" at bounding box center [697, 407] width 0 height 26
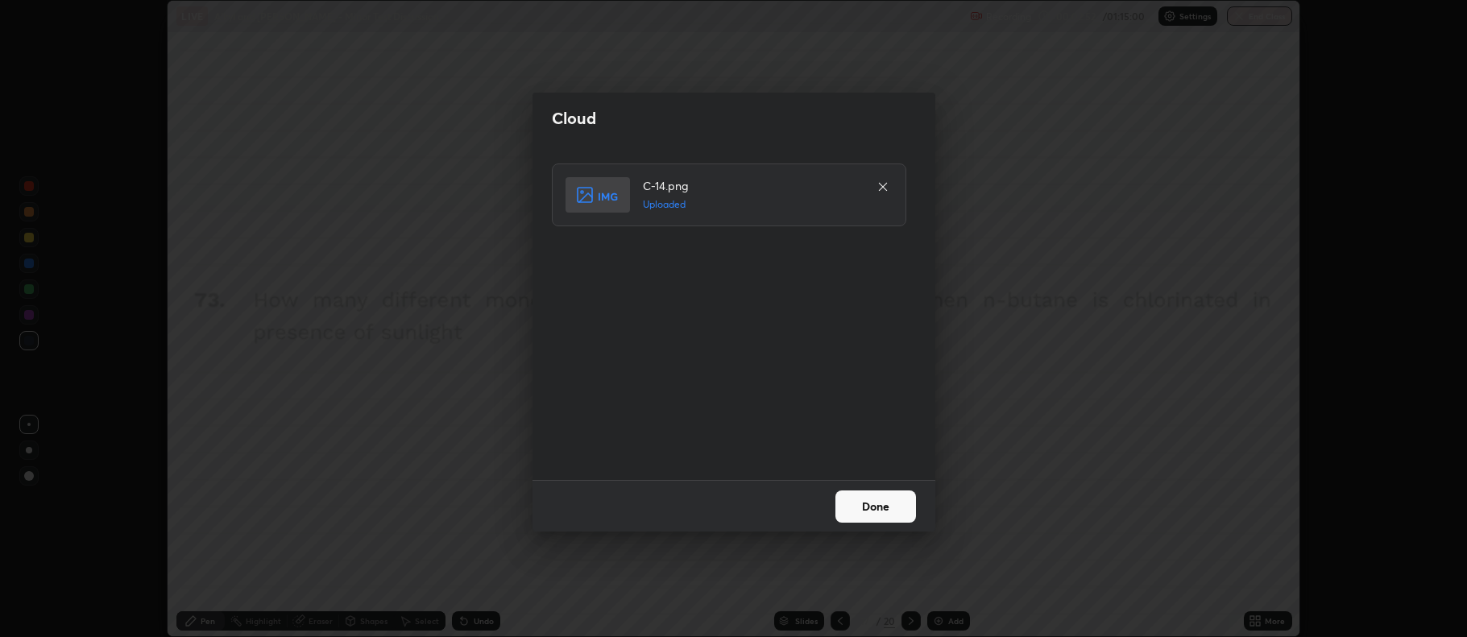
click at [875, 518] on button "Done" at bounding box center [875, 506] width 81 height 32
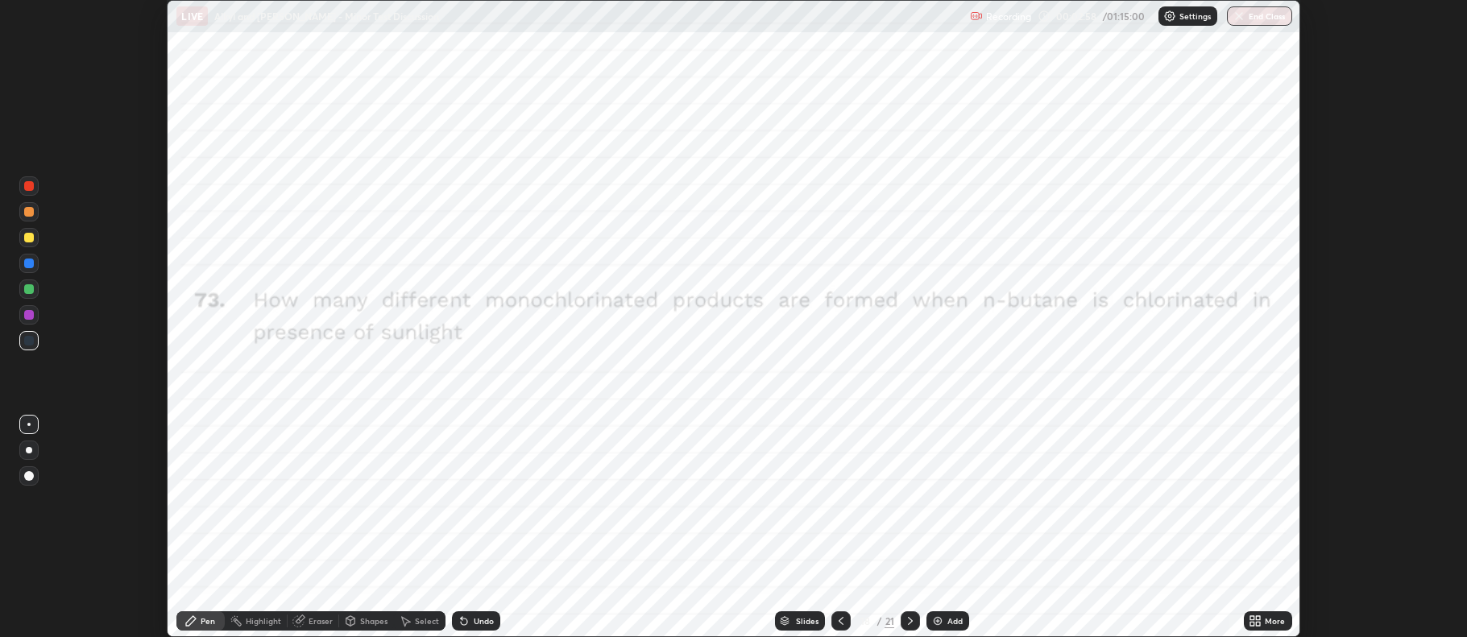
click at [908, 621] on icon at bounding box center [910, 621] width 13 height 13
click at [848, 623] on div at bounding box center [840, 620] width 19 height 19
click at [838, 623] on icon at bounding box center [840, 621] width 13 height 13
click at [840, 617] on icon at bounding box center [840, 621] width 13 height 13
click at [908, 622] on icon at bounding box center [910, 621] width 13 height 13
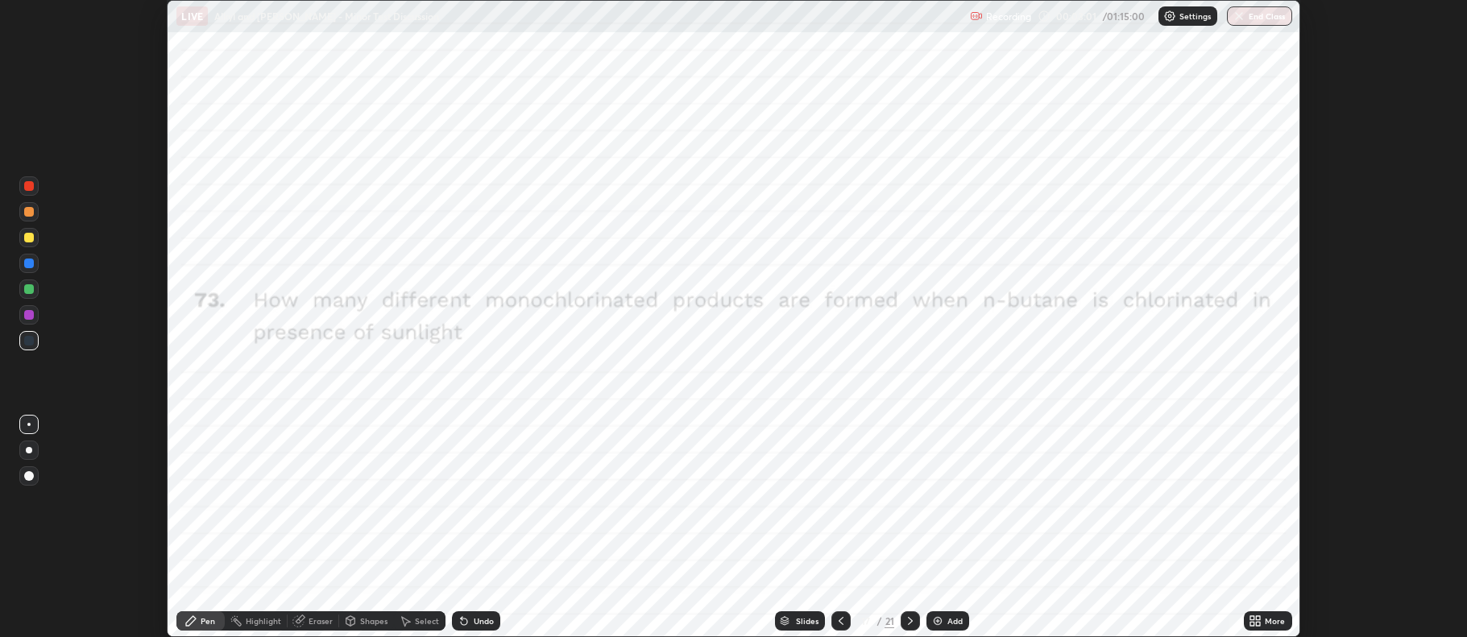
click at [908, 625] on icon at bounding box center [910, 621] width 13 height 13
click at [1258, 618] on icon at bounding box center [1258, 618] width 4 height 4
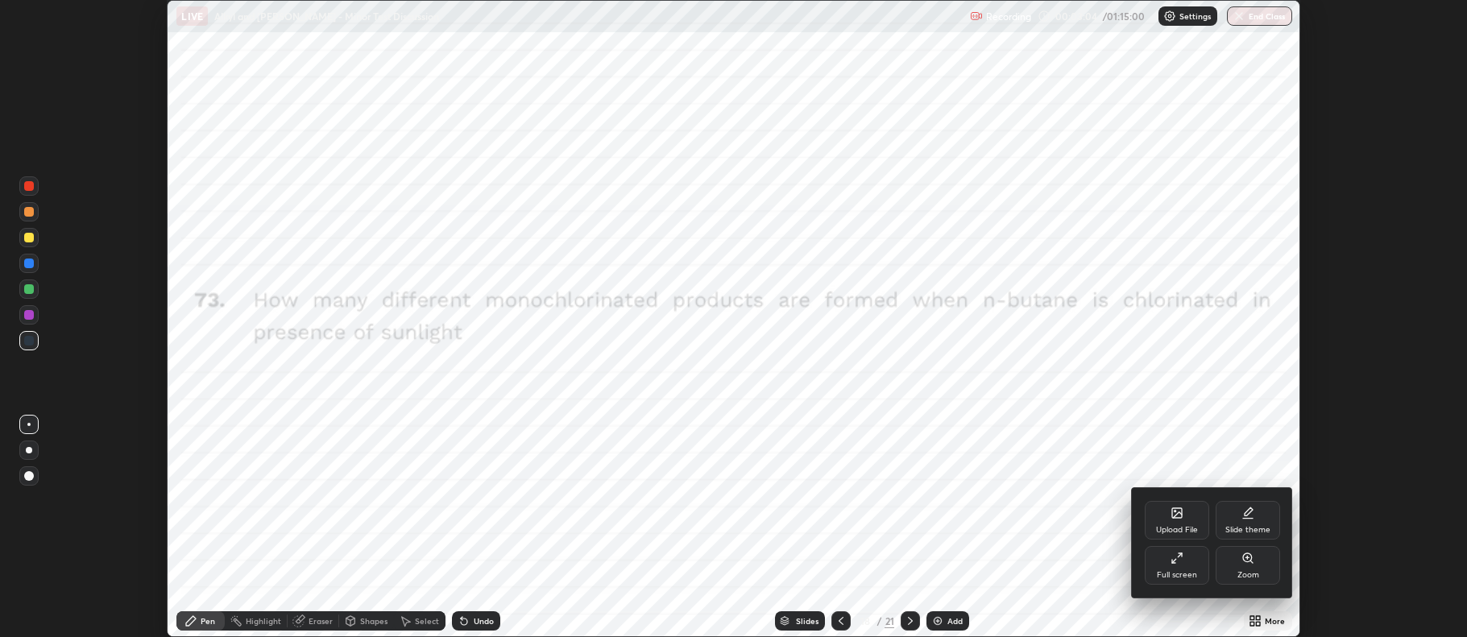
click at [1169, 516] on div "Upload File" at bounding box center [1176, 520] width 64 height 39
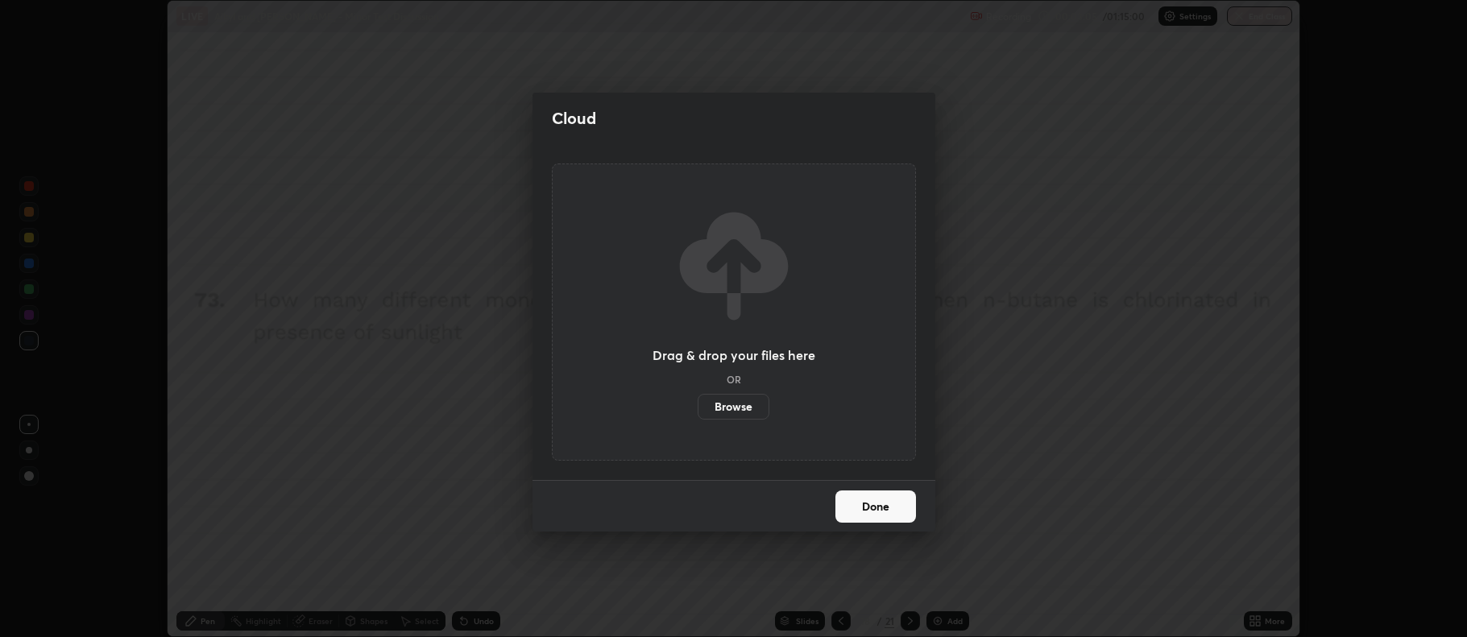
click at [742, 405] on label "Browse" at bounding box center [733, 407] width 72 height 26
click at [697, 405] on input "Browse" at bounding box center [697, 407] width 0 height 26
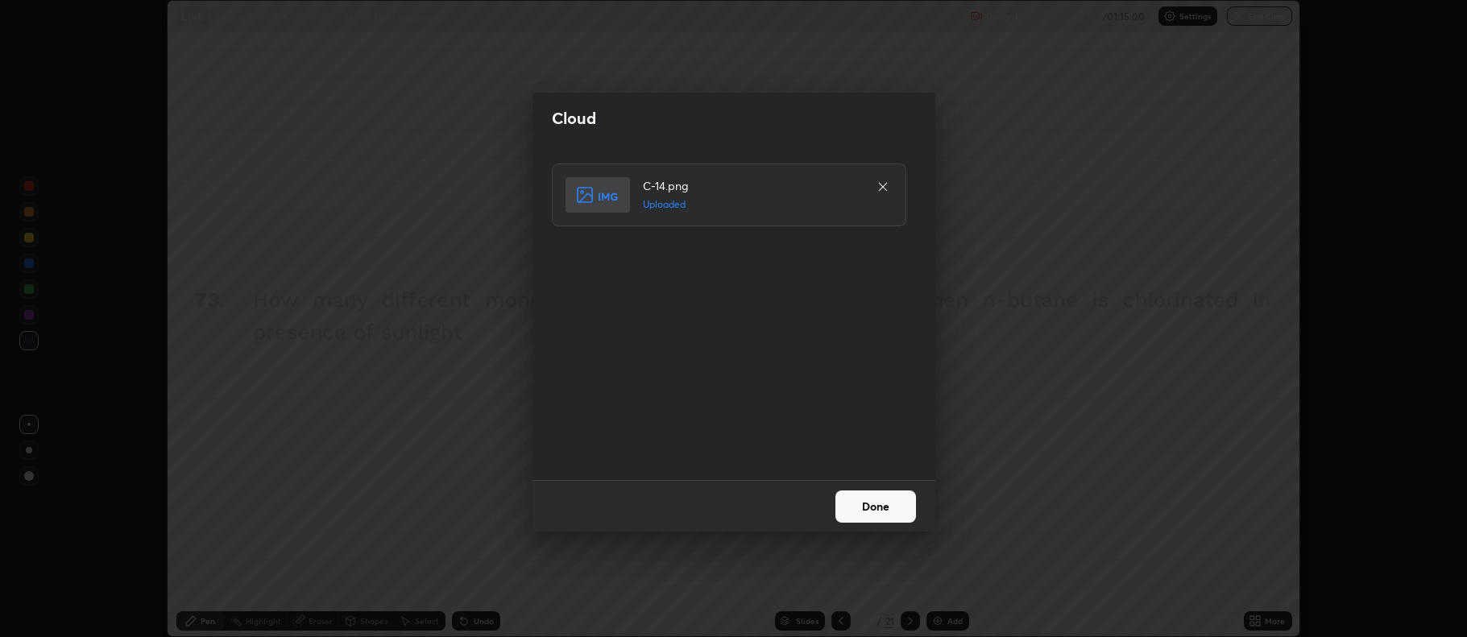
click at [867, 500] on button "Done" at bounding box center [875, 506] width 81 height 32
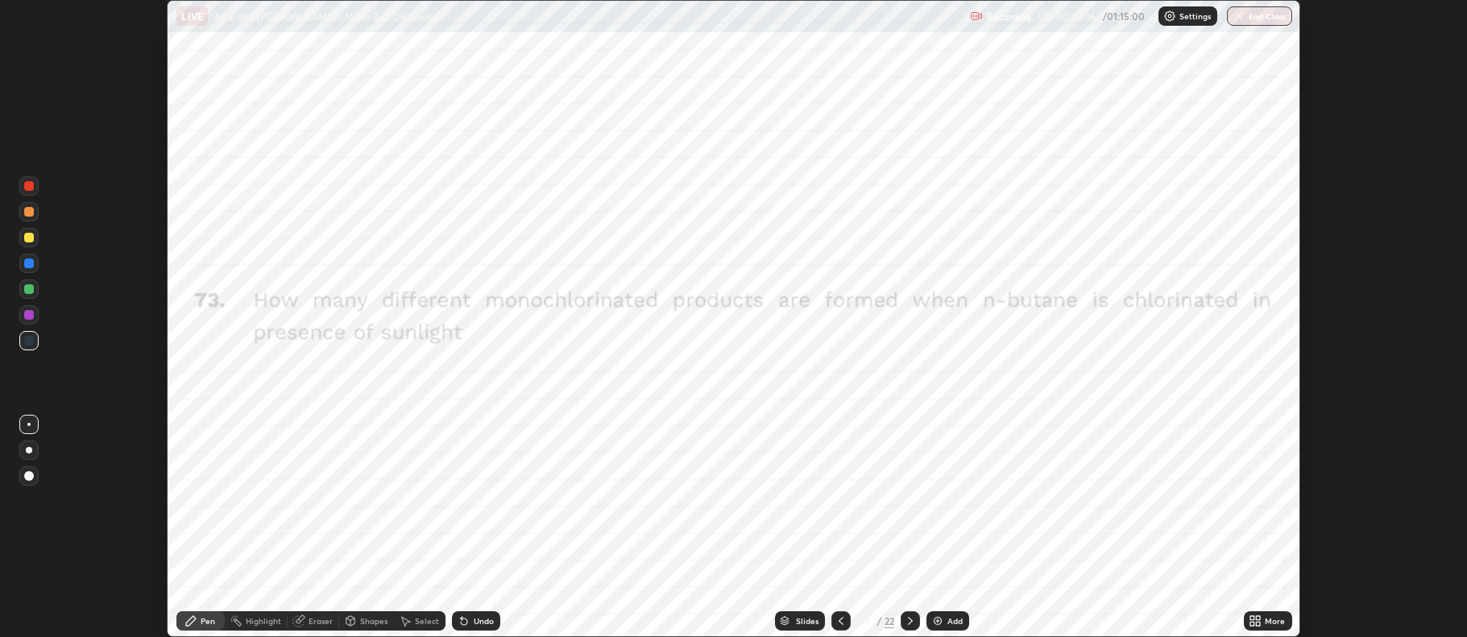
click at [839, 621] on icon at bounding box center [840, 621] width 13 height 13
click at [908, 621] on icon at bounding box center [910, 621] width 13 height 13
click at [1252, 623] on icon at bounding box center [1252, 624] width 4 height 4
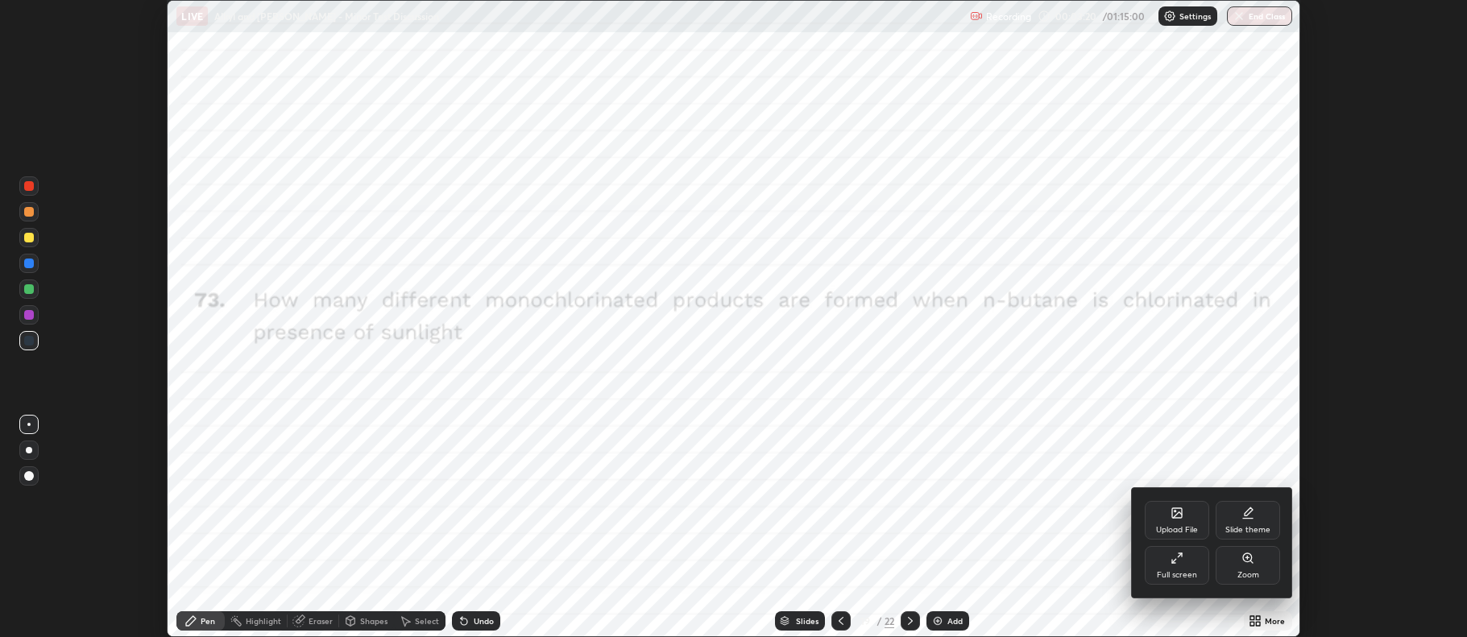
click at [1186, 528] on div "Upload File" at bounding box center [1177, 530] width 42 height 8
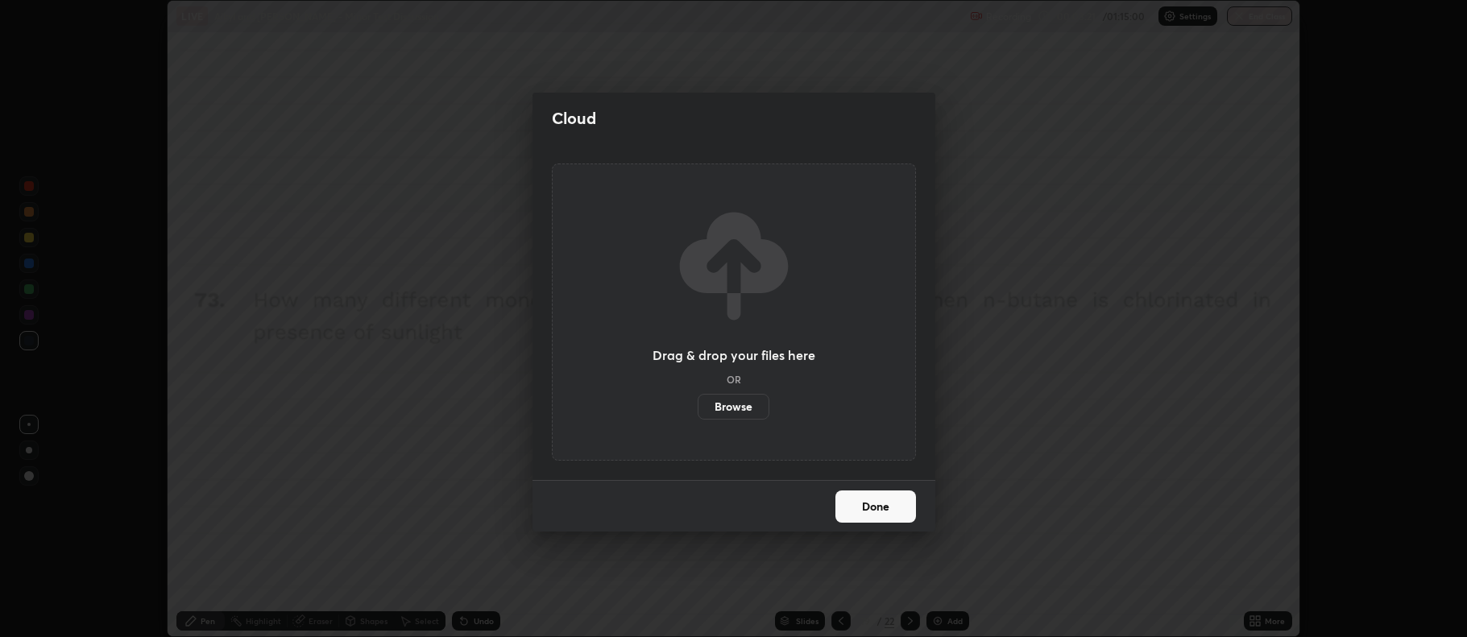
click at [743, 405] on label "Browse" at bounding box center [733, 407] width 72 height 26
click at [697, 405] on input "Browse" at bounding box center [697, 407] width 0 height 26
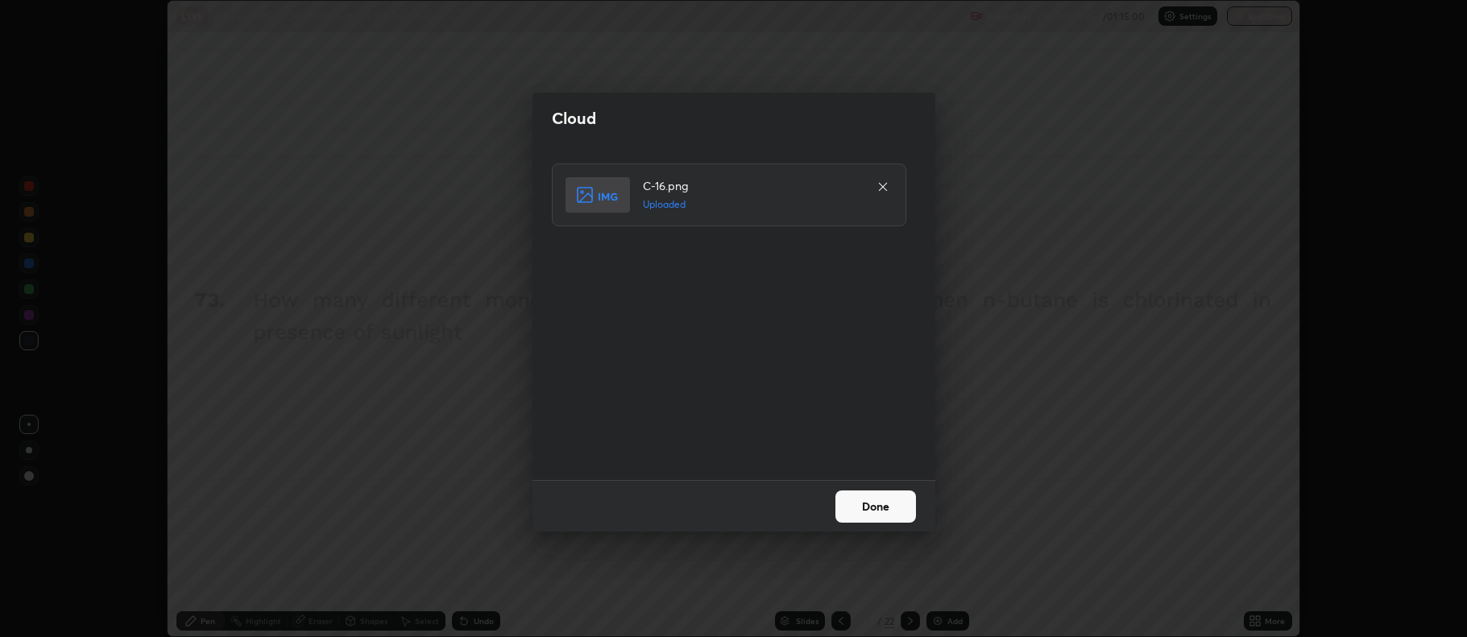
click at [874, 506] on button "Done" at bounding box center [875, 506] width 81 height 32
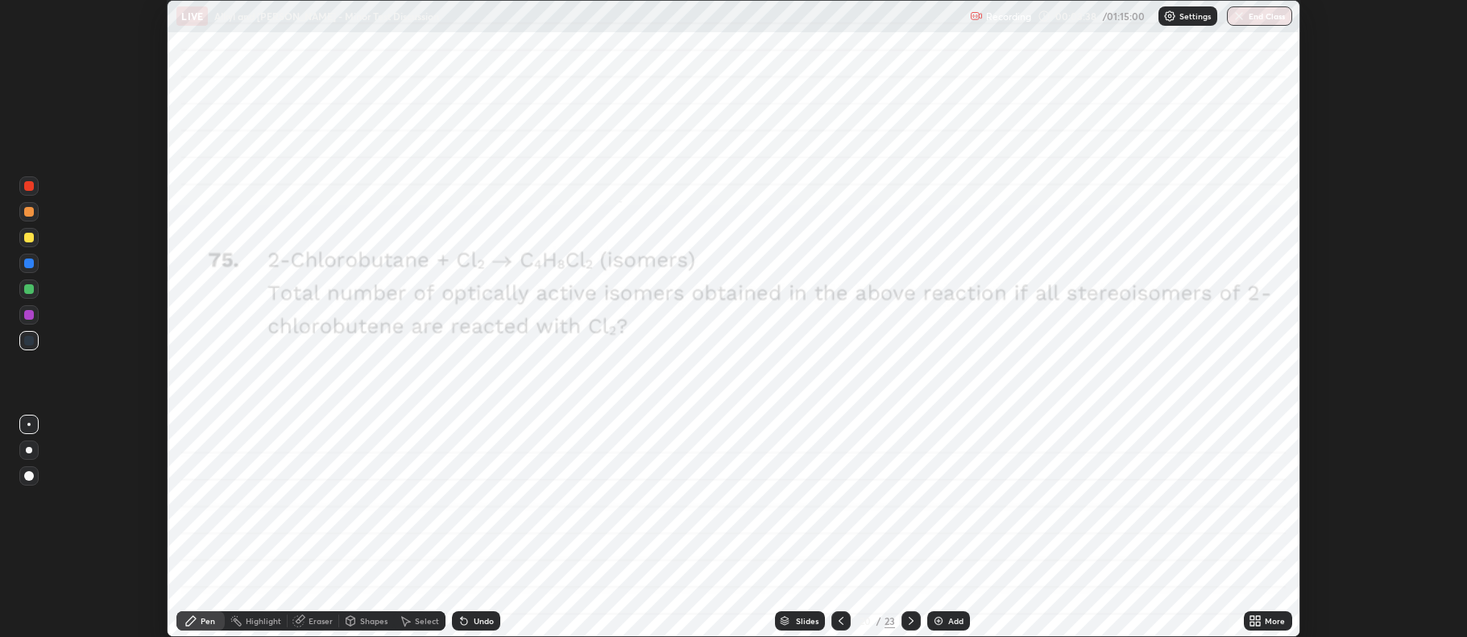
click at [841, 623] on icon at bounding box center [840, 621] width 13 height 13
click at [1251, 625] on icon at bounding box center [1252, 624] width 4 height 4
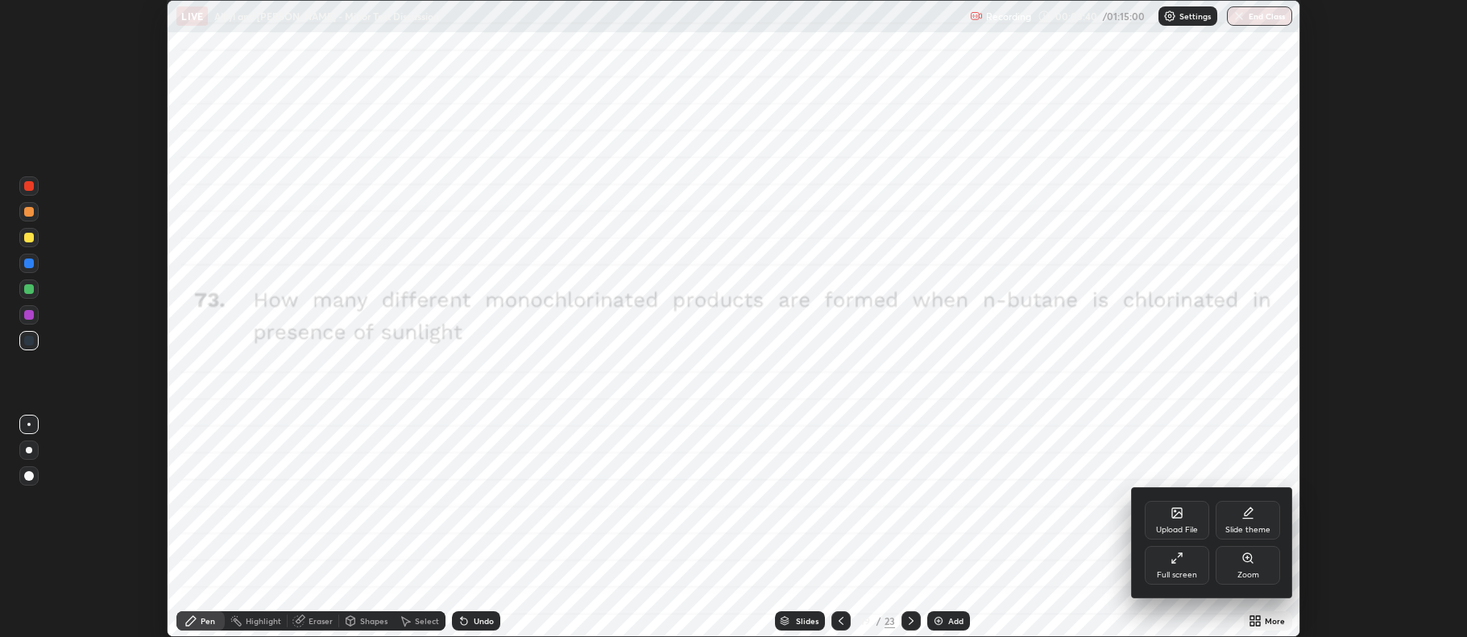
click at [1168, 519] on div "Upload File" at bounding box center [1176, 520] width 64 height 39
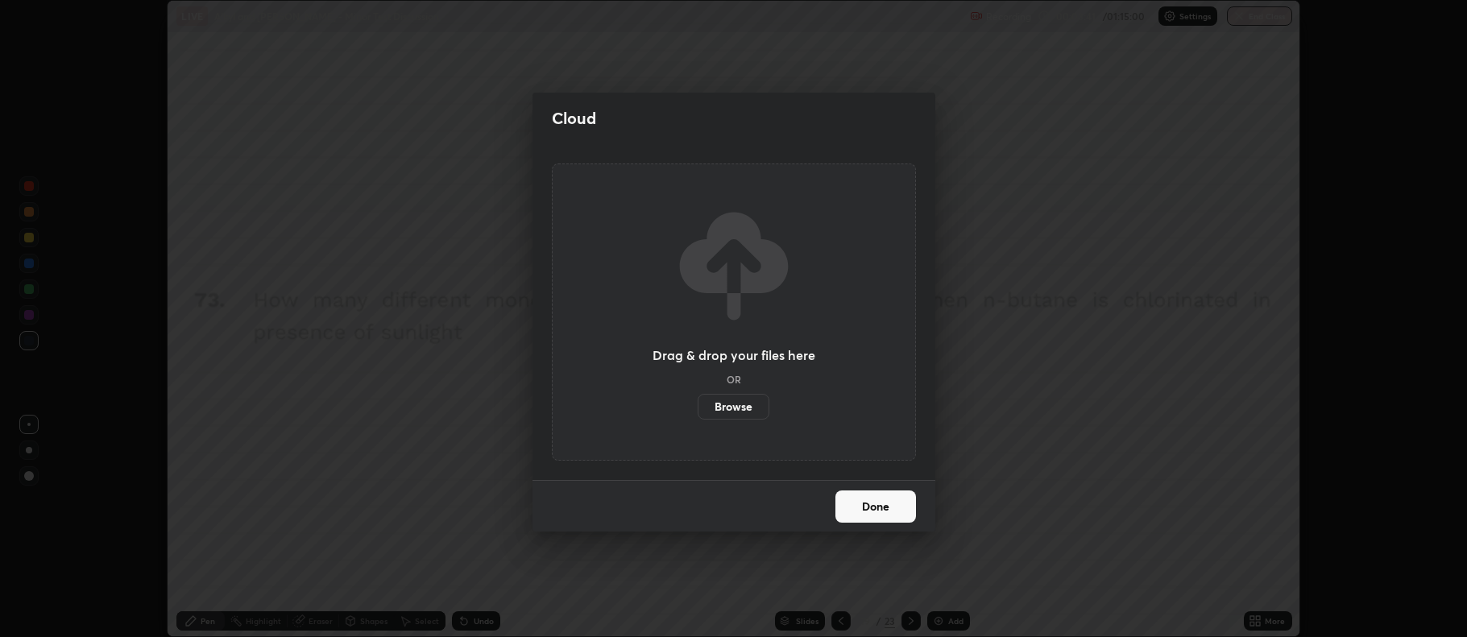
click at [733, 396] on label "Browse" at bounding box center [733, 407] width 72 height 26
click at [697, 396] on input "Browse" at bounding box center [697, 407] width 0 height 26
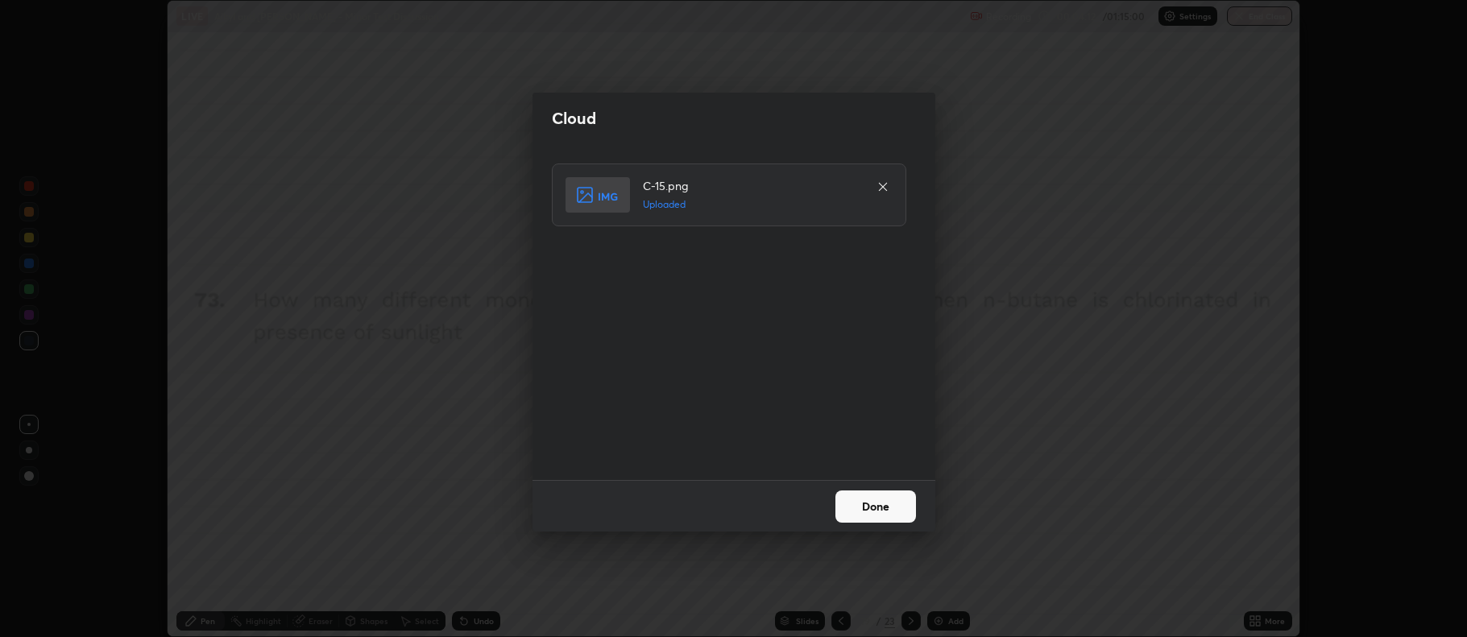
click at [878, 504] on button "Done" at bounding box center [875, 506] width 81 height 32
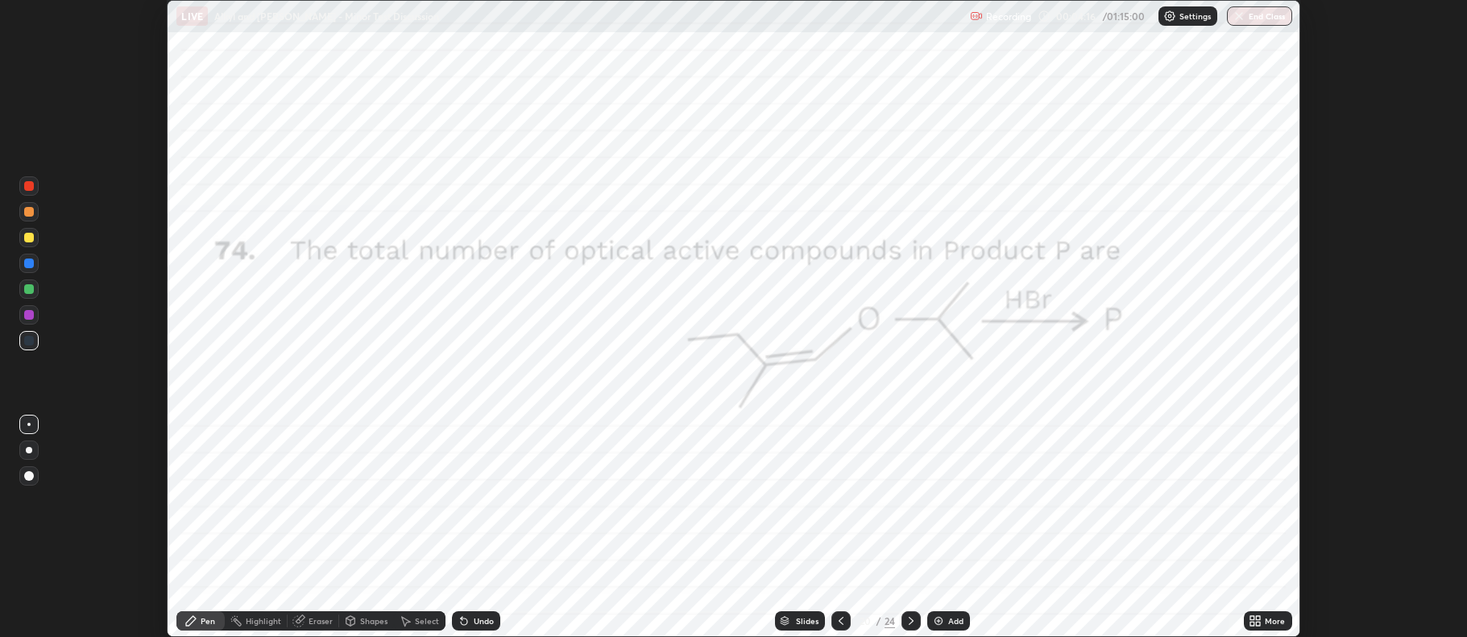
click at [839, 621] on icon at bounding box center [840, 621] width 13 height 13
click at [838, 620] on icon at bounding box center [840, 621] width 5 height 8
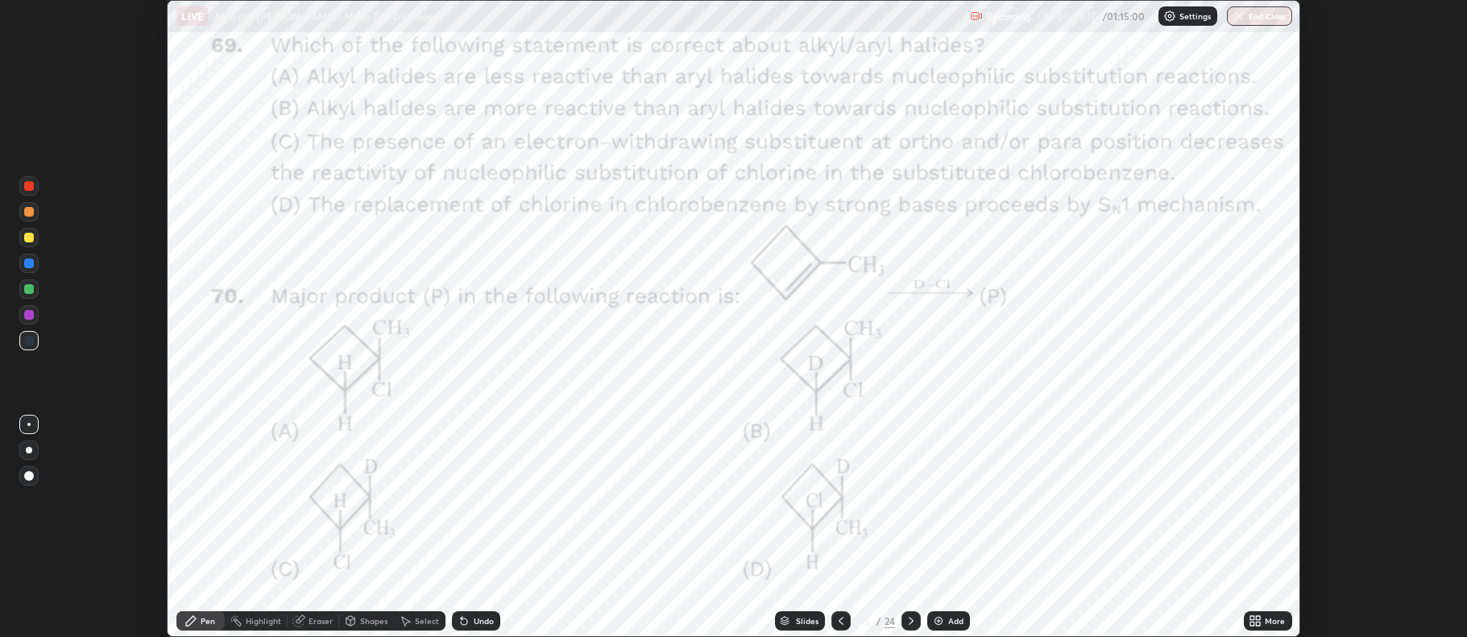
click at [838, 617] on icon at bounding box center [840, 621] width 13 height 13
click at [839, 617] on icon at bounding box center [840, 621] width 13 height 13
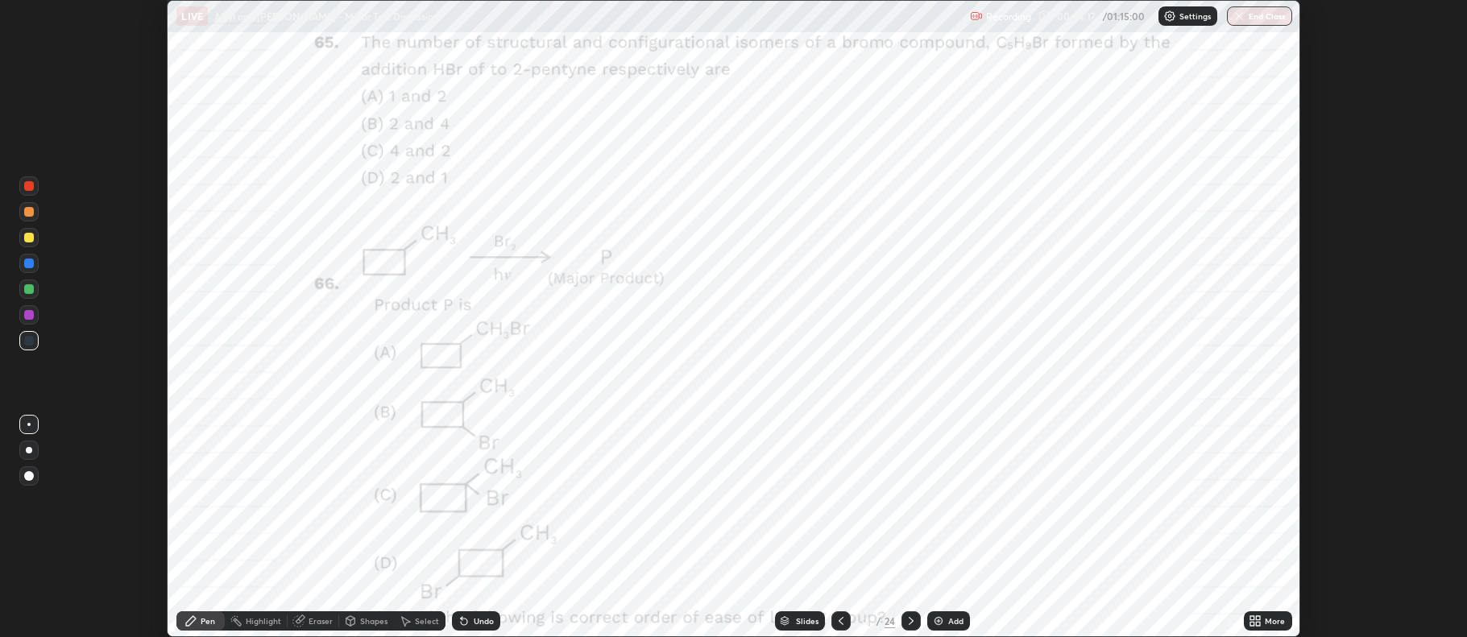
click at [838, 615] on icon at bounding box center [840, 621] width 13 height 13
click at [838, 617] on icon at bounding box center [840, 621] width 13 height 13
click at [838, 616] on icon at bounding box center [840, 621] width 13 height 13
click at [839, 621] on icon at bounding box center [840, 621] width 13 height 13
click at [838, 621] on icon at bounding box center [840, 621] width 5 height 8
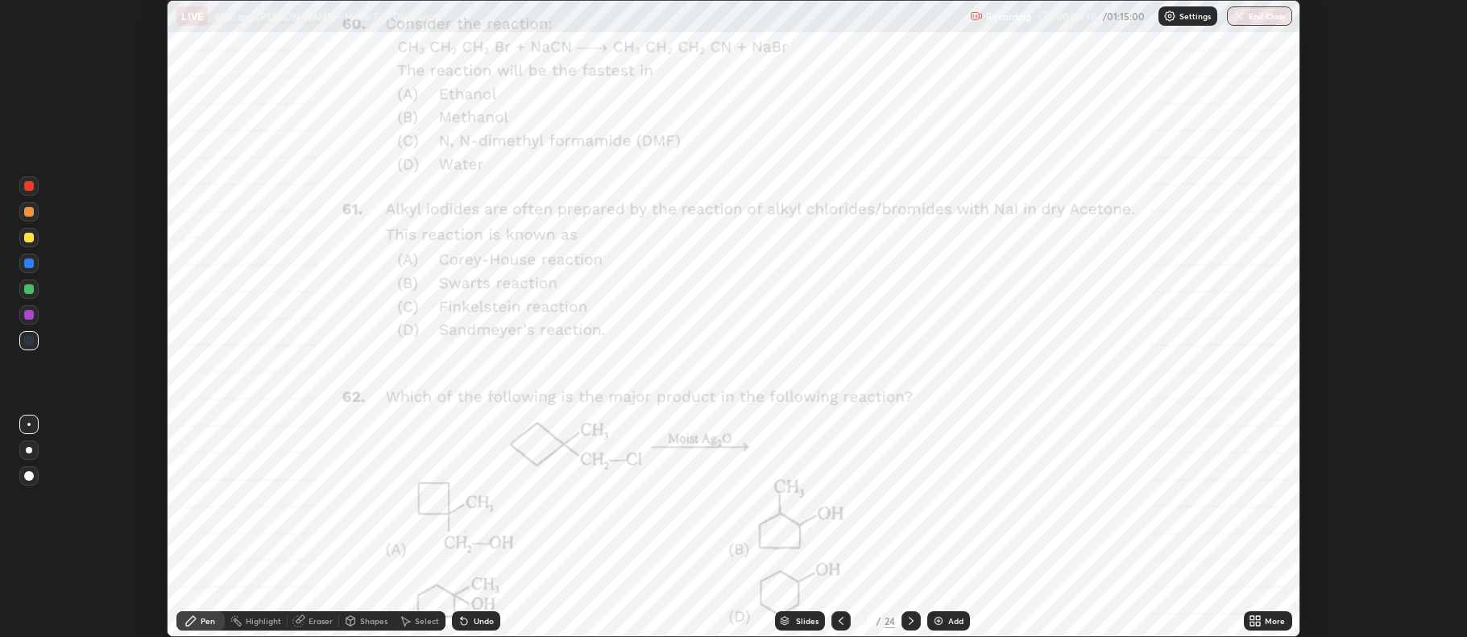
click at [838, 624] on icon at bounding box center [840, 621] width 13 height 13
click at [837, 623] on icon at bounding box center [840, 621] width 13 height 13
click at [838, 625] on icon at bounding box center [840, 621] width 13 height 13
click at [837, 627] on icon at bounding box center [840, 621] width 13 height 13
click at [1263, 623] on div "More" at bounding box center [1268, 620] width 48 height 19
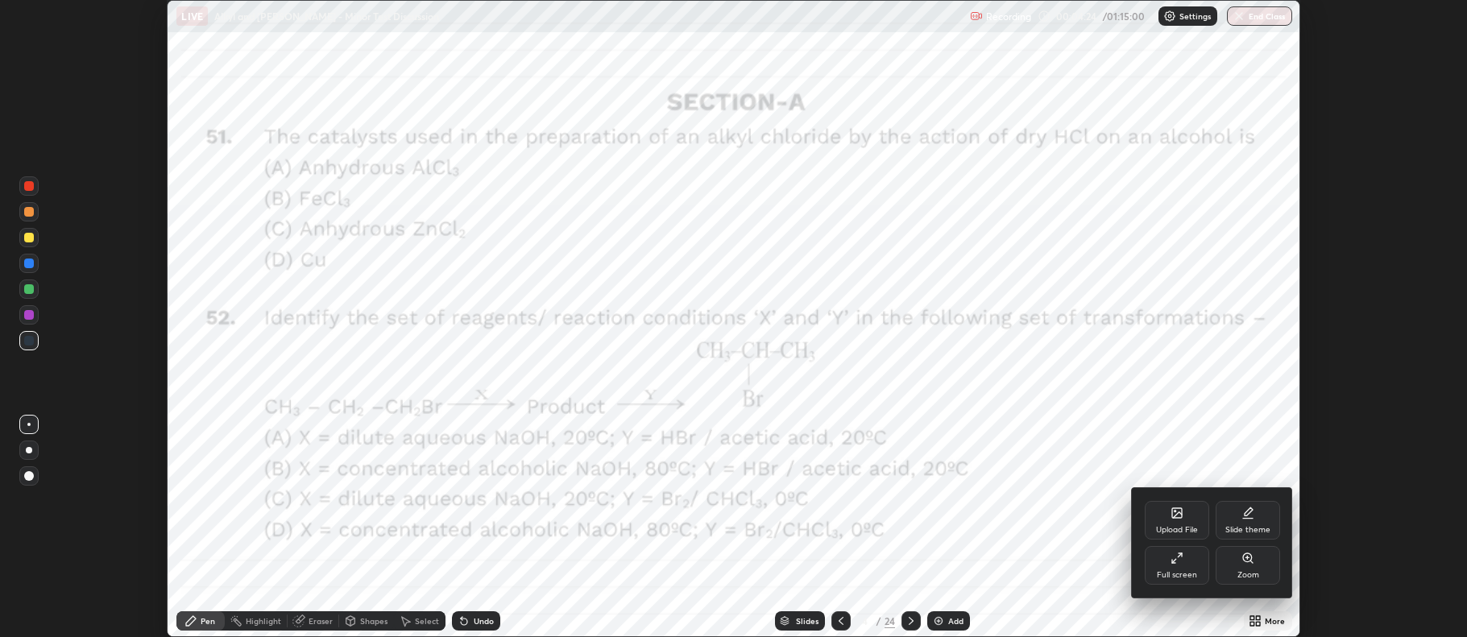
click at [1183, 564] on div "Full screen" at bounding box center [1176, 565] width 64 height 39
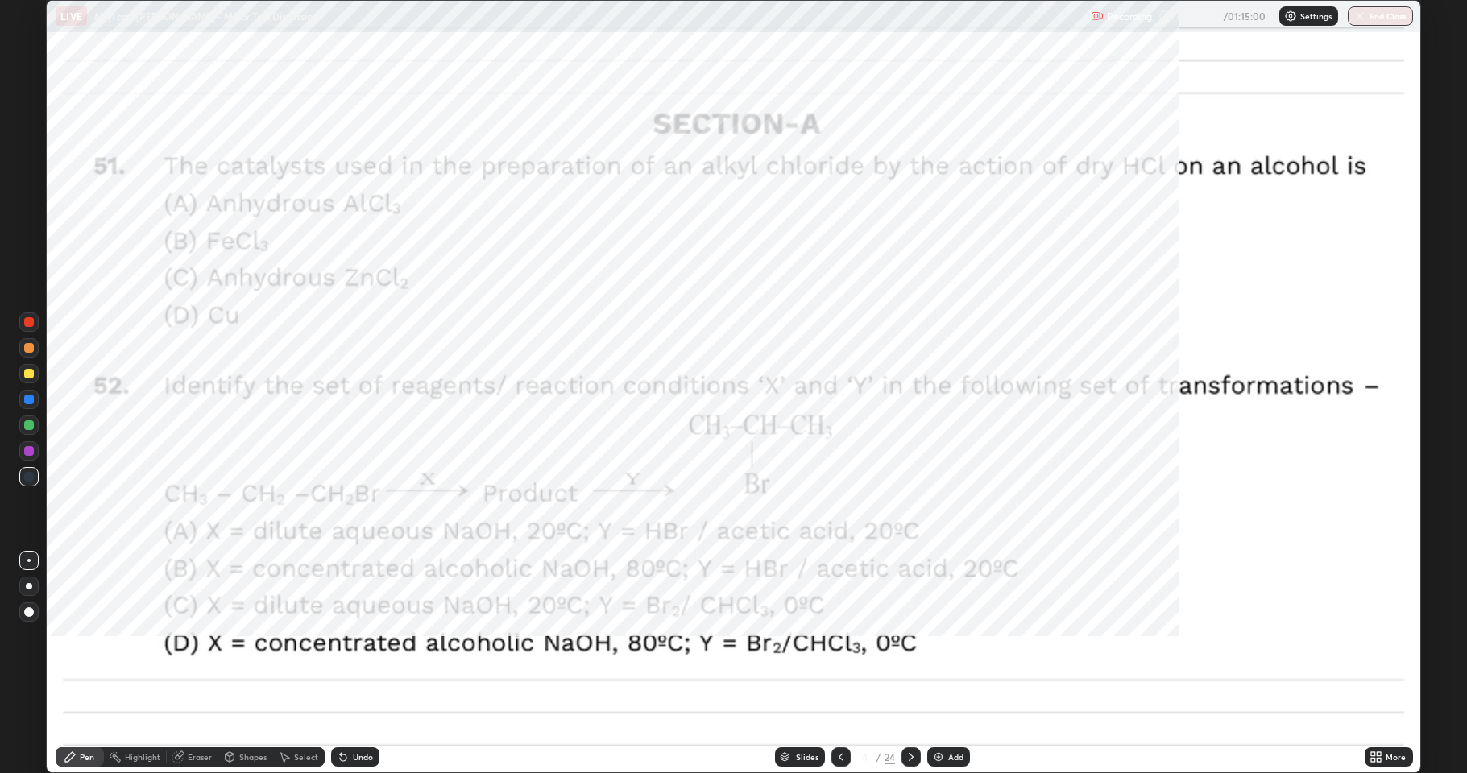
scroll to position [773, 1467]
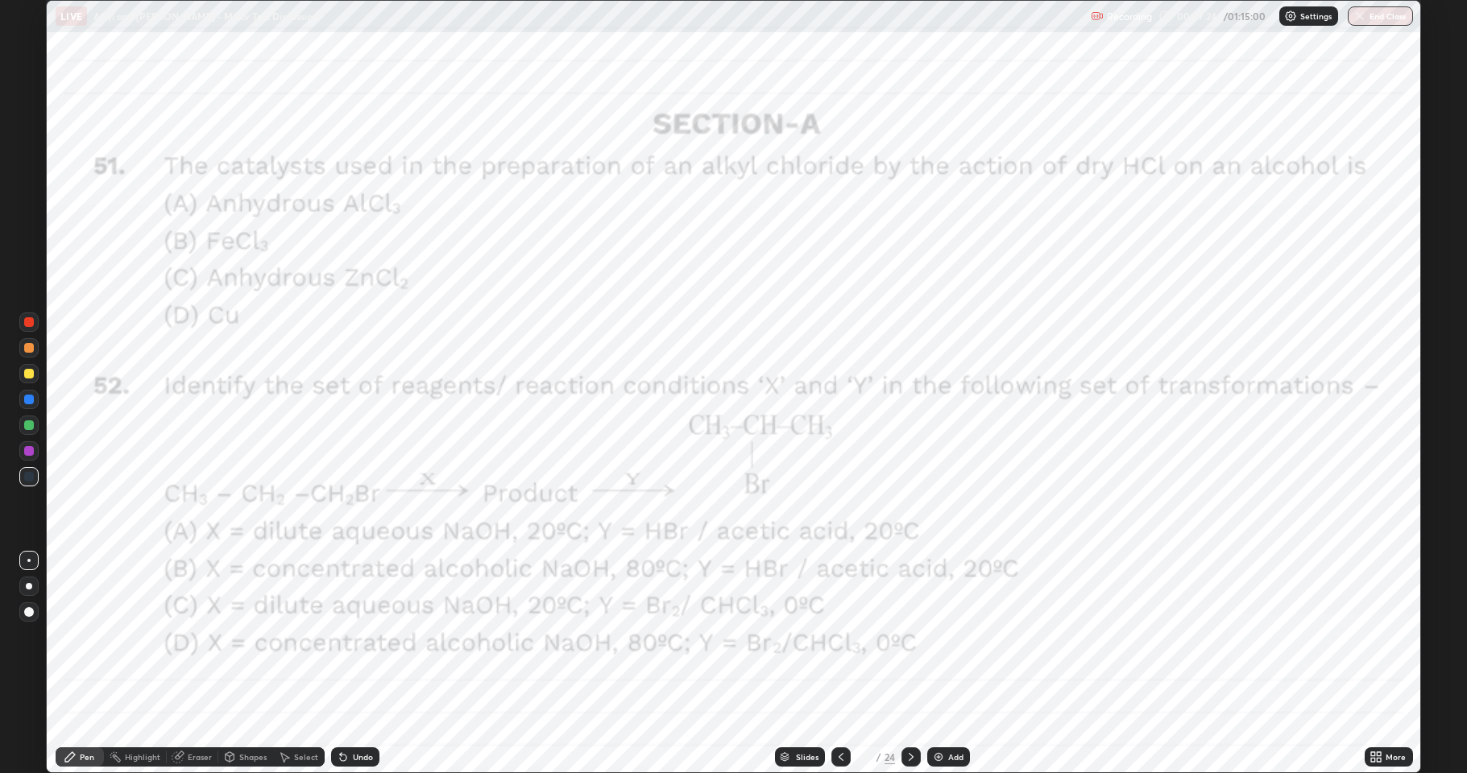
click at [28, 453] on div at bounding box center [29, 451] width 10 height 10
click at [31, 402] on div at bounding box center [29, 400] width 10 height 10
click at [32, 400] on div at bounding box center [29, 400] width 10 height 10
click at [30, 448] on div at bounding box center [29, 451] width 10 height 10
click at [31, 400] on div at bounding box center [29, 400] width 10 height 10
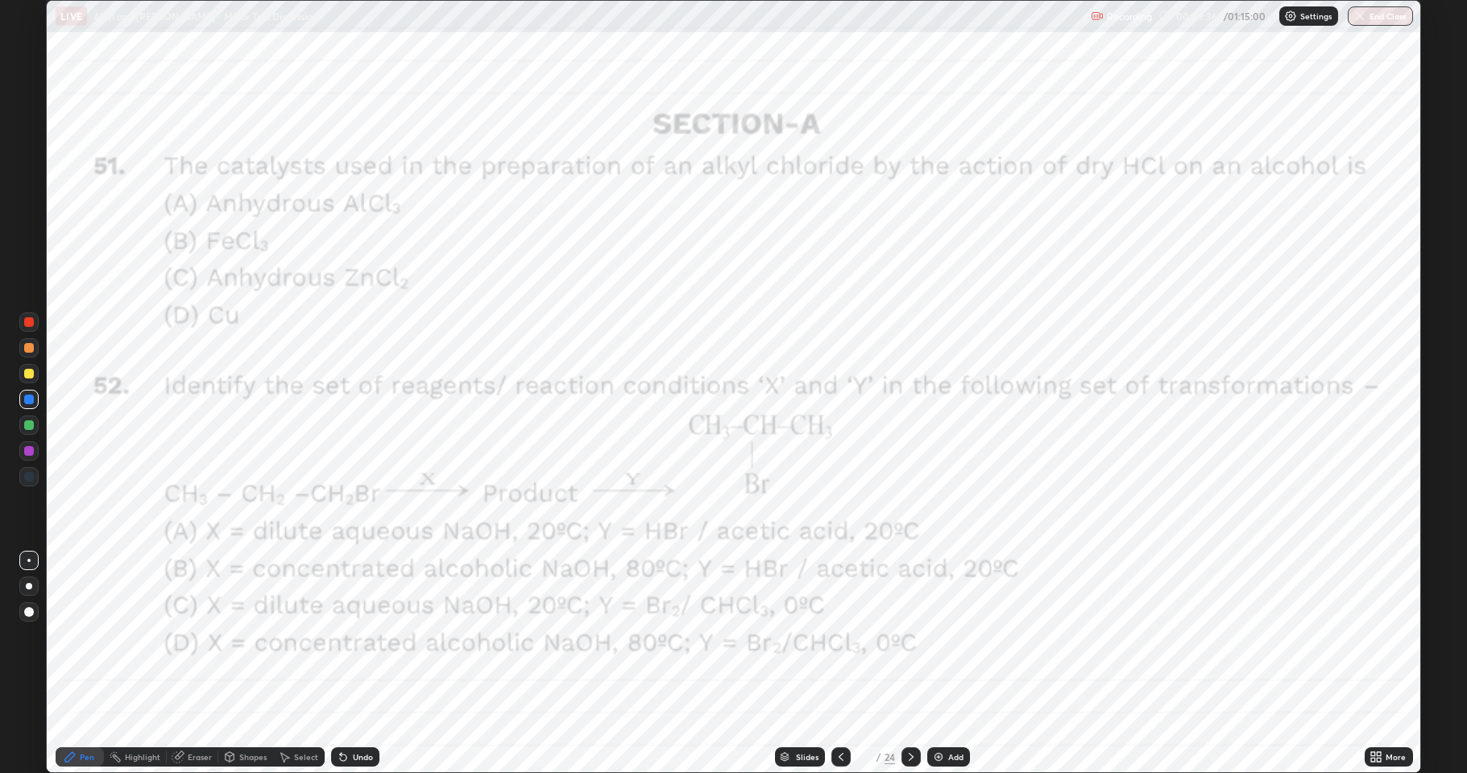
click at [31, 454] on div at bounding box center [29, 451] width 10 height 10
click at [27, 376] on div at bounding box center [29, 374] width 10 height 10
click at [32, 450] on div at bounding box center [29, 451] width 10 height 10
click at [26, 426] on div at bounding box center [29, 425] width 10 height 10
click at [28, 453] on div at bounding box center [29, 451] width 10 height 10
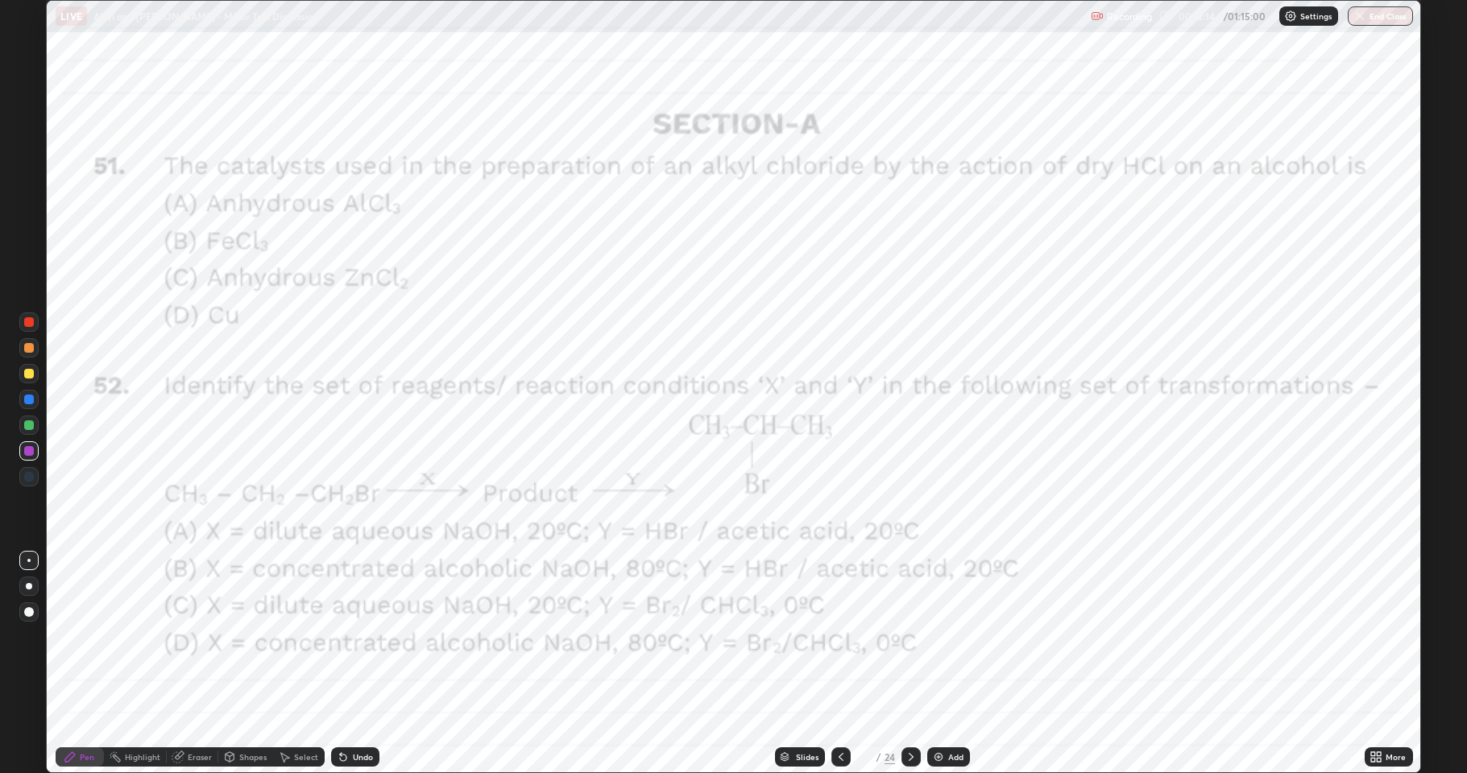
click at [31, 428] on div at bounding box center [29, 425] width 10 height 10
click at [27, 454] on div at bounding box center [29, 451] width 10 height 10
click at [253, 636] on div "Shapes" at bounding box center [252, 757] width 27 height 8
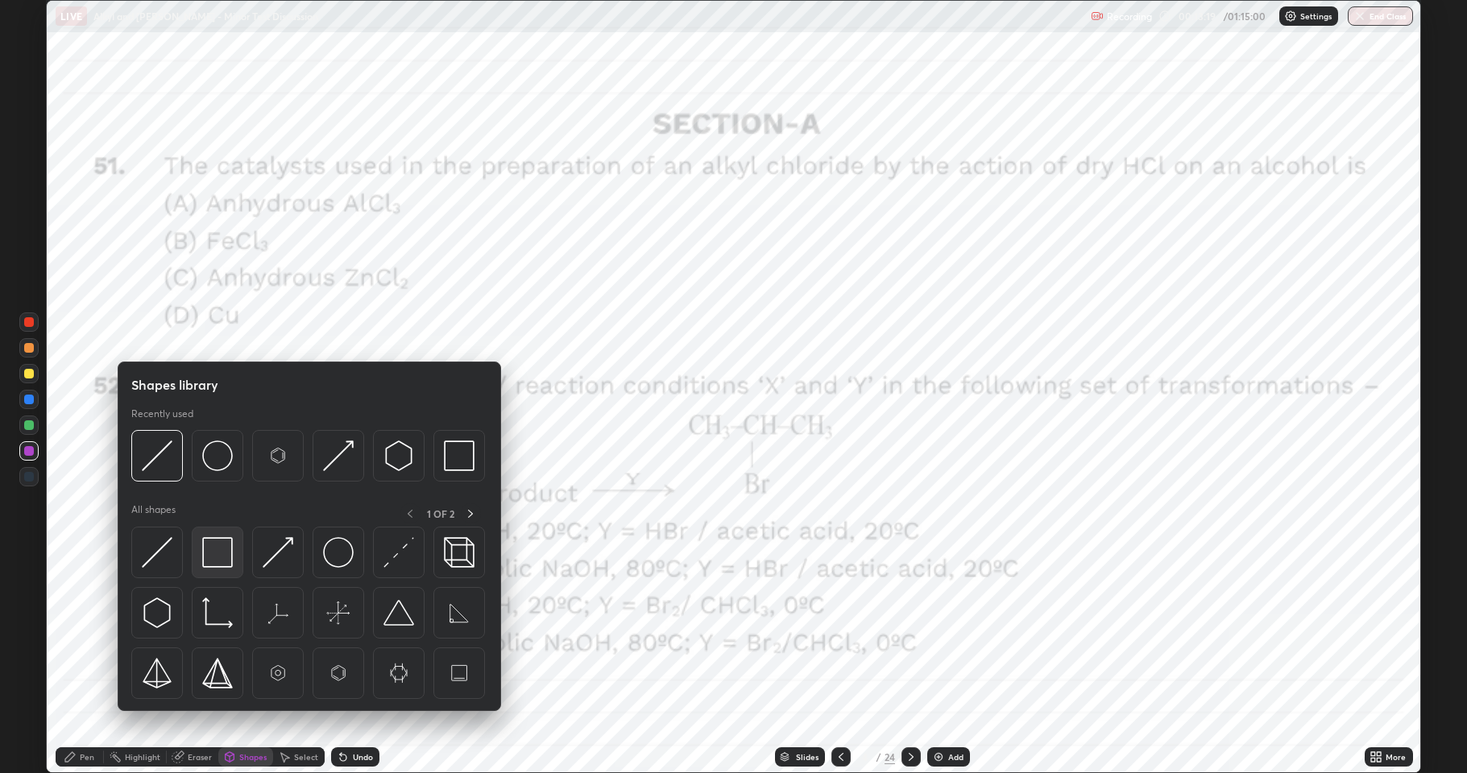
click at [217, 558] on img at bounding box center [217, 552] width 31 height 31
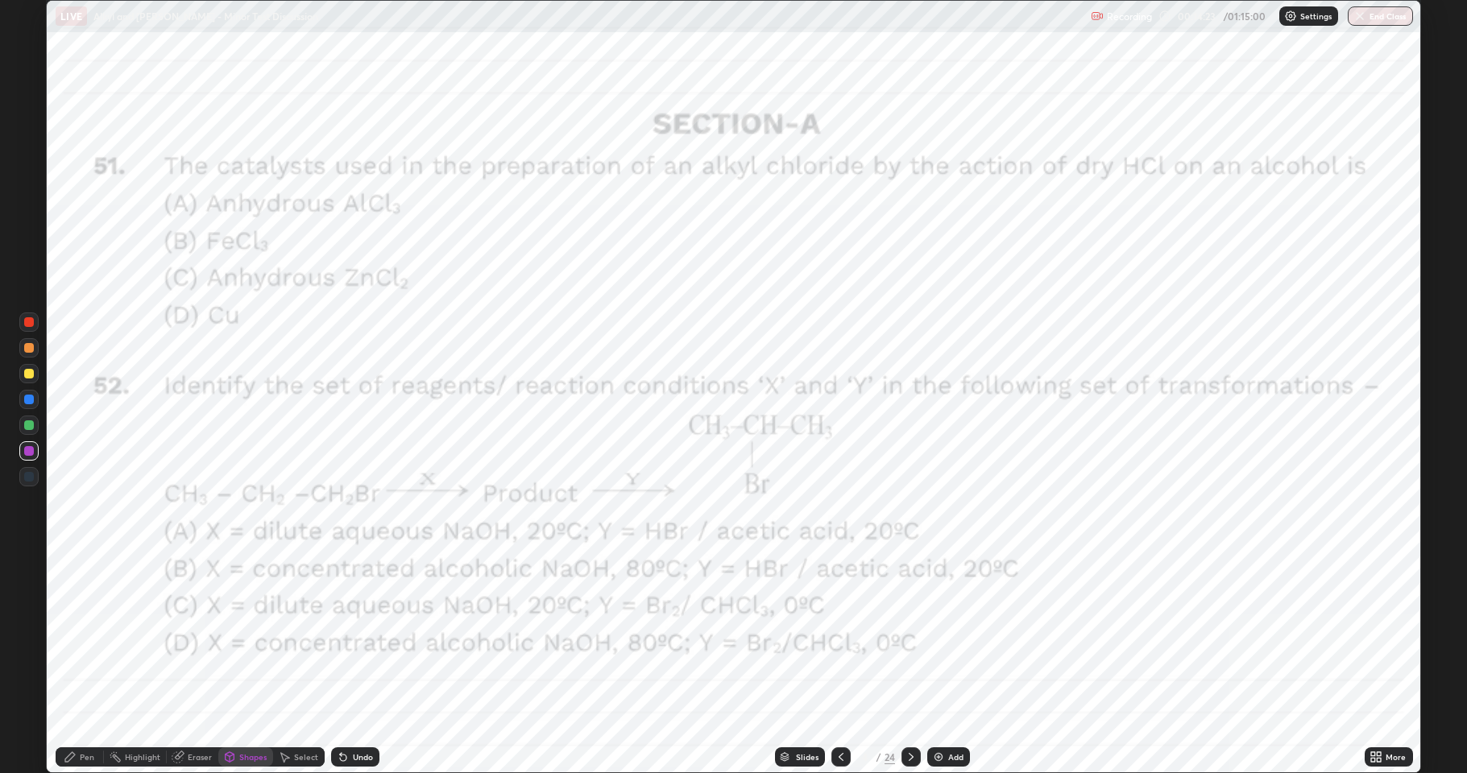
click at [914, 636] on icon at bounding box center [910, 757] width 13 height 13
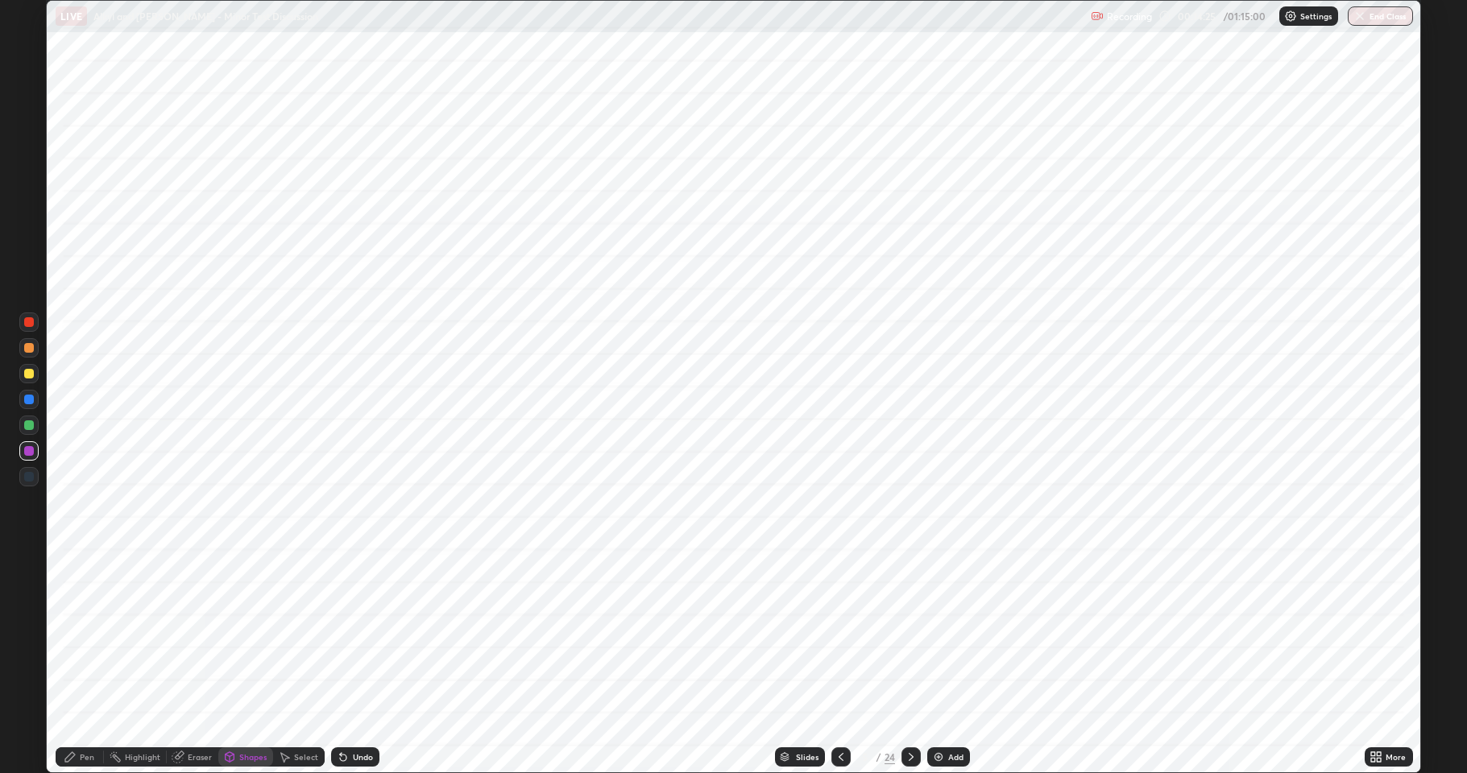
click at [913, 636] on icon at bounding box center [910, 757] width 13 height 13
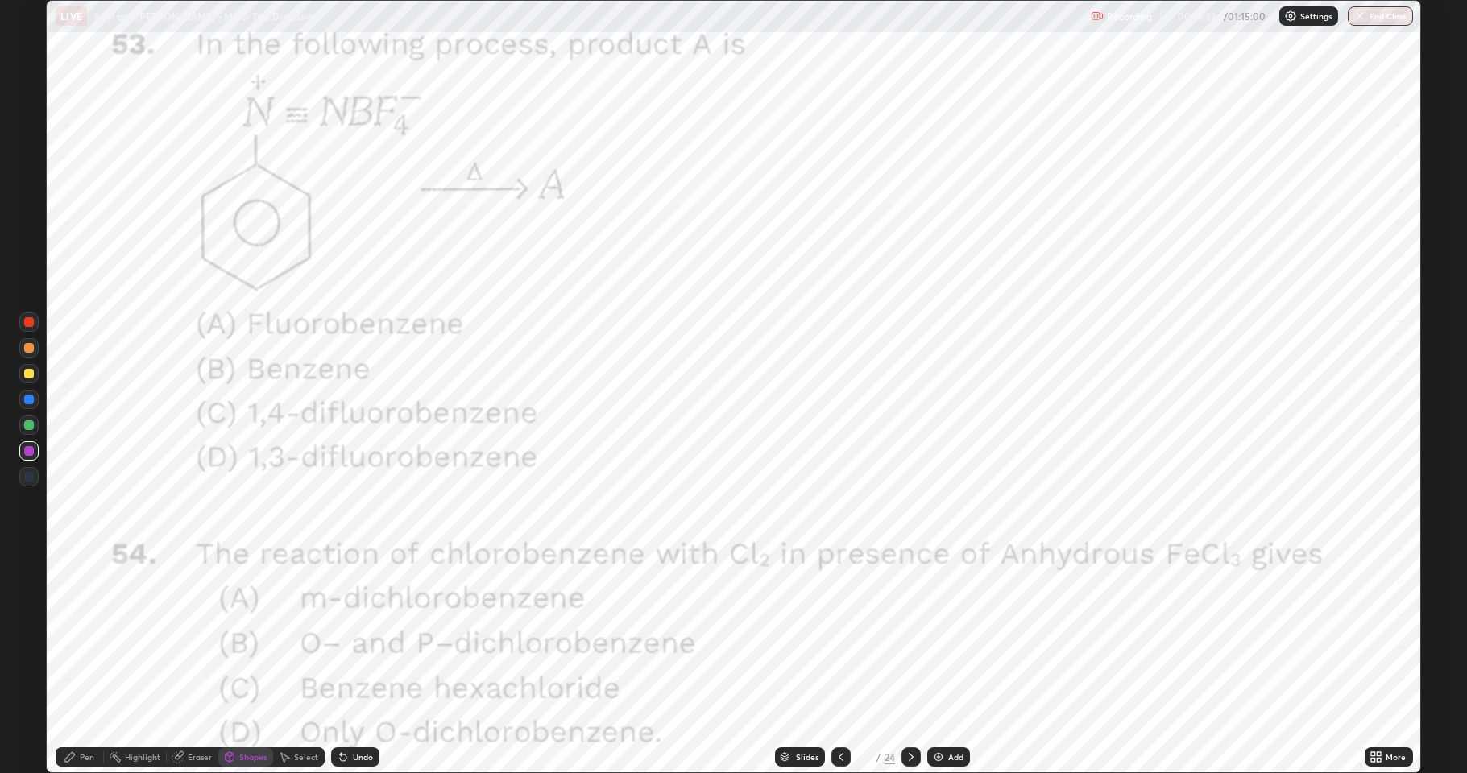
click at [23, 451] on div at bounding box center [28, 450] width 19 height 19
click at [349, 636] on div "Undo" at bounding box center [355, 756] width 48 height 19
click at [84, 636] on div "Pen" at bounding box center [87, 757] width 14 height 8
click at [31, 428] on div at bounding box center [29, 425] width 10 height 10
click at [904, 636] on icon at bounding box center [910, 757] width 13 height 13
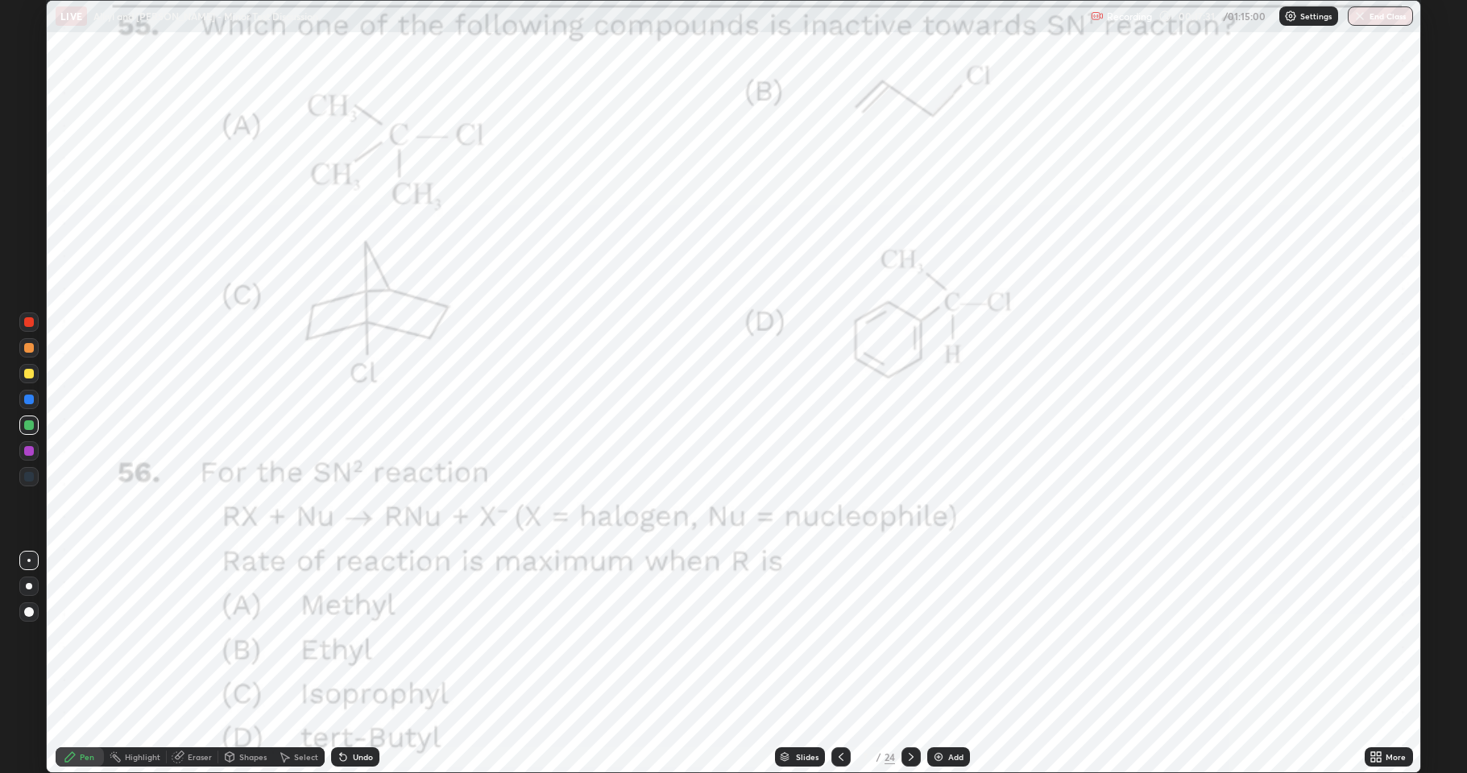
click at [29, 452] on div at bounding box center [29, 451] width 10 height 10
click at [33, 446] on div at bounding box center [28, 450] width 19 height 19
click at [31, 425] on div at bounding box center [29, 425] width 10 height 10
click at [901, 636] on div at bounding box center [910, 756] width 19 height 19
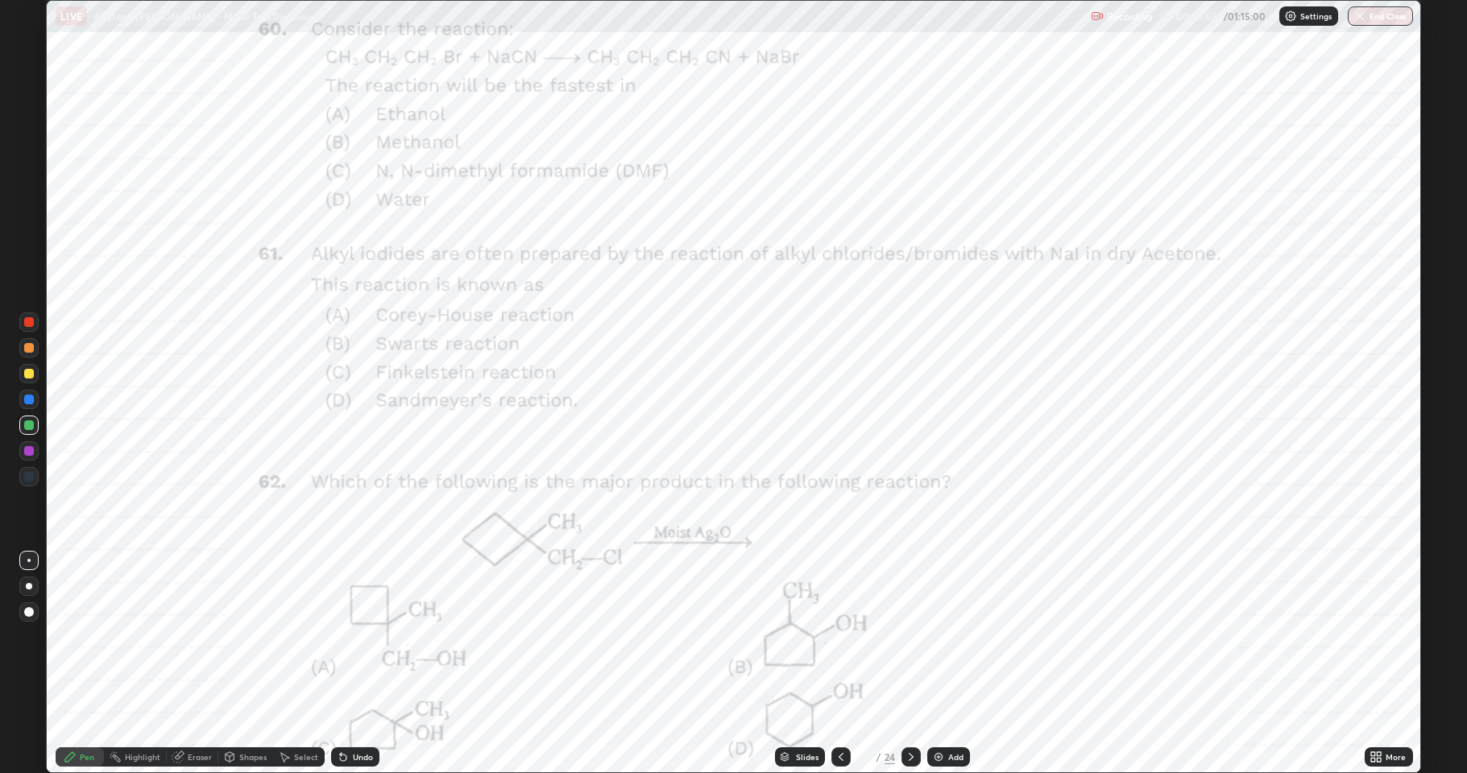
click at [30, 457] on div at bounding box center [28, 450] width 19 height 19
click at [29, 378] on div at bounding box center [29, 374] width 10 height 10
click at [30, 448] on div at bounding box center [29, 451] width 10 height 10
click at [364, 636] on div "Undo" at bounding box center [363, 757] width 20 height 8
click at [341, 636] on icon at bounding box center [343, 758] width 6 height 6
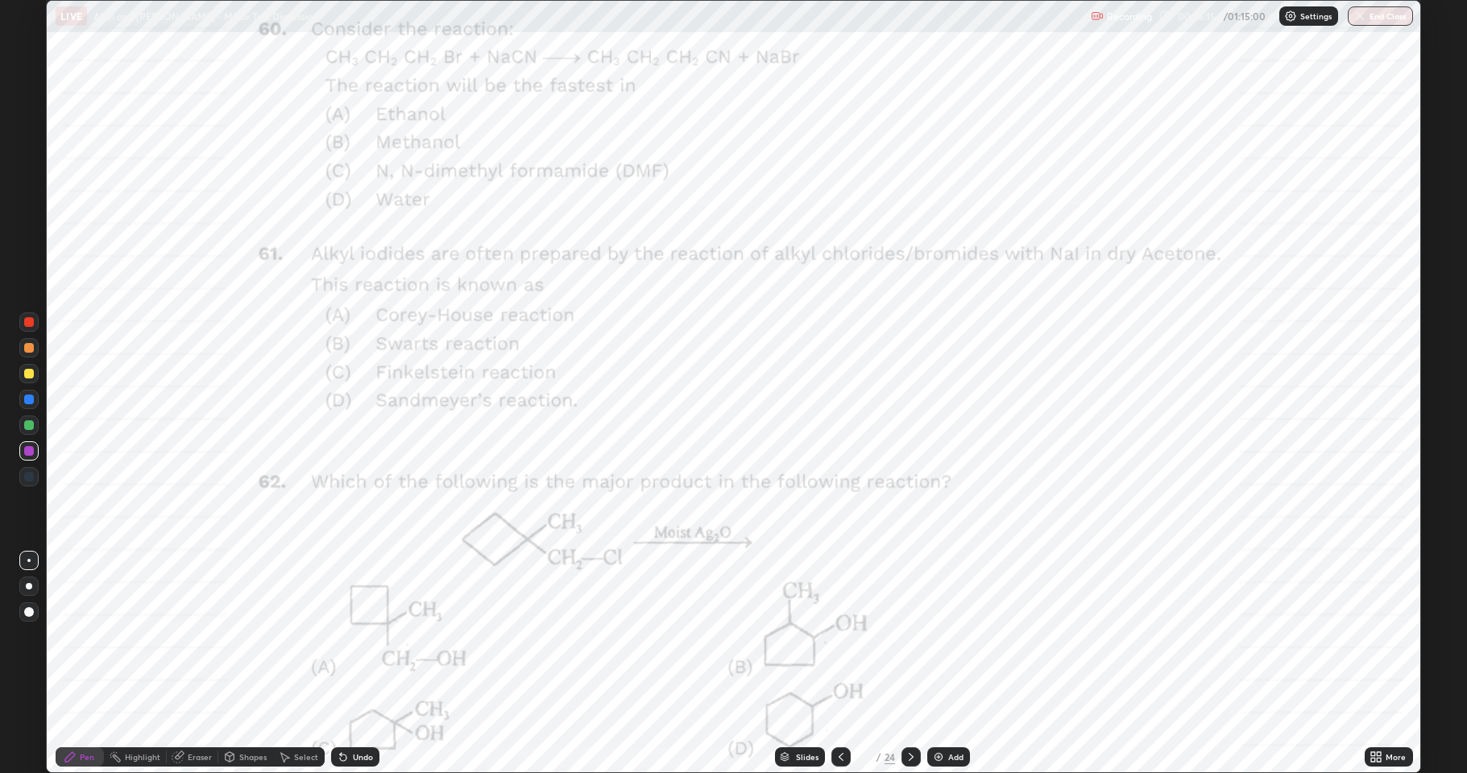
click at [908, 636] on icon at bounding box center [910, 757] width 13 height 13
click at [32, 399] on div at bounding box center [29, 400] width 10 height 10
click at [33, 451] on div at bounding box center [29, 451] width 10 height 10
click at [31, 404] on div at bounding box center [28, 399] width 19 height 19
click at [31, 451] on div at bounding box center [29, 451] width 10 height 10
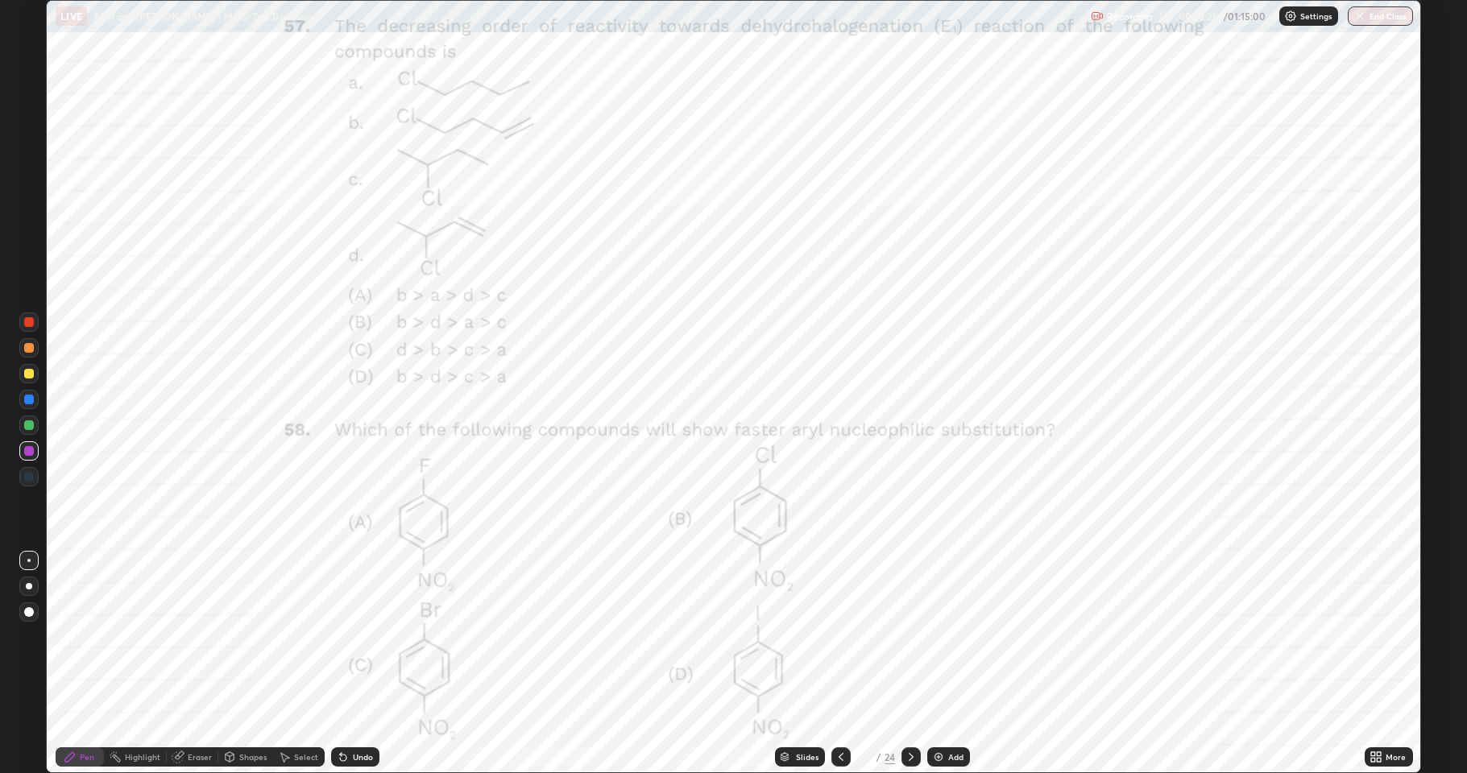
click at [340, 636] on icon at bounding box center [343, 758] width 6 height 6
click at [29, 379] on div at bounding box center [28, 373] width 19 height 19
click at [33, 453] on div at bounding box center [29, 451] width 10 height 10
click at [27, 399] on div at bounding box center [29, 400] width 10 height 10
click at [31, 454] on div at bounding box center [29, 451] width 10 height 10
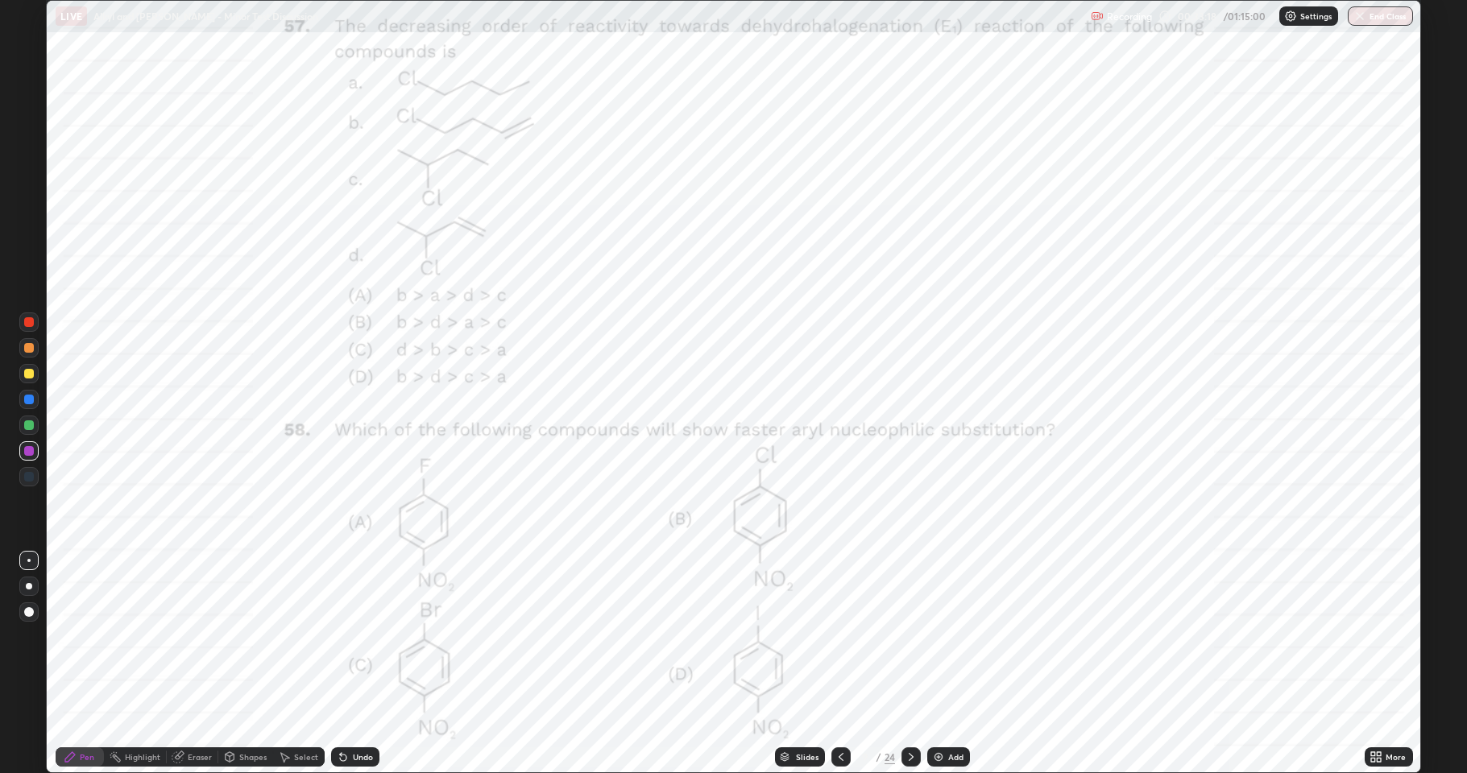
click at [188, 636] on div "Eraser" at bounding box center [193, 756] width 52 height 19
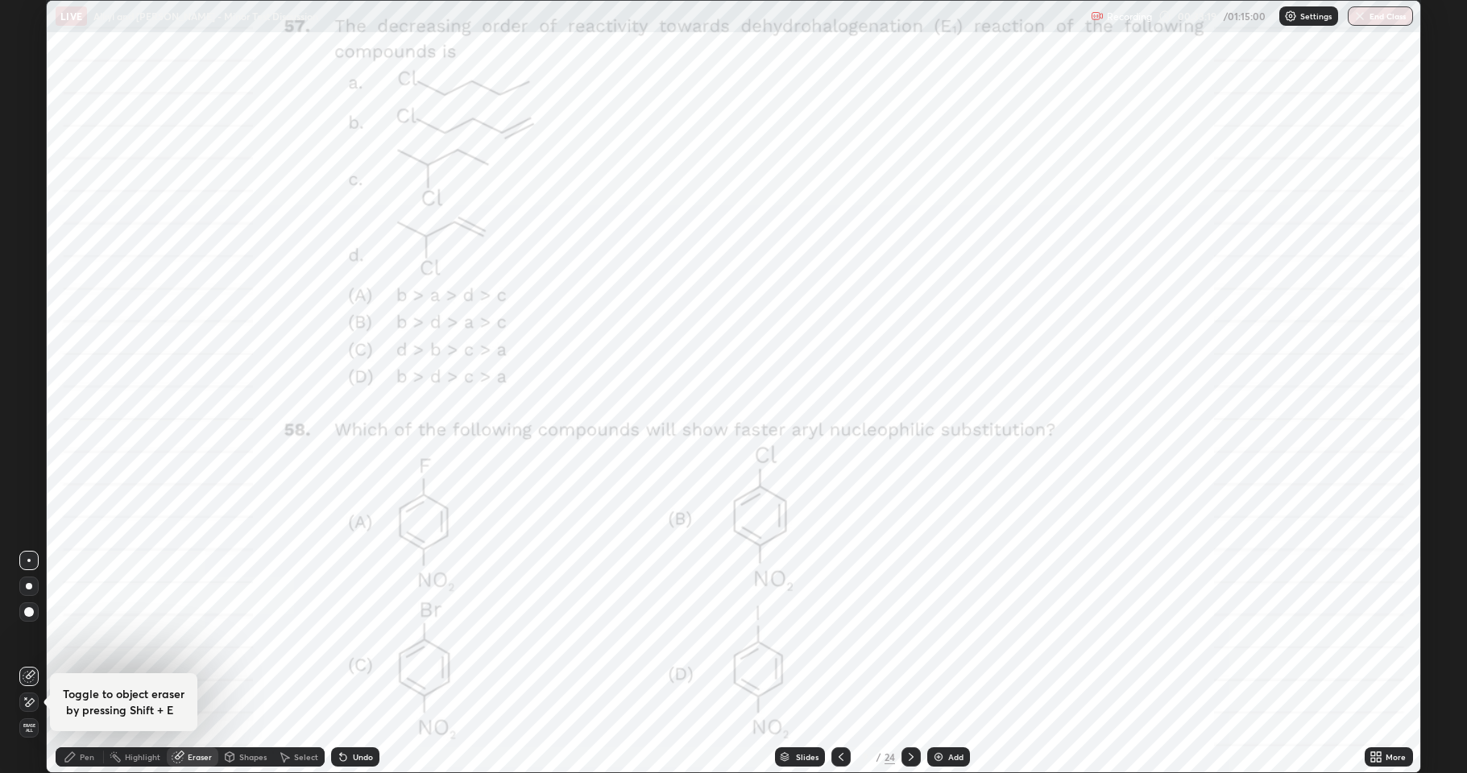
click at [86, 636] on div "Pen" at bounding box center [87, 757] width 14 height 8
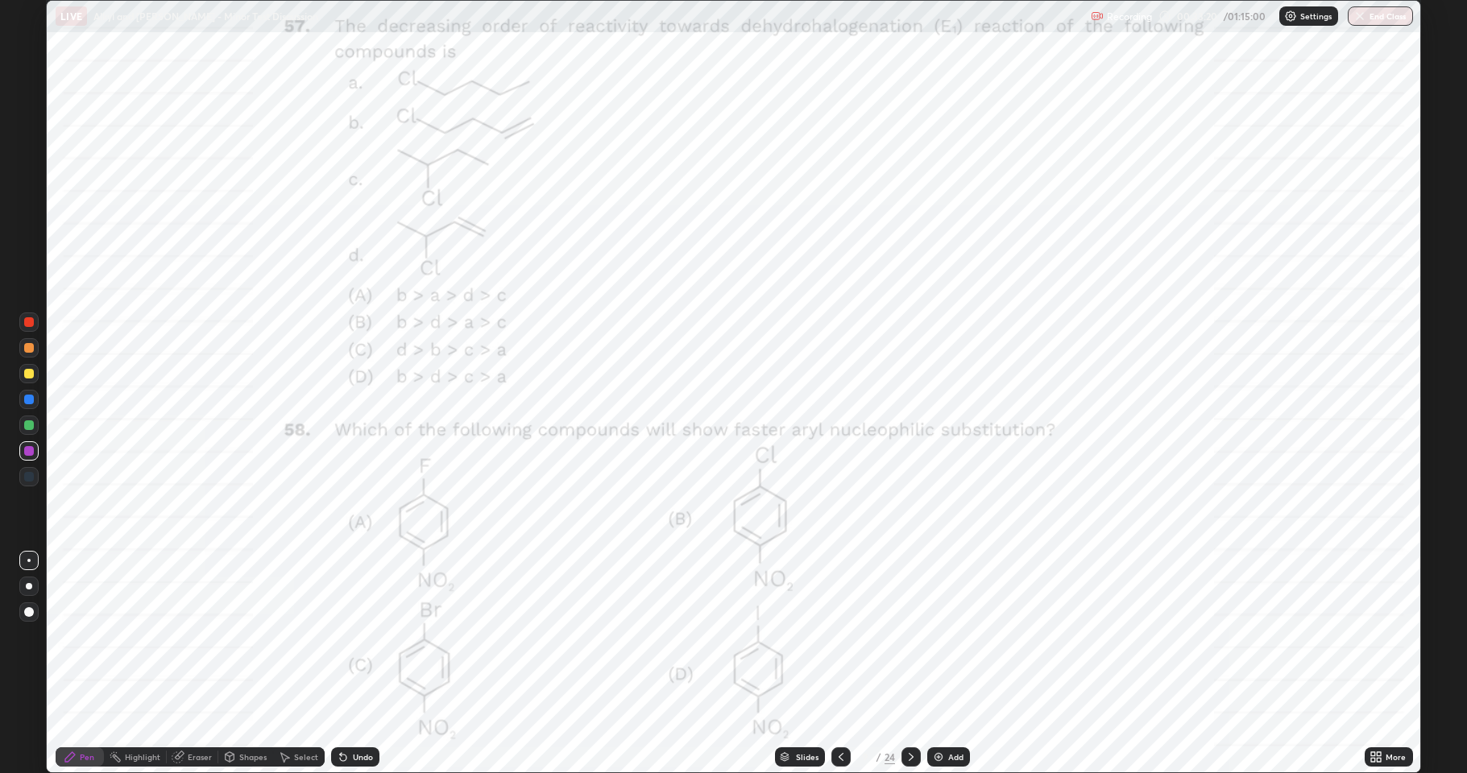
click at [30, 425] on div at bounding box center [29, 425] width 10 height 10
click at [904, 636] on icon at bounding box center [910, 757] width 13 height 13
click at [836, 636] on div at bounding box center [840, 756] width 19 height 19
click at [908, 636] on icon at bounding box center [910, 757] width 13 height 13
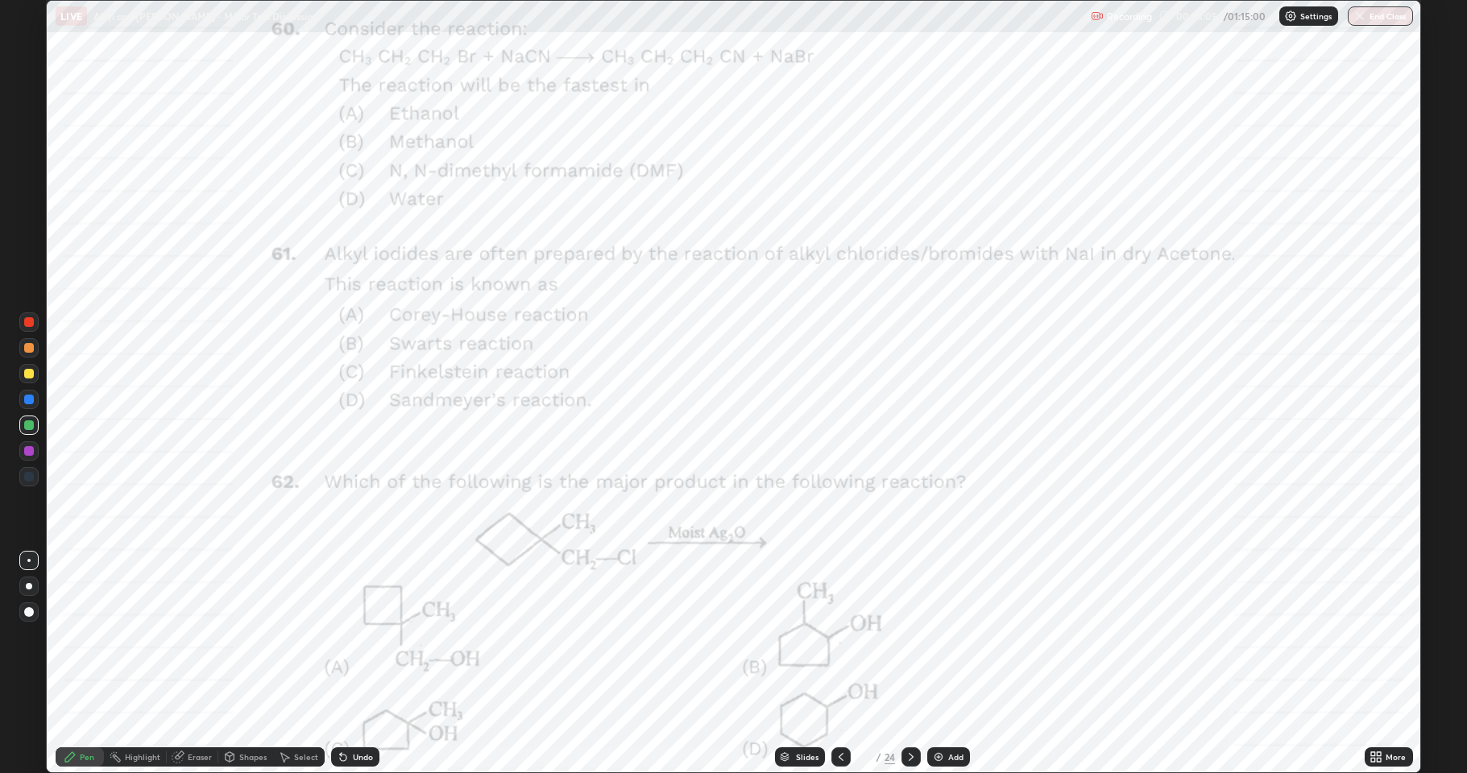
click at [905, 636] on icon at bounding box center [910, 757] width 13 height 13
click at [27, 454] on div at bounding box center [29, 451] width 10 height 10
click at [907, 636] on icon at bounding box center [910, 757] width 13 height 13
click at [836, 636] on icon at bounding box center [840, 757] width 13 height 13
click at [932, 636] on img at bounding box center [938, 757] width 13 height 13
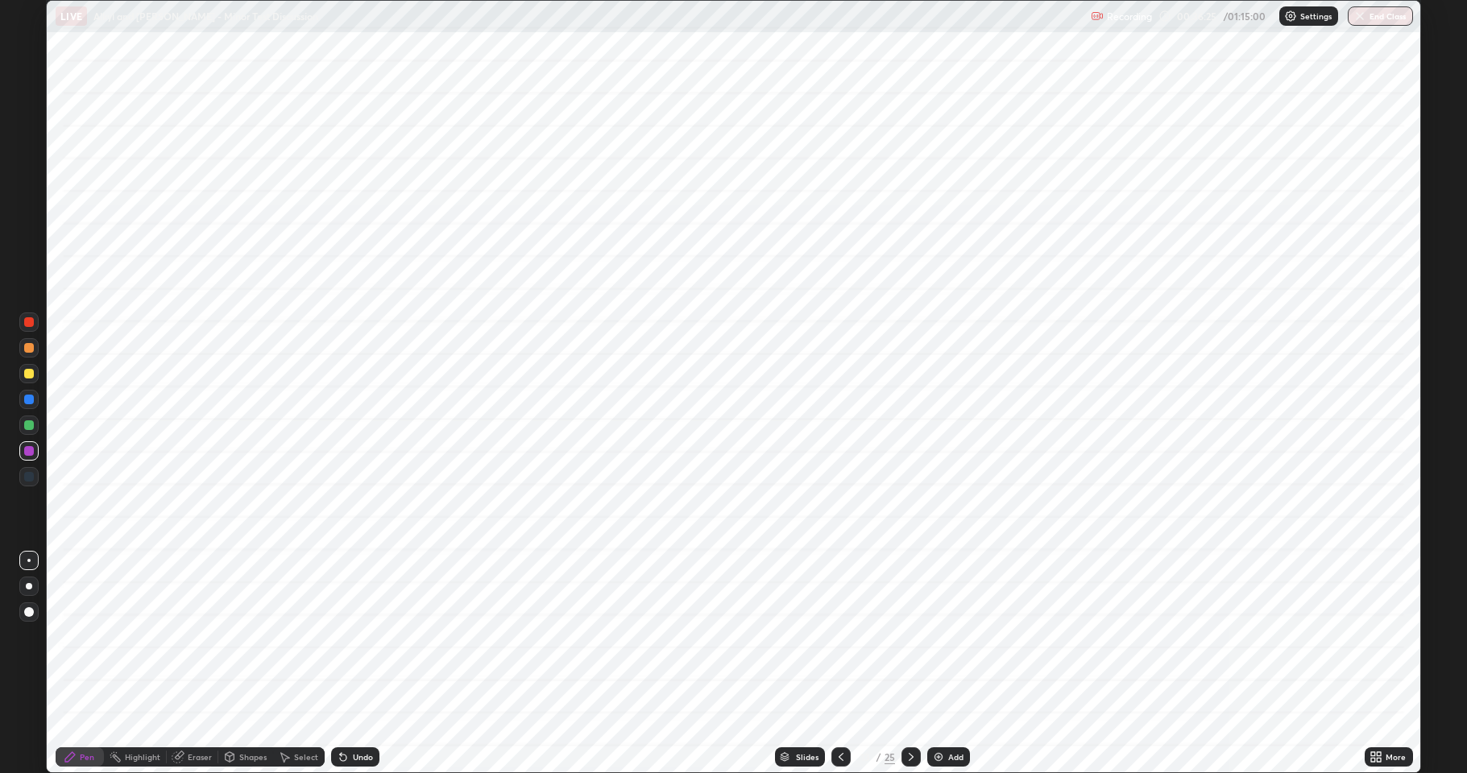
click at [837, 636] on icon at bounding box center [840, 757] width 13 height 13
click at [904, 636] on icon at bounding box center [910, 757] width 13 height 13
click at [25, 480] on div at bounding box center [29, 477] width 10 height 10
click at [28, 451] on div at bounding box center [29, 451] width 10 height 10
click at [35, 474] on div at bounding box center [28, 476] width 19 height 19
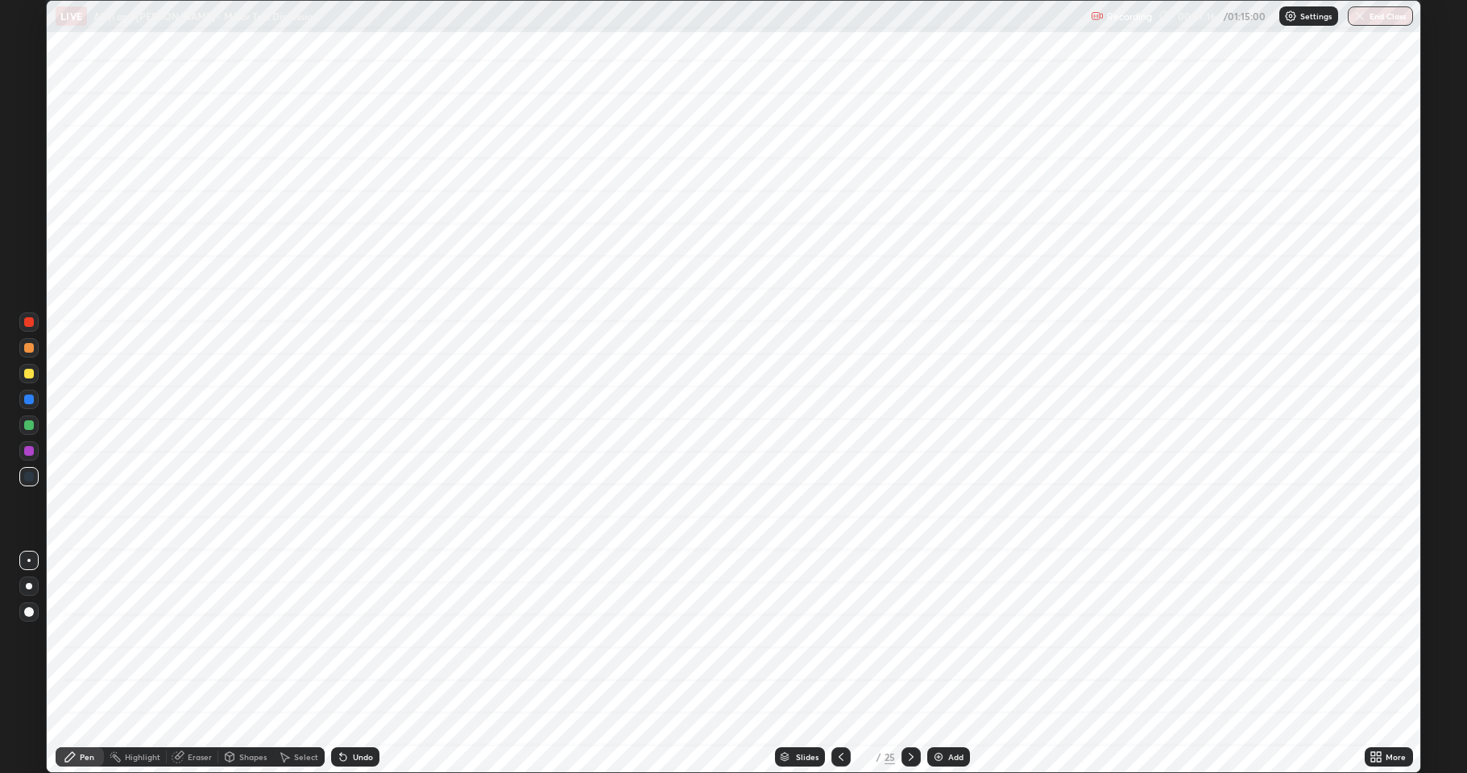
click at [300, 636] on div "Select" at bounding box center [299, 756] width 52 height 19
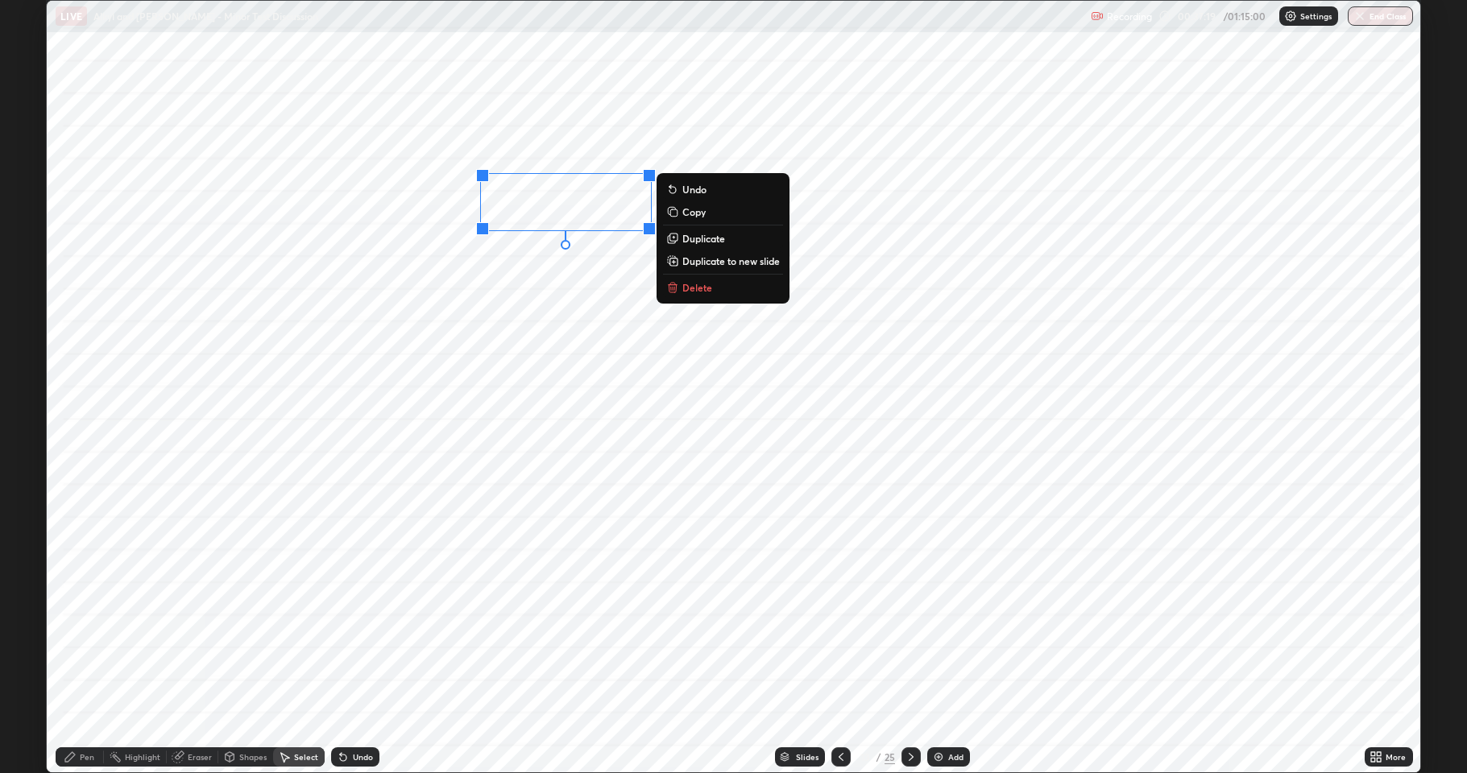
click at [702, 240] on p "Duplicate" at bounding box center [703, 238] width 43 height 13
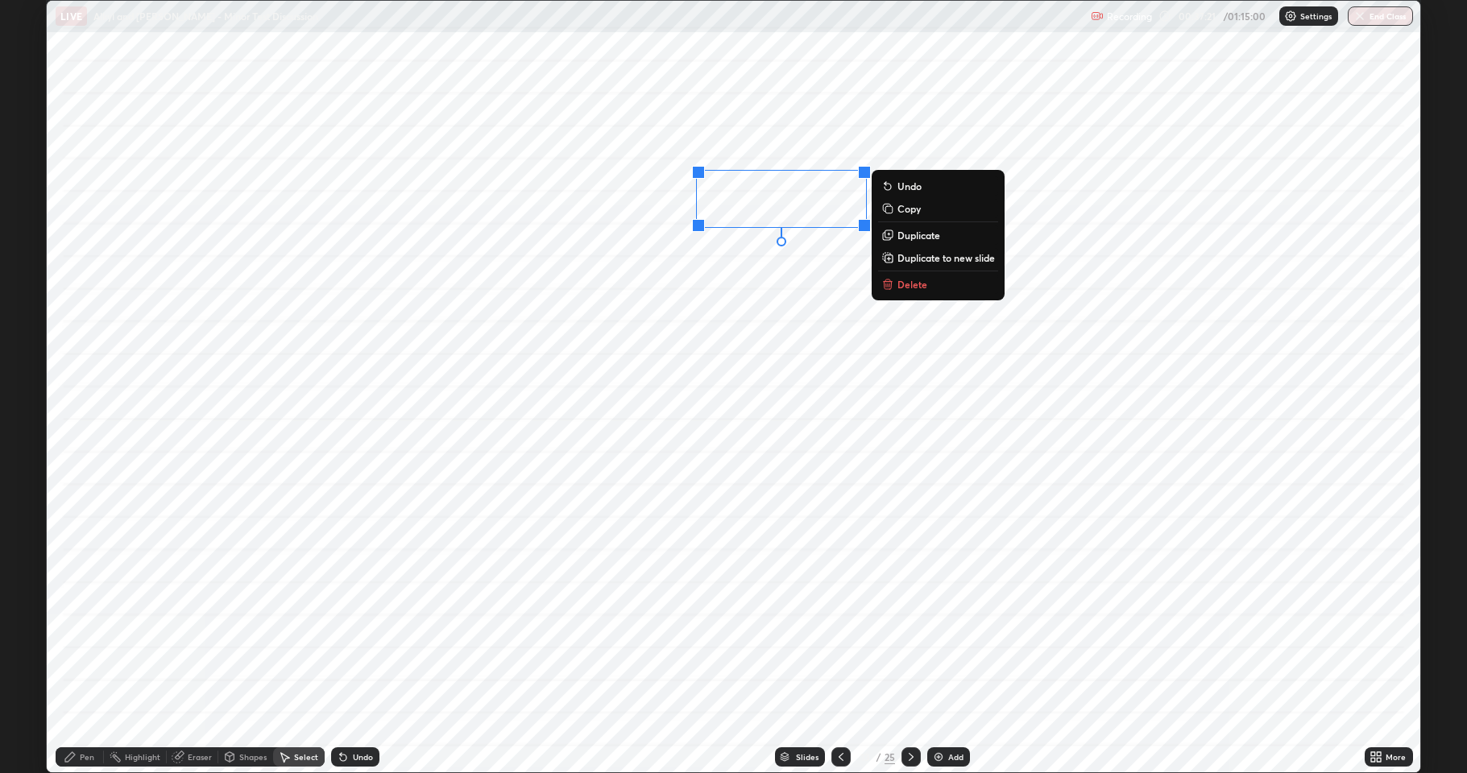
click at [914, 238] on p "Duplicate" at bounding box center [918, 235] width 43 height 13
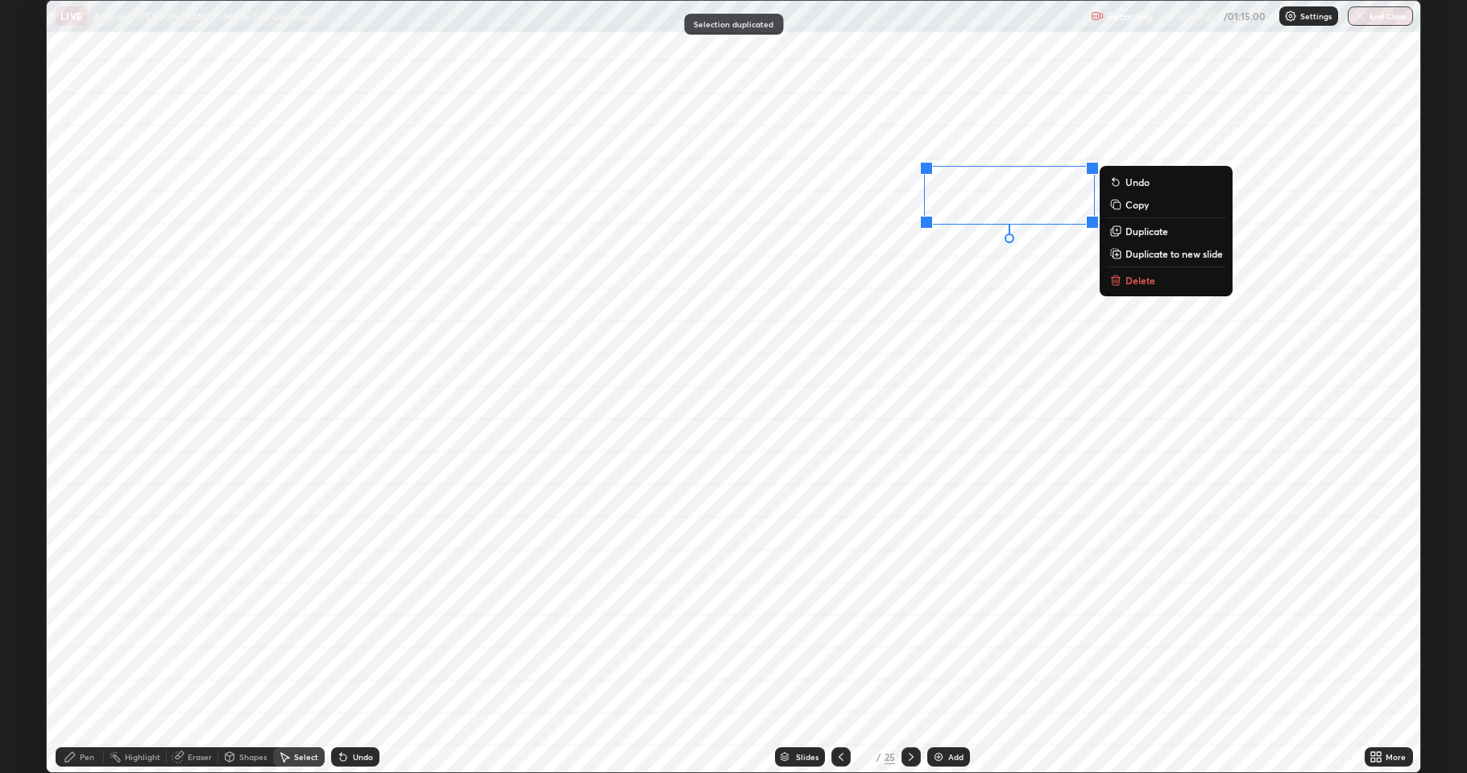
click at [1147, 231] on p "Duplicate" at bounding box center [1146, 231] width 43 height 13
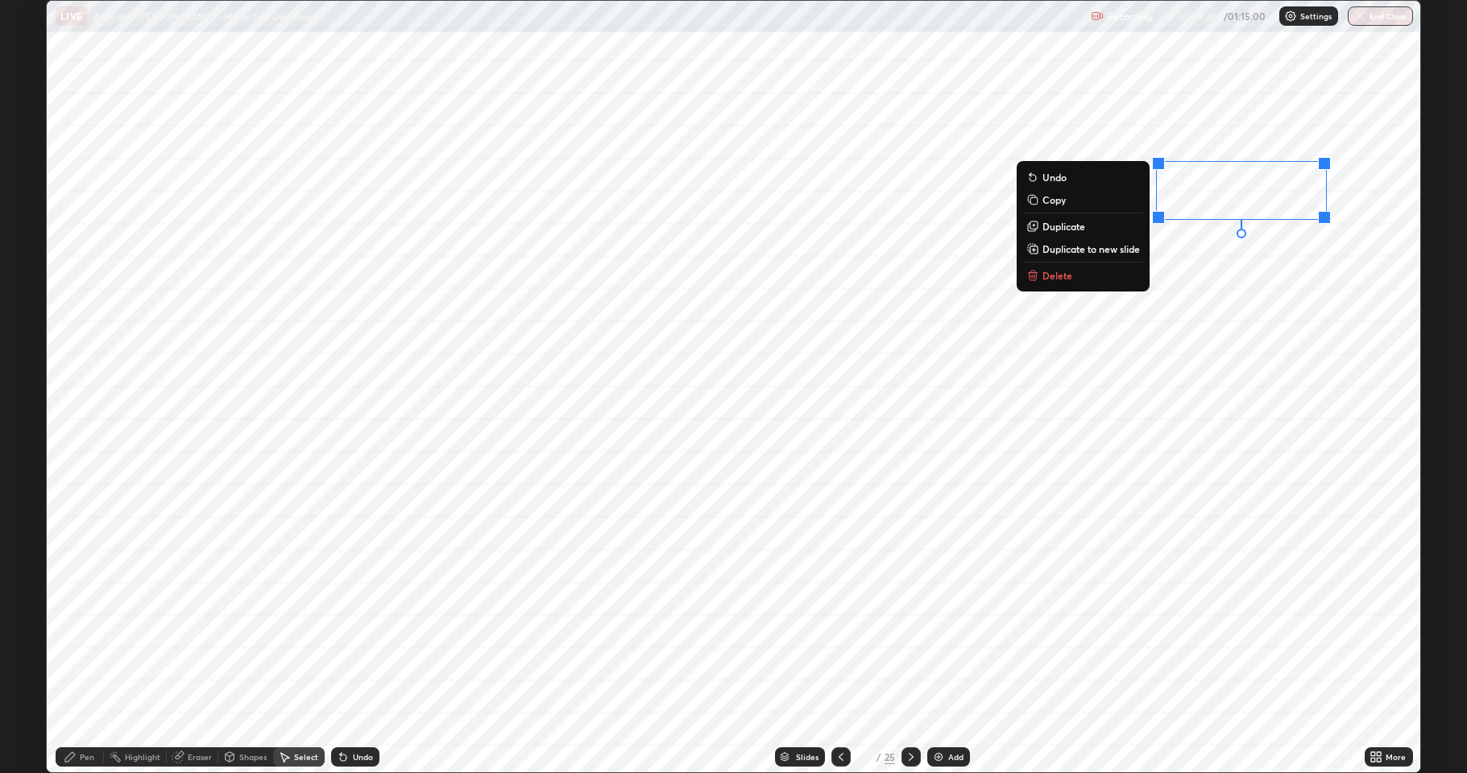
click at [93, 636] on div "Pen" at bounding box center [80, 756] width 48 height 19
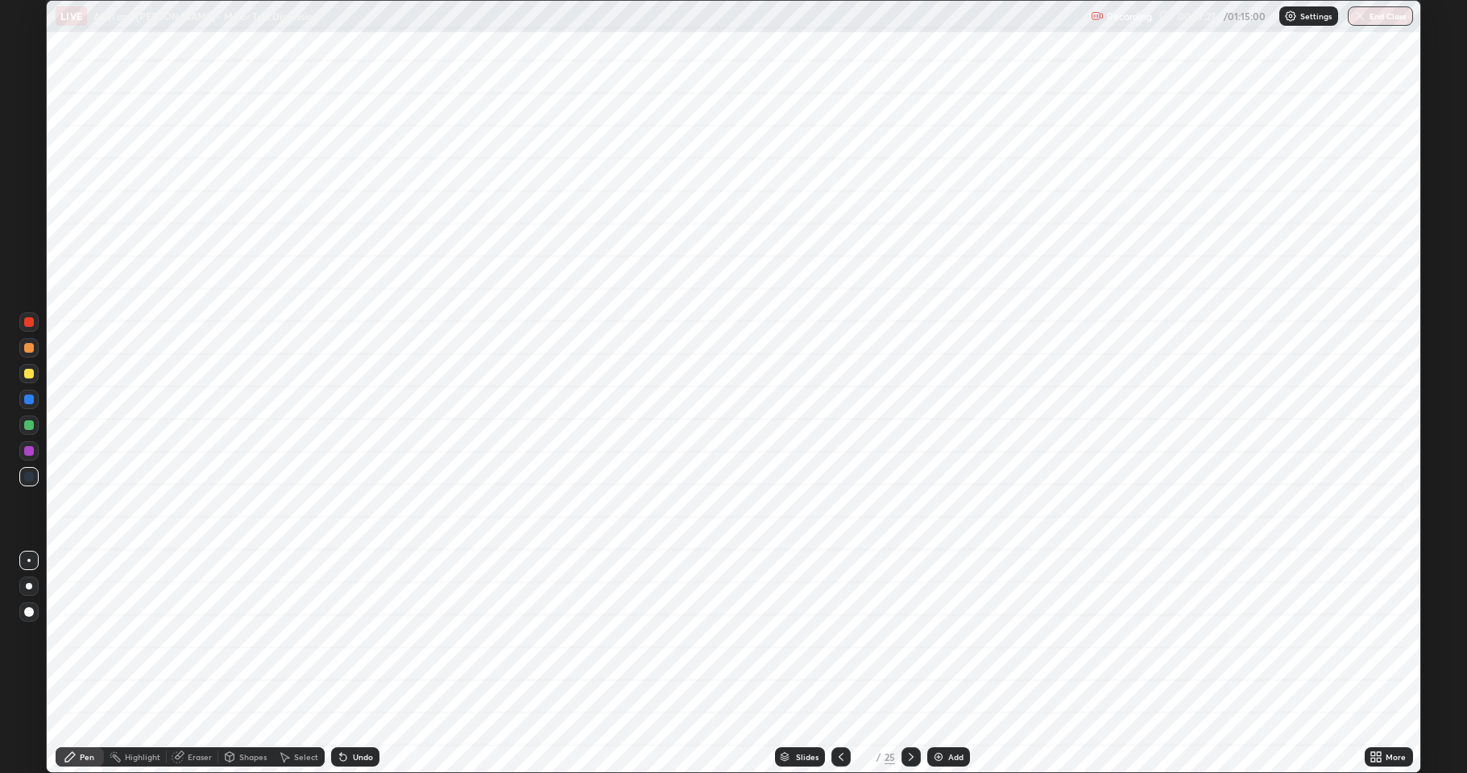
click at [27, 450] on div at bounding box center [29, 451] width 10 height 10
click at [28, 403] on div at bounding box center [29, 400] width 10 height 10
click at [28, 448] on div at bounding box center [29, 451] width 10 height 10
click at [842, 636] on icon at bounding box center [840, 757] width 13 height 13
click at [31, 402] on div at bounding box center [29, 400] width 10 height 10
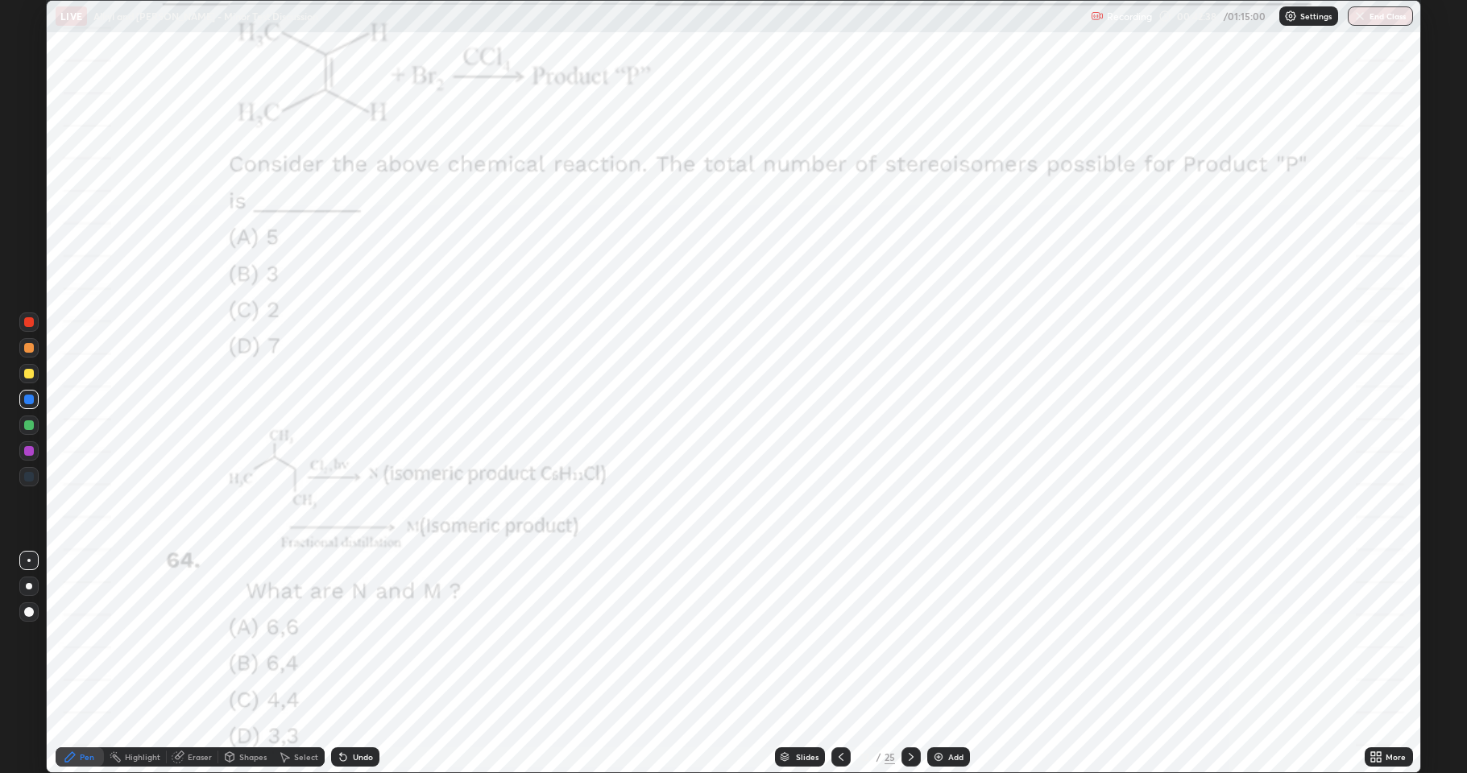
click at [907, 636] on icon at bounding box center [910, 757] width 13 height 13
click at [33, 451] on div at bounding box center [29, 451] width 10 height 10
click at [26, 427] on div at bounding box center [29, 425] width 10 height 10
click at [909, 636] on icon at bounding box center [910, 757] width 13 height 13
click at [30, 451] on div at bounding box center [29, 451] width 10 height 10
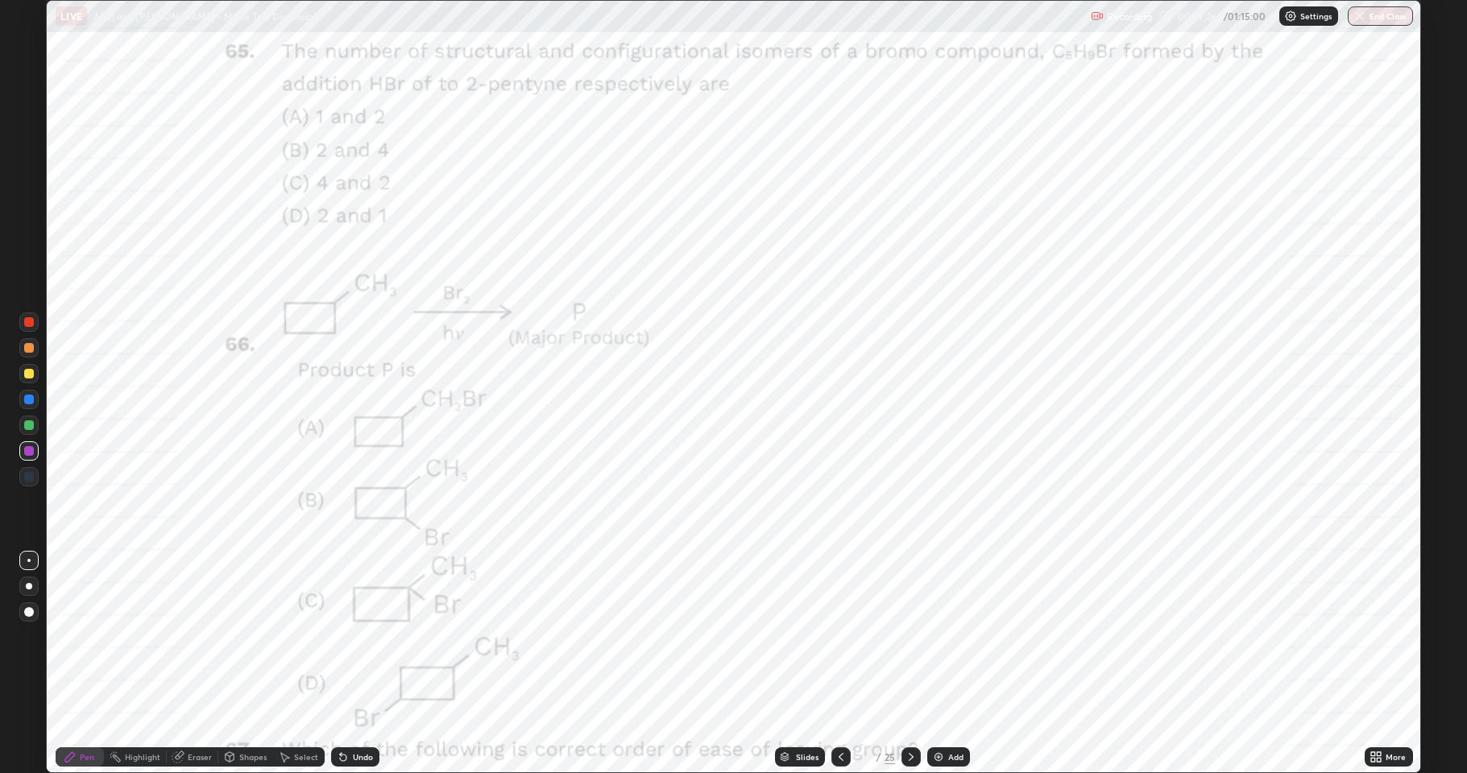
click at [29, 478] on div at bounding box center [29, 477] width 10 height 10
click at [28, 405] on div at bounding box center [28, 399] width 19 height 19
click at [29, 426] on div at bounding box center [29, 425] width 10 height 10
click at [30, 455] on div at bounding box center [29, 451] width 10 height 10
click at [247, 636] on div "Shapes" at bounding box center [252, 757] width 27 height 8
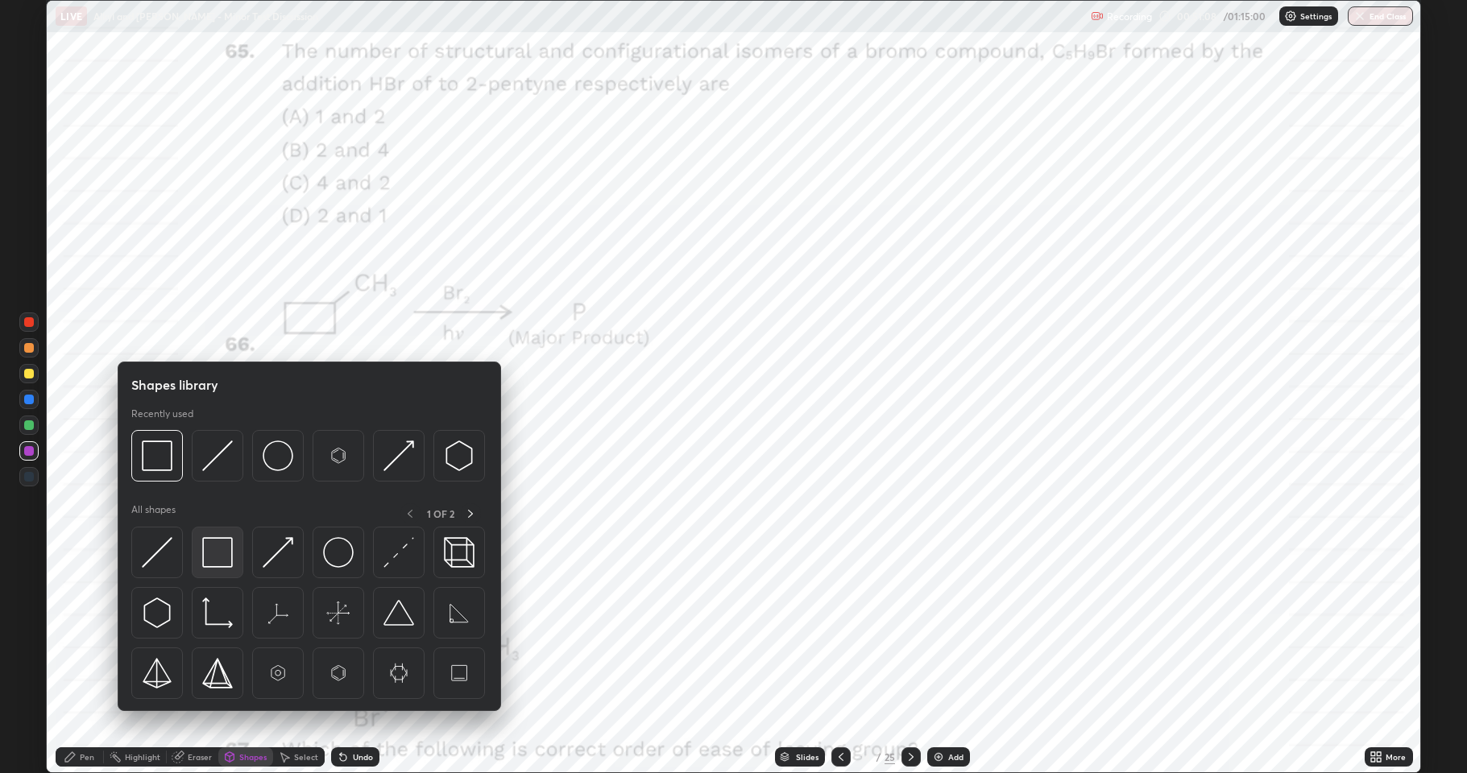
click at [221, 557] on img at bounding box center [217, 552] width 31 height 31
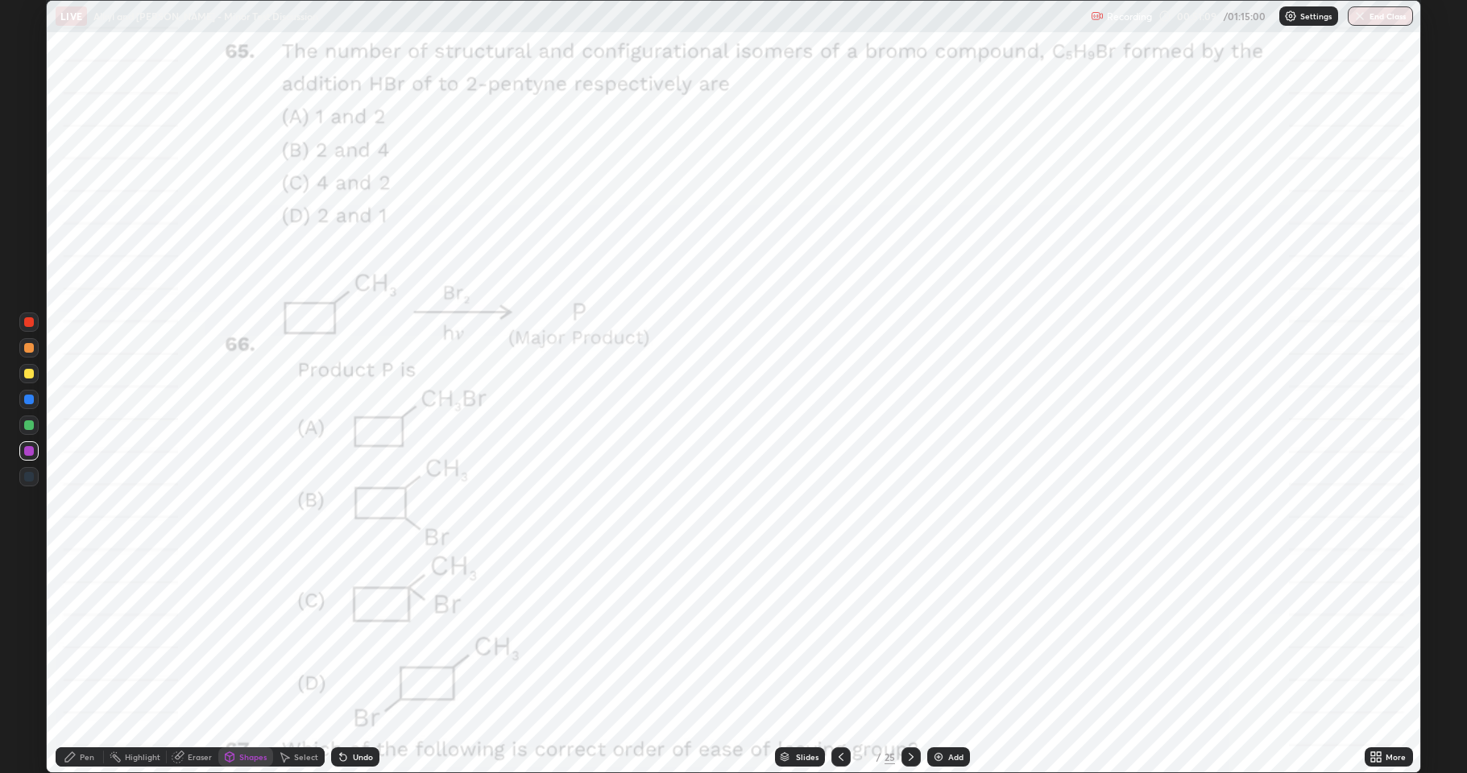
click at [33, 428] on div at bounding box center [29, 425] width 10 height 10
click at [31, 403] on div at bounding box center [29, 400] width 10 height 10
click at [362, 636] on div "Undo" at bounding box center [355, 756] width 48 height 19
click at [93, 636] on div "Pen" at bounding box center [80, 756] width 48 height 19
click at [28, 453] on div at bounding box center [29, 451] width 10 height 10
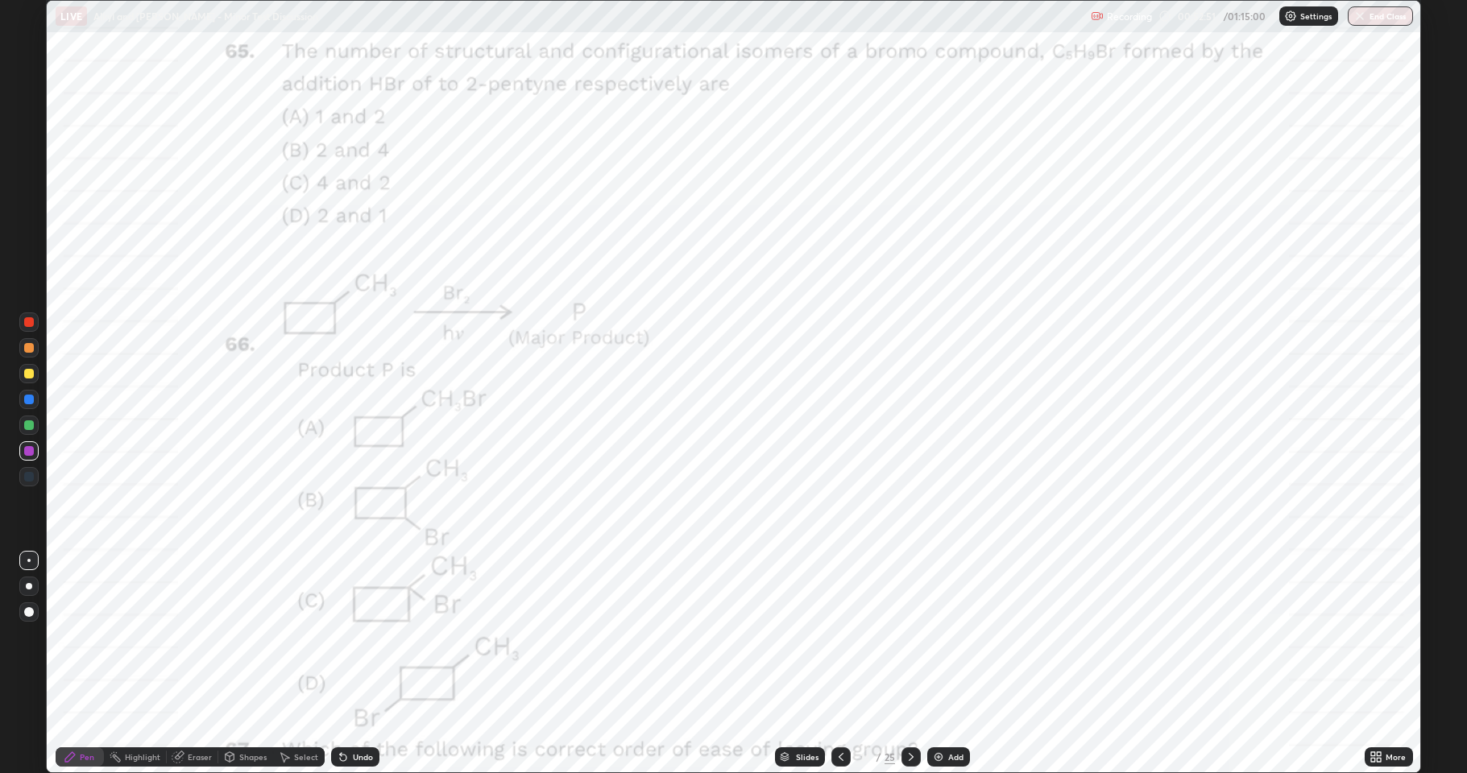
click at [908, 636] on icon at bounding box center [910, 757] width 13 height 13
click at [30, 400] on div at bounding box center [29, 400] width 10 height 10
click at [345, 636] on icon at bounding box center [343, 757] width 13 height 13
click at [30, 403] on div at bounding box center [29, 400] width 10 height 10
click at [909, 636] on icon at bounding box center [910, 757] width 13 height 13
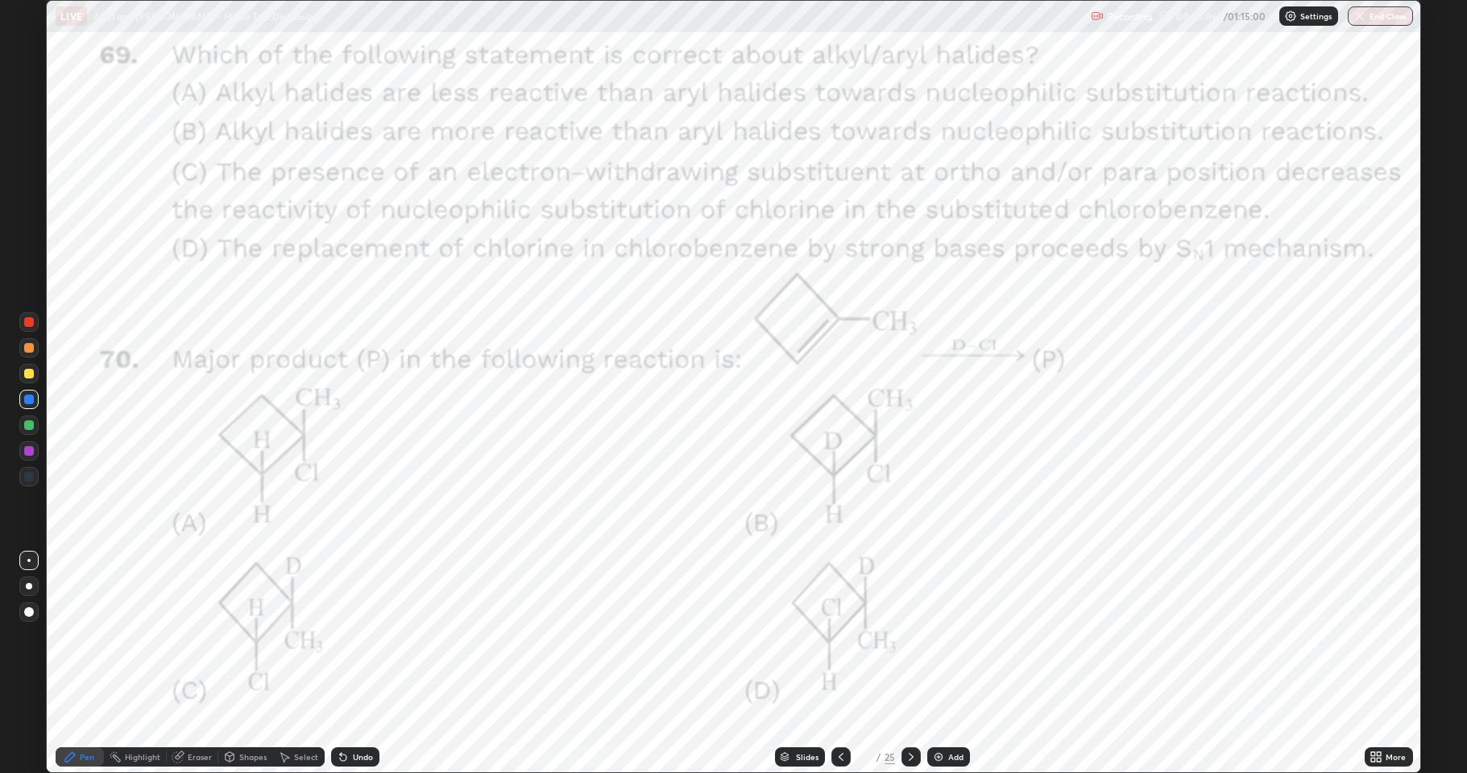
click at [31, 375] on div at bounding box center [29, 374] width 10 height 10
click at [32, 457] on div at bounding box center [28, 450] width 19 height 19
click at [27, 404] on div at bounding box center [29, 400] width 10 height 10
click at [909, 636] on icon at bounding box center [910, 757] width 13 height 13
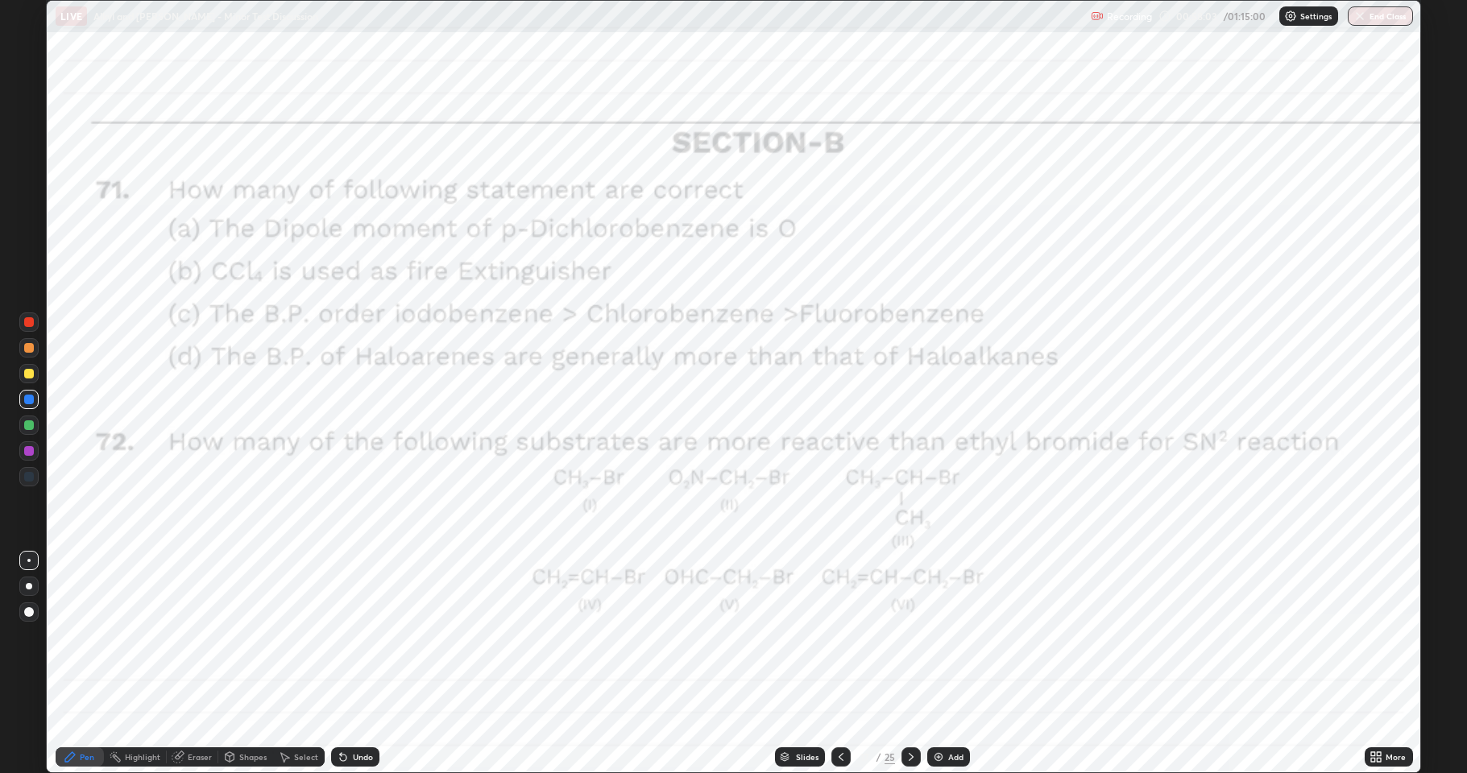
click at [34, 449] on div at bounding box center [28, 450] width 19 height 19
click at [30, 474] on div at bounding box center [29, 477] width 10 height 10
click at [28, 445] on div at bounding box center [28, 450] width 19 height 19
click at [29, 476] on div at bounding box center [29, 477] width 10 height 10
click at [30, 457] on div at bounding box center [28, 450] width 19 height 19
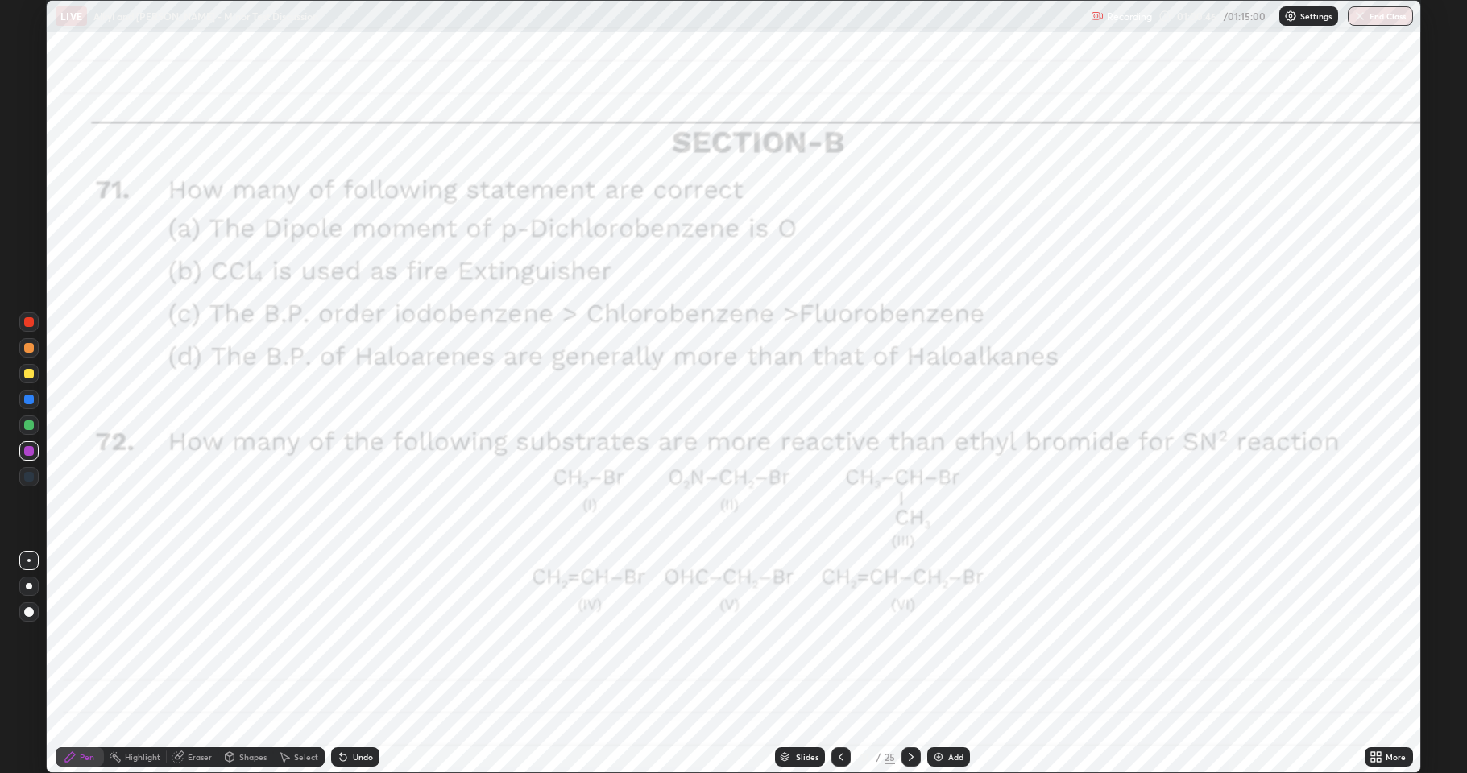
click at [28, 430] on div at bounding box center [28, 425] width 19 height 19
click at [32, 403] on div at bounding box center [29, 400] width 10 height 10
click at [27, 451] on div at bounding box center [29, 451] width 10 height 10
click at [913, 636] on icon at bounding box center [910, 757] width 13 height 13
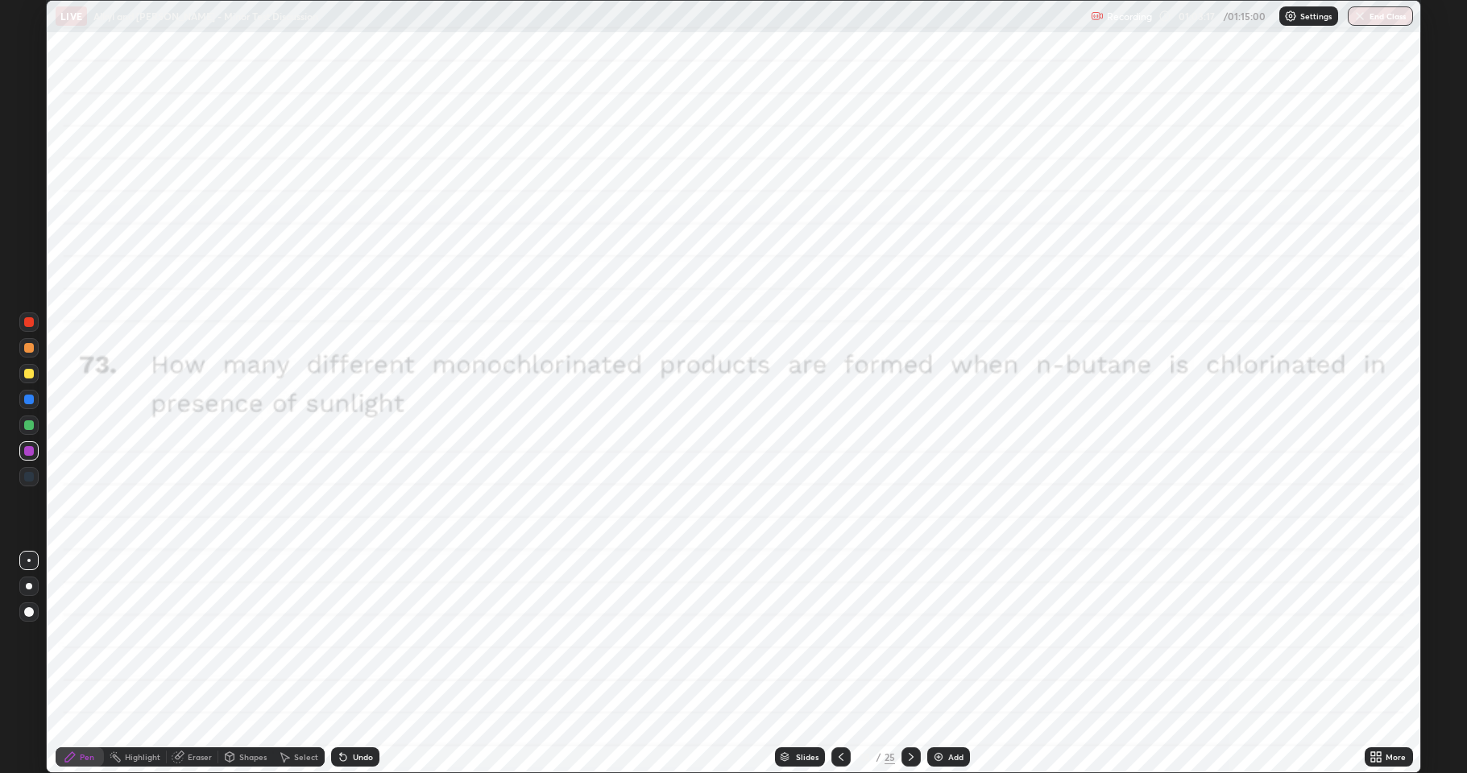
click at [29, 377] on div at bounding box center [29, 374] width 10 height 10
click at [32, 474] on div at bounding box center [29, 477] width 10 height 10
click at [904, 636] on icon at bounding box center [910, 757] width 13 height 13
click at [909, 636] on icon at bounding box center [910, 757] width 5 height 8
click at [908, 636] on icon at bounding box center [910, 757] width 5 height 8
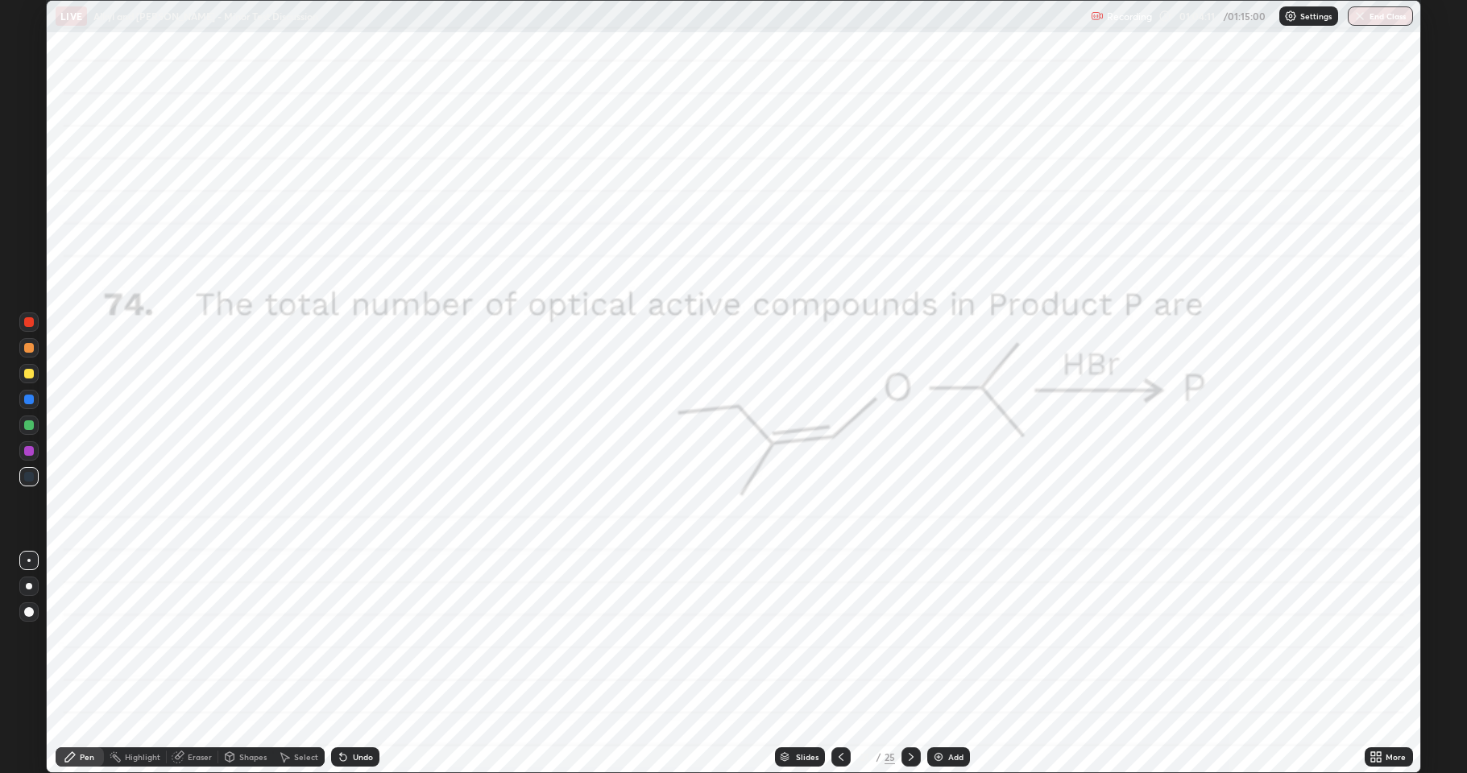
click at [32, 402] on div at bounding box center [29, 400] width 10 height 10
click at [32, 424] on div at bounding box center [29, 425] width 10 height 10
click at [904, 636] on div at bounding box center [910, 756] width 19 height 19
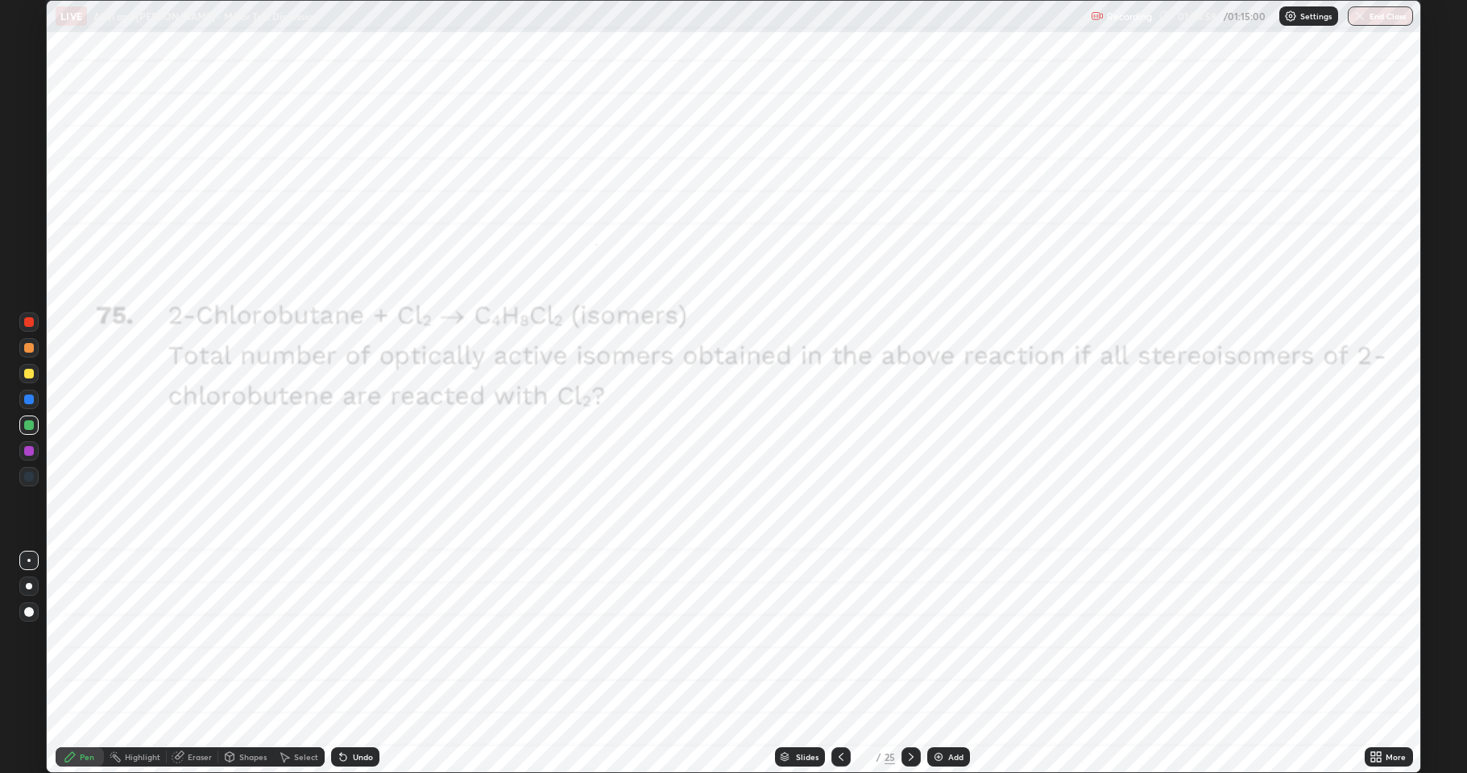
click at [32, 478] on div at bounding box center [29, 477] width 10 height 10
click at [25, 424] on div at bounding box center [29, 425] width 10 height 10
click at [31, 452] on div at bounding box center [29, 451] width 10 height 10
click at [295, 636] on div "Select" at bounding box center [299, 756] width 52 height 19
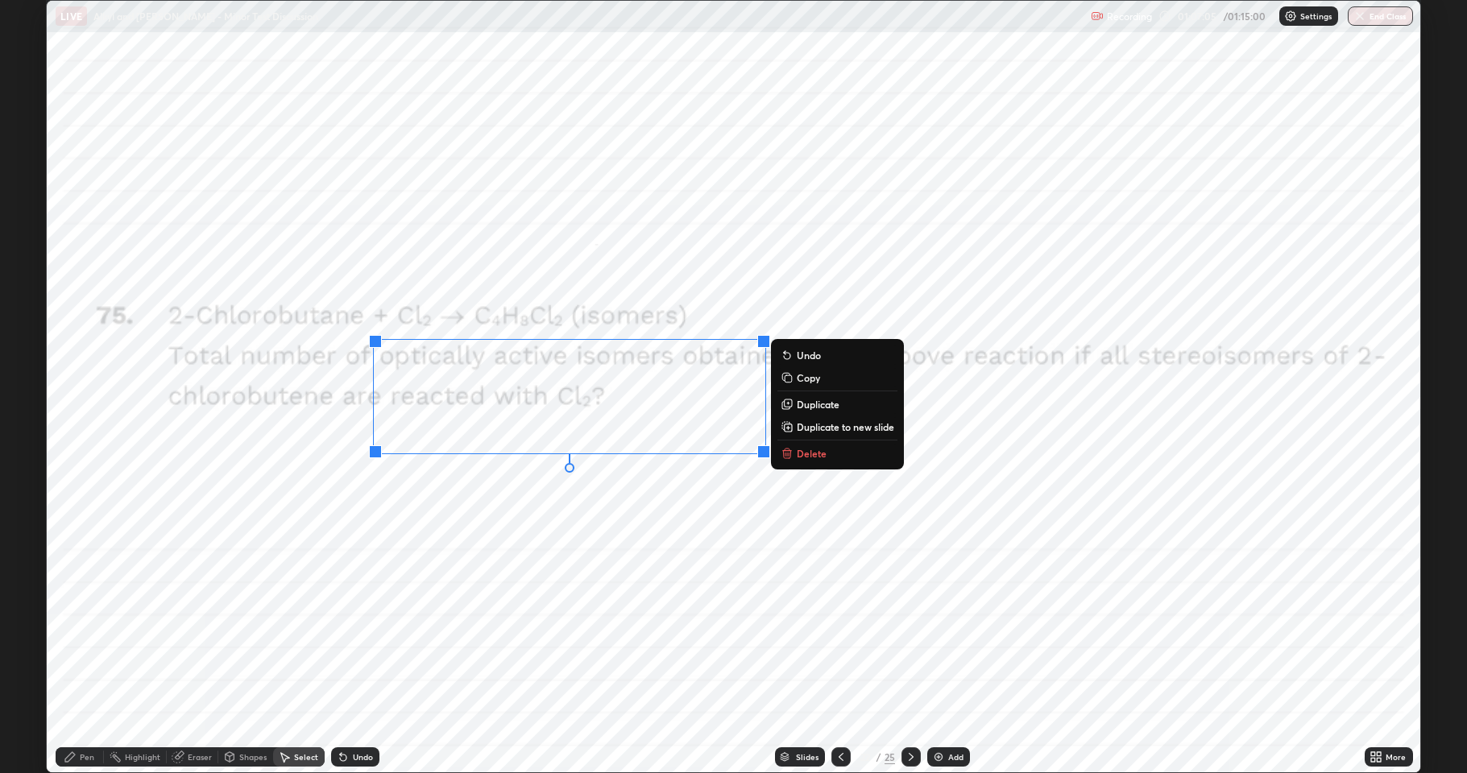
click at [820, 407] on p "Duplicate" at bounding box center [818, 404] width 43 height 13
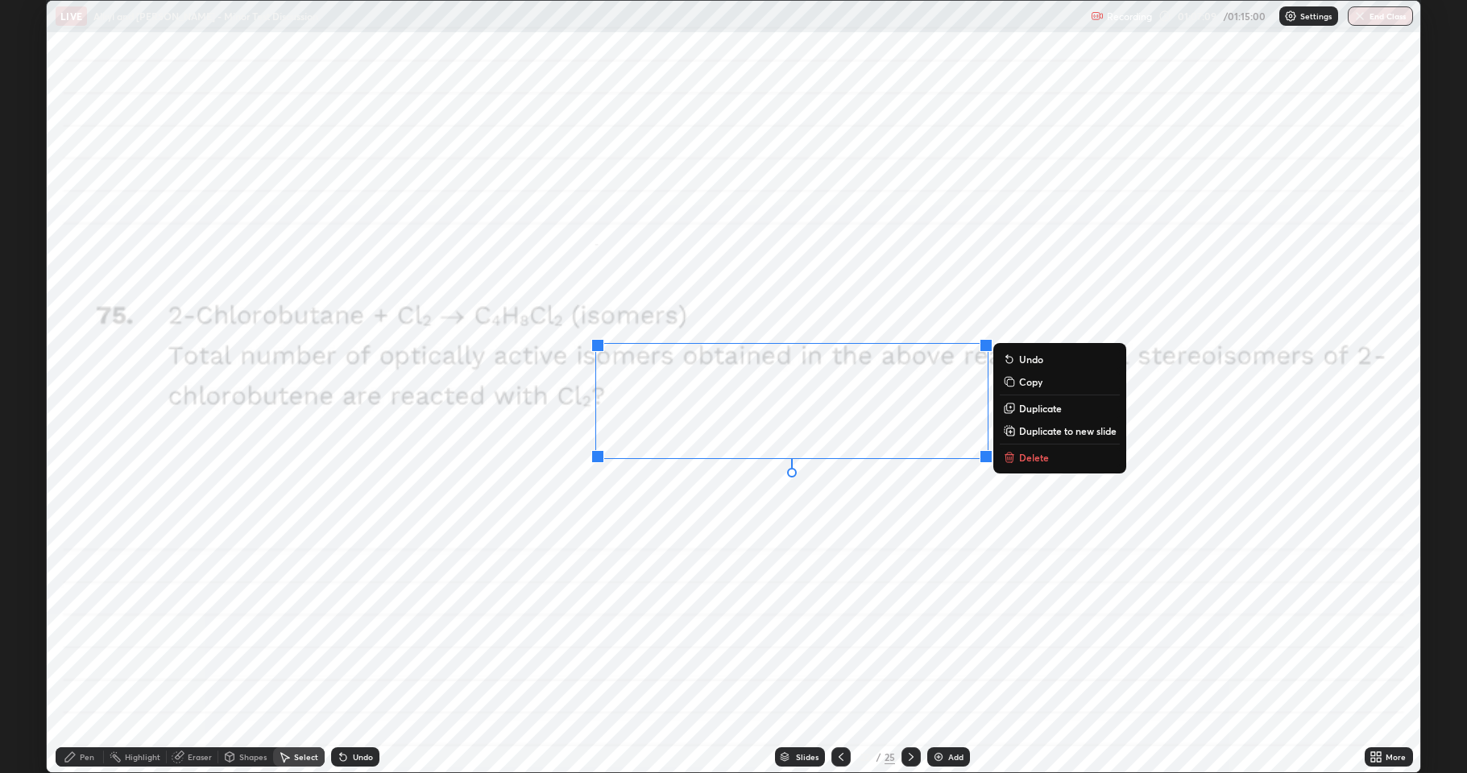
click at [1029, 414] on p "Duplicate" at bounding box center [1040, 408] width 43 height 13
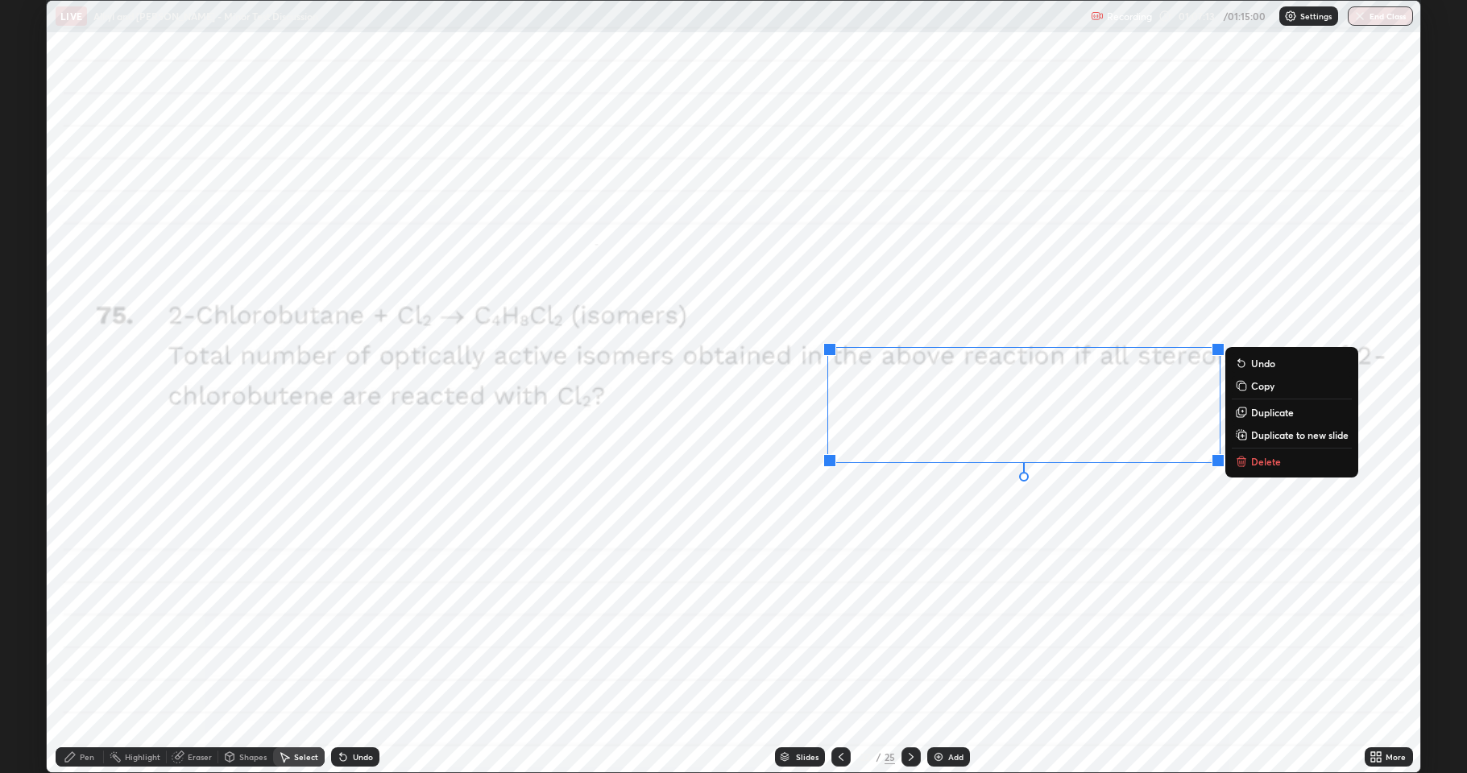
click at [1264, 415] on p "Duplicate" at bounding box center [1272, 412] width 43 height 13
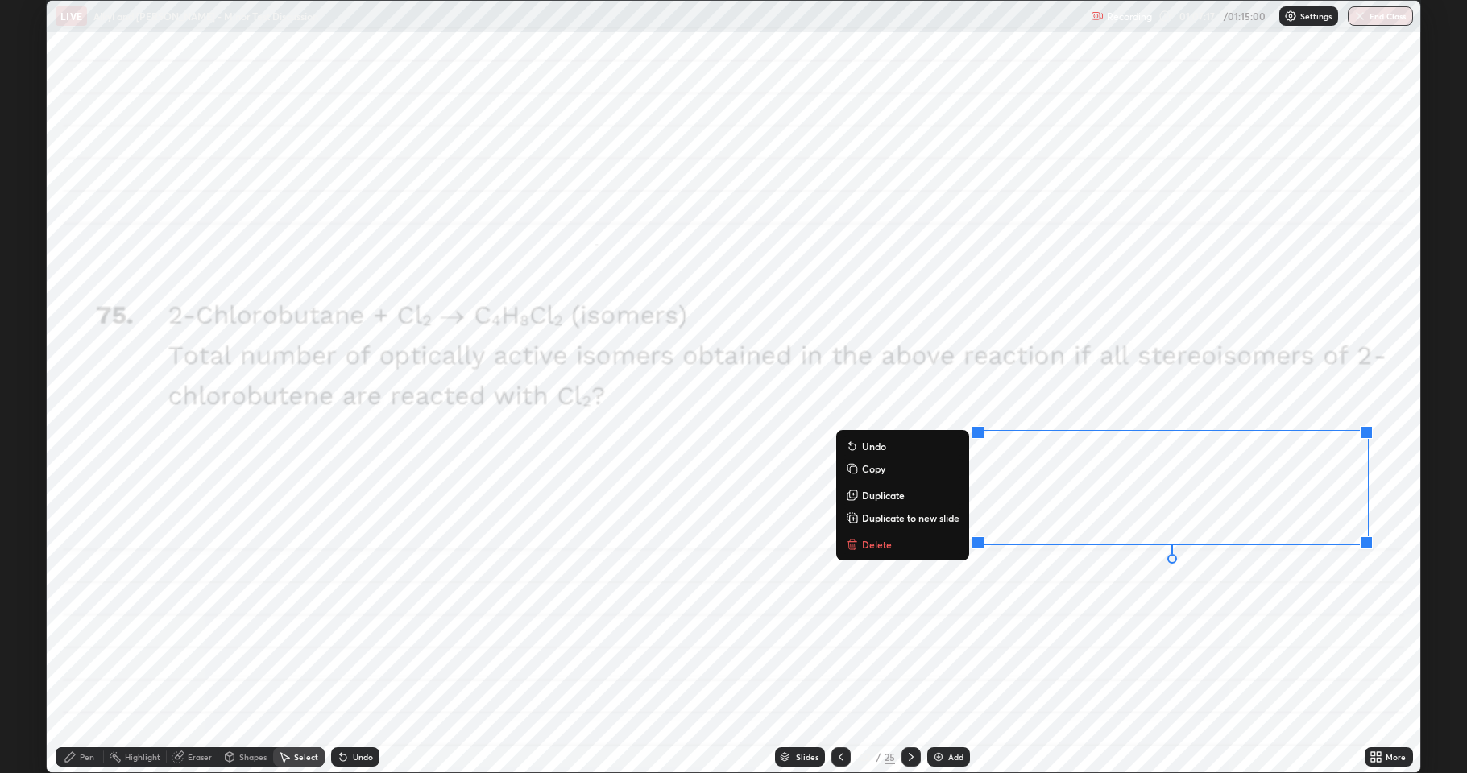
click at [1207, 609] on div "0 ° Undo Copy Duplicate Duplicate to new slide Delete" at bounding box center [733, 387] width 1373 height 772
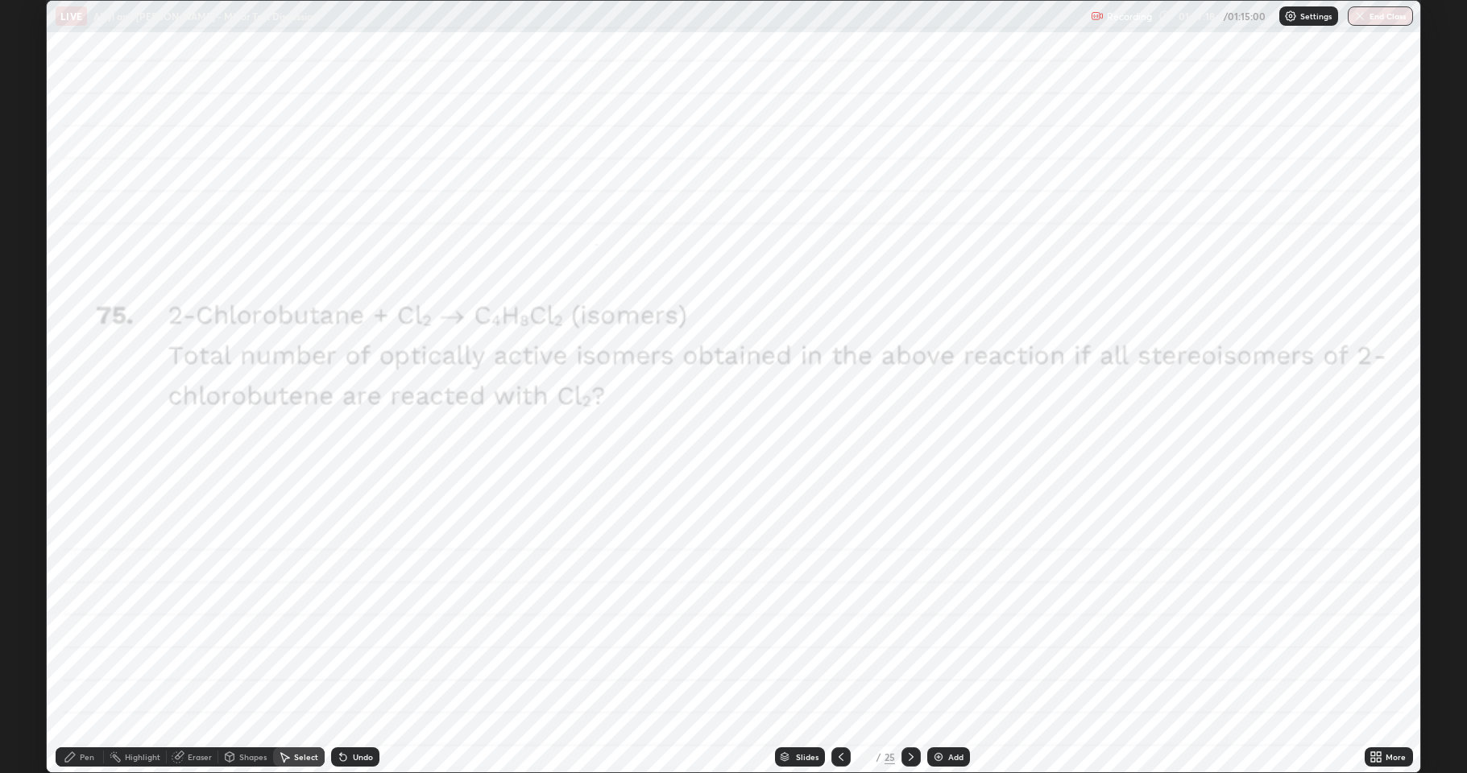
click at [201, 636] on div "Eraser" at bounding box center [200, 757] width 24 height 8
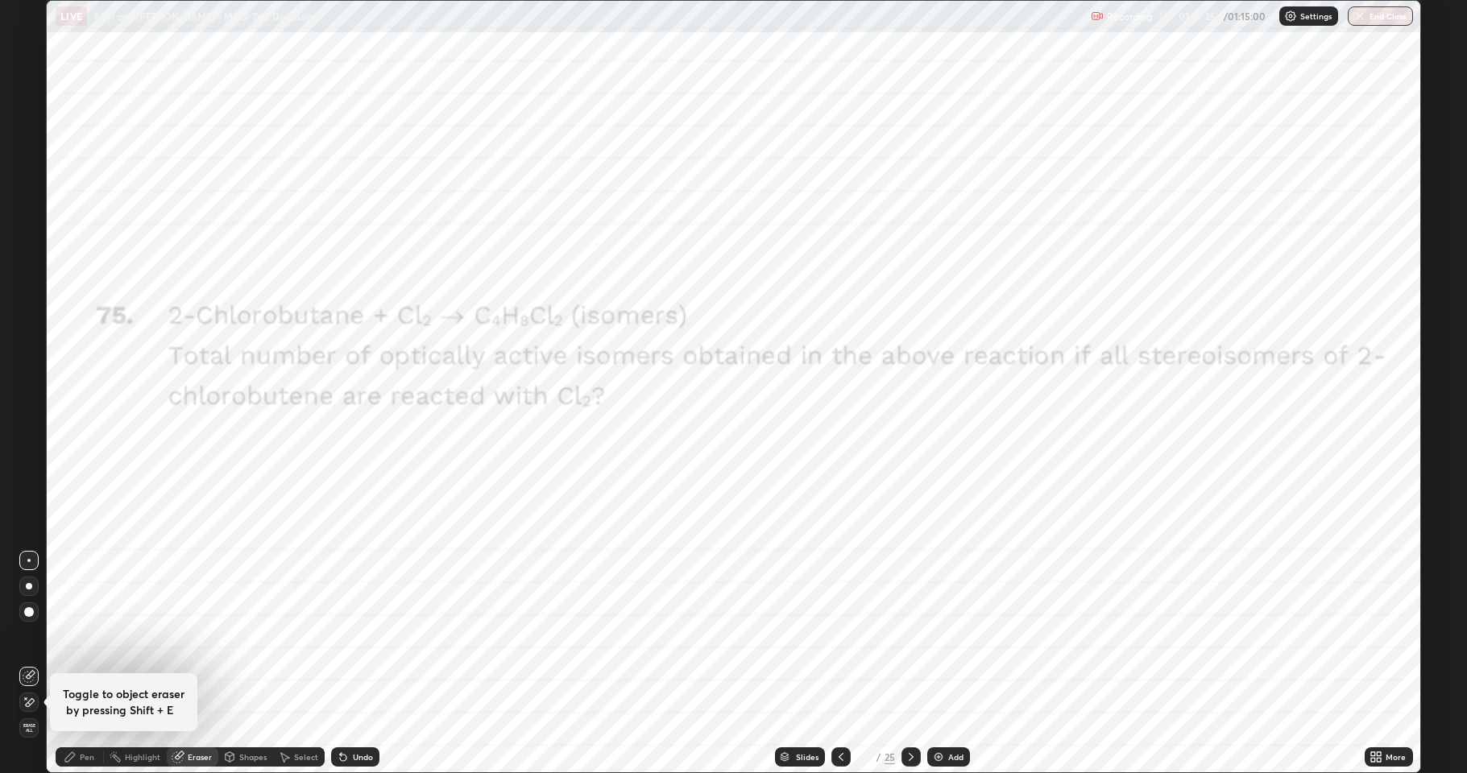
click at [88, 636] on div "Pen" at bounding box center [87, 757] width 14 height 8
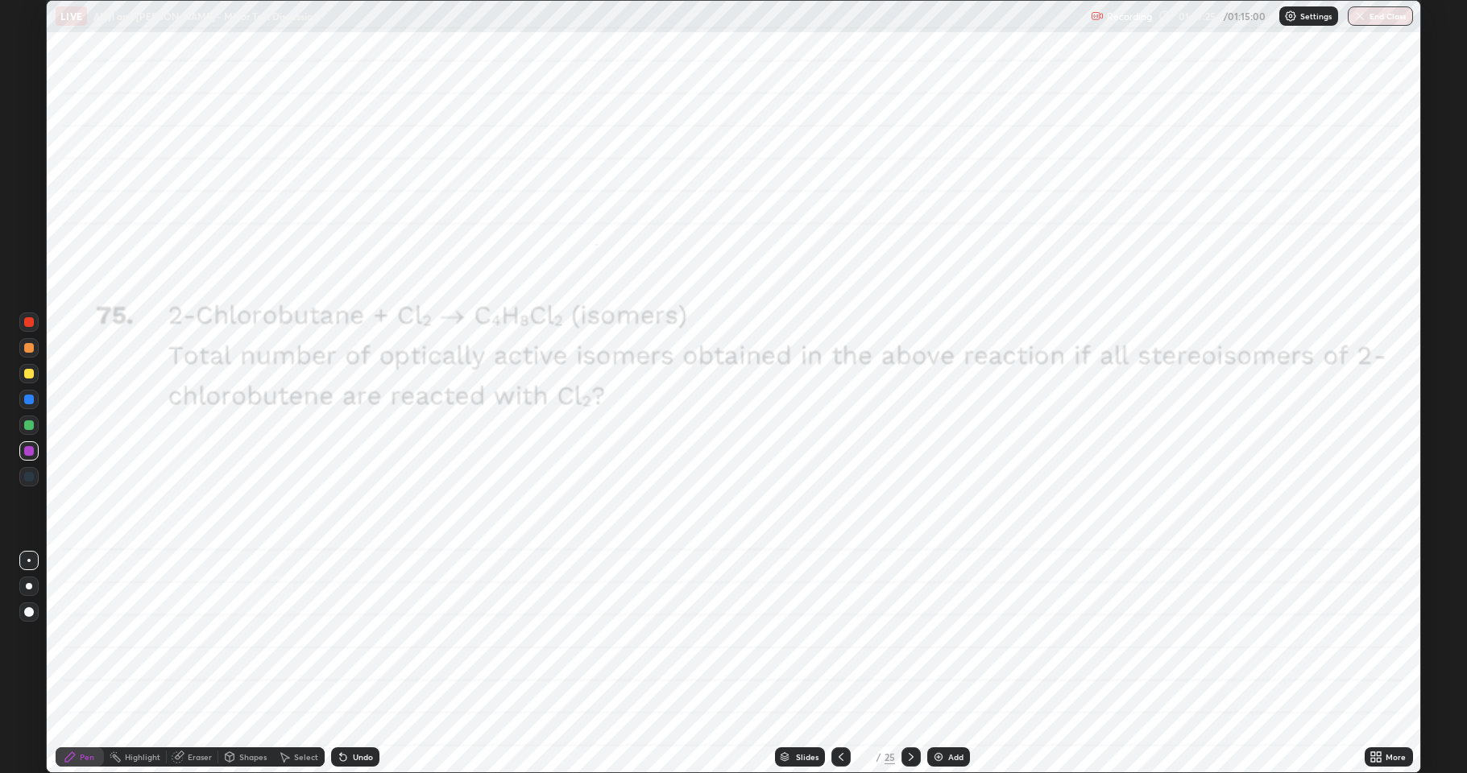
click at [29, 456] on div at bounding box center [28, 450] width 19 height 19
click at [34, 425] on div at bounding box center [28, 425] width 19 height 19
click at [29, 454] on div at bounding box center [29, 451] width 10 height 10
click at [31, 478] on div at bounding box center [29, 477] width 10 height 10
click at [29, 456] on div at bounding box center [28, 450] width 19 height 19
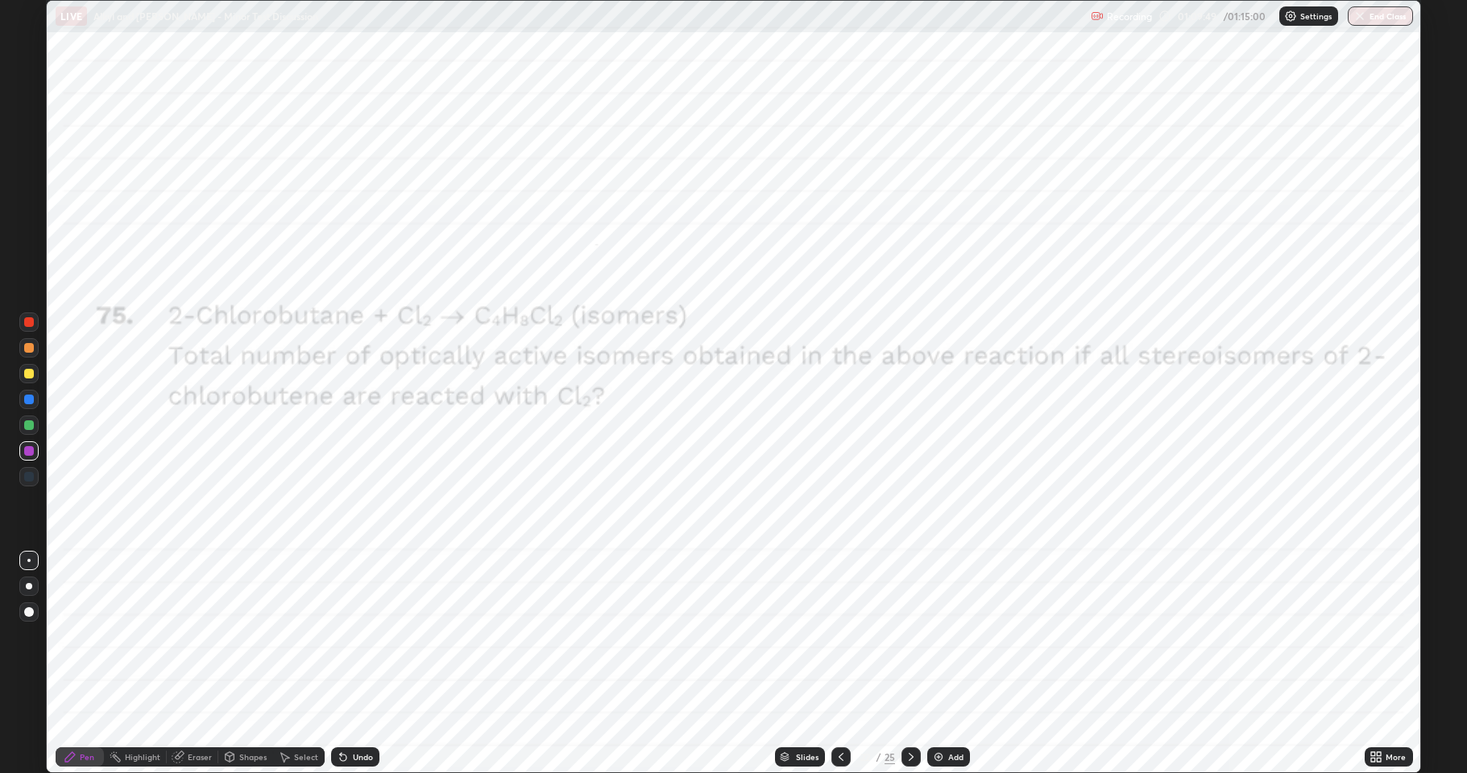
click at [29, 402] on div at bounding box center [29, 400] width 10 height 10
click at [30, 404] on div at bounding box center [29, 400] width 10 height 10
click at [31, 425] on div at bounding box center [29, 425] width 10 height 10
click at [1387, 15] on button "End Class" at bounding box center [1381, 15] width 64 height 19
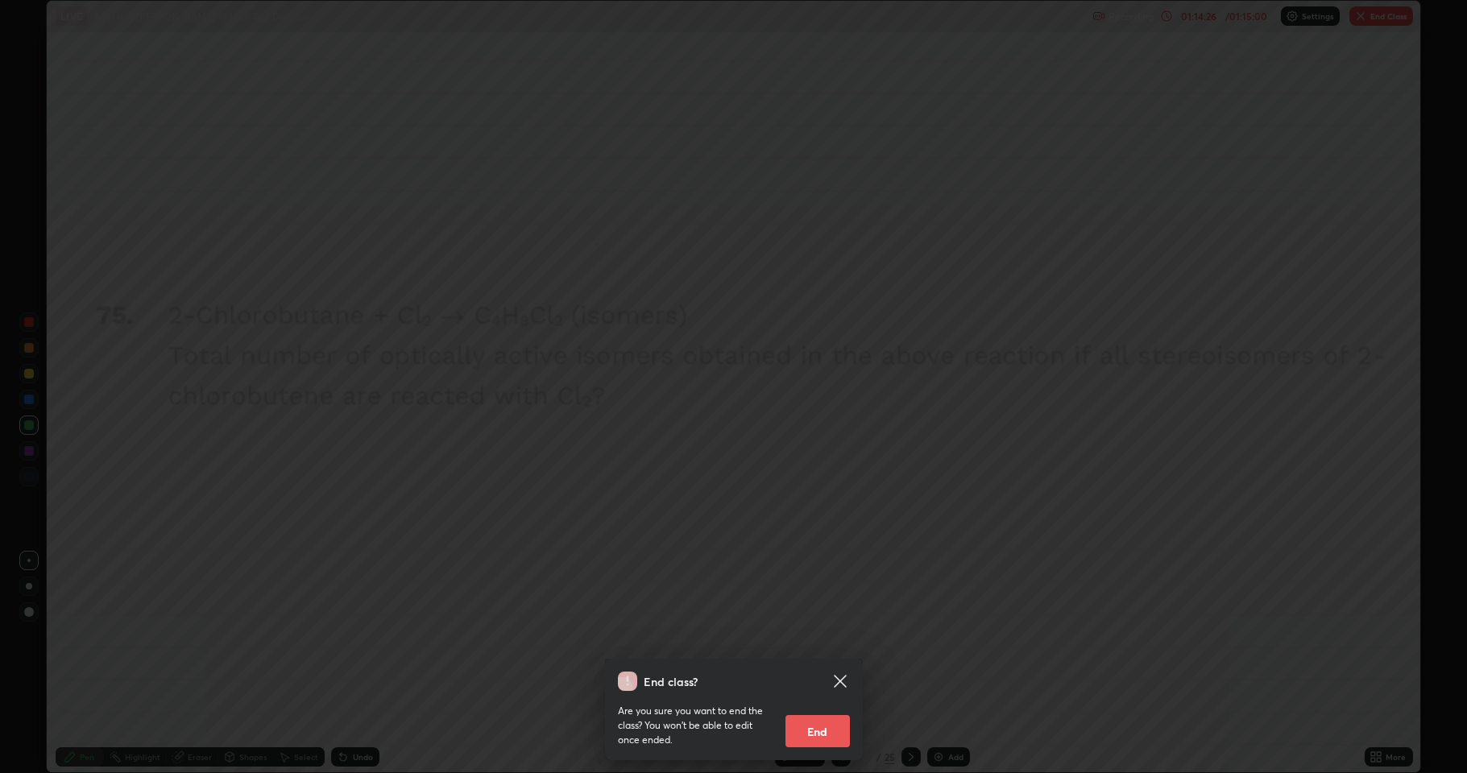
click at [808, 636] on button "End" at bounding box center [817, 731] width 64 height 32
